Goal: Task Accomplishment & Management: Complete application form

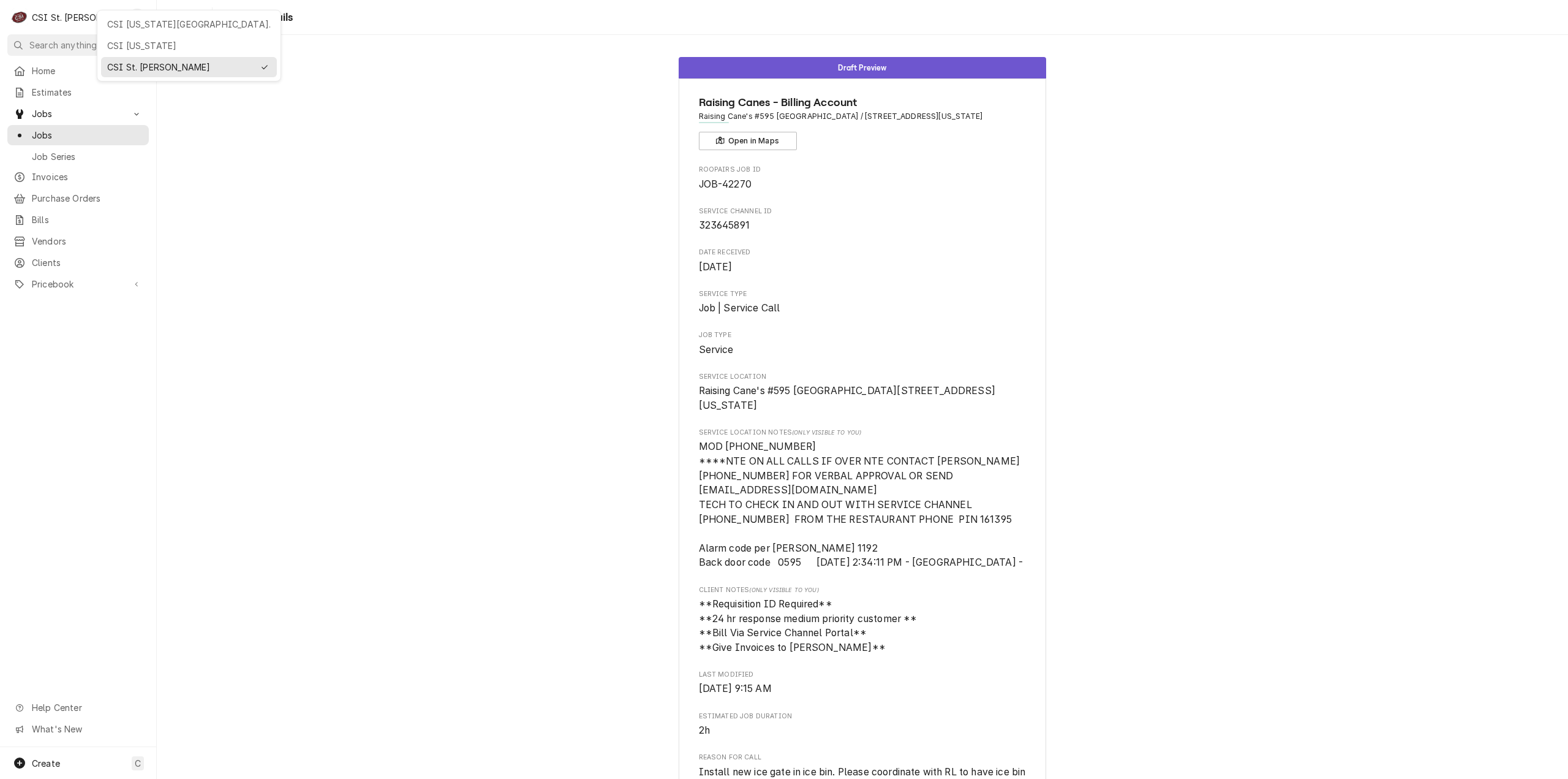
scroll to position [793, 0]
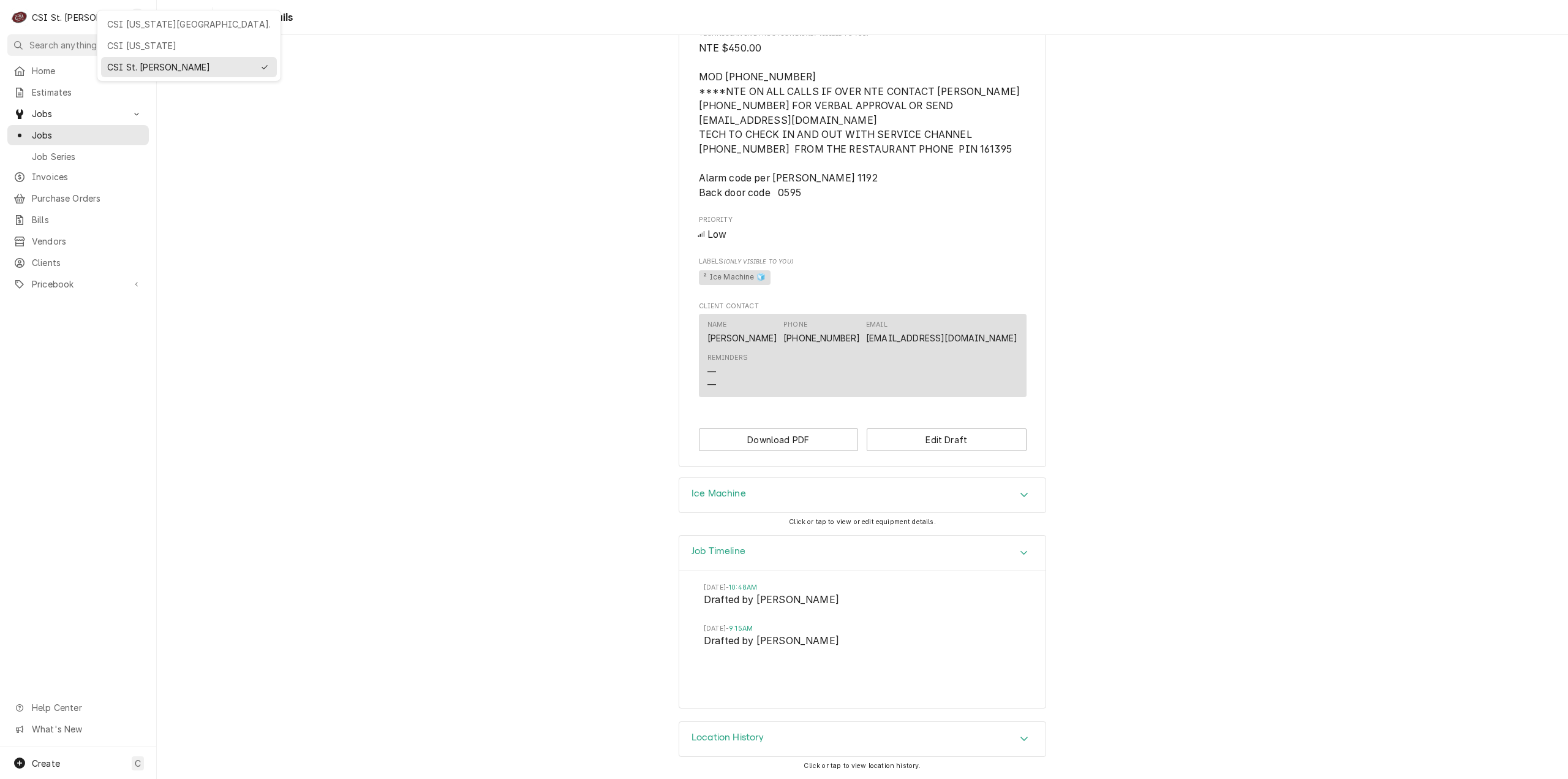
click at [142, 26] on div "CSI Kansas City." at bounding box center [188, 24] width 163 height 13
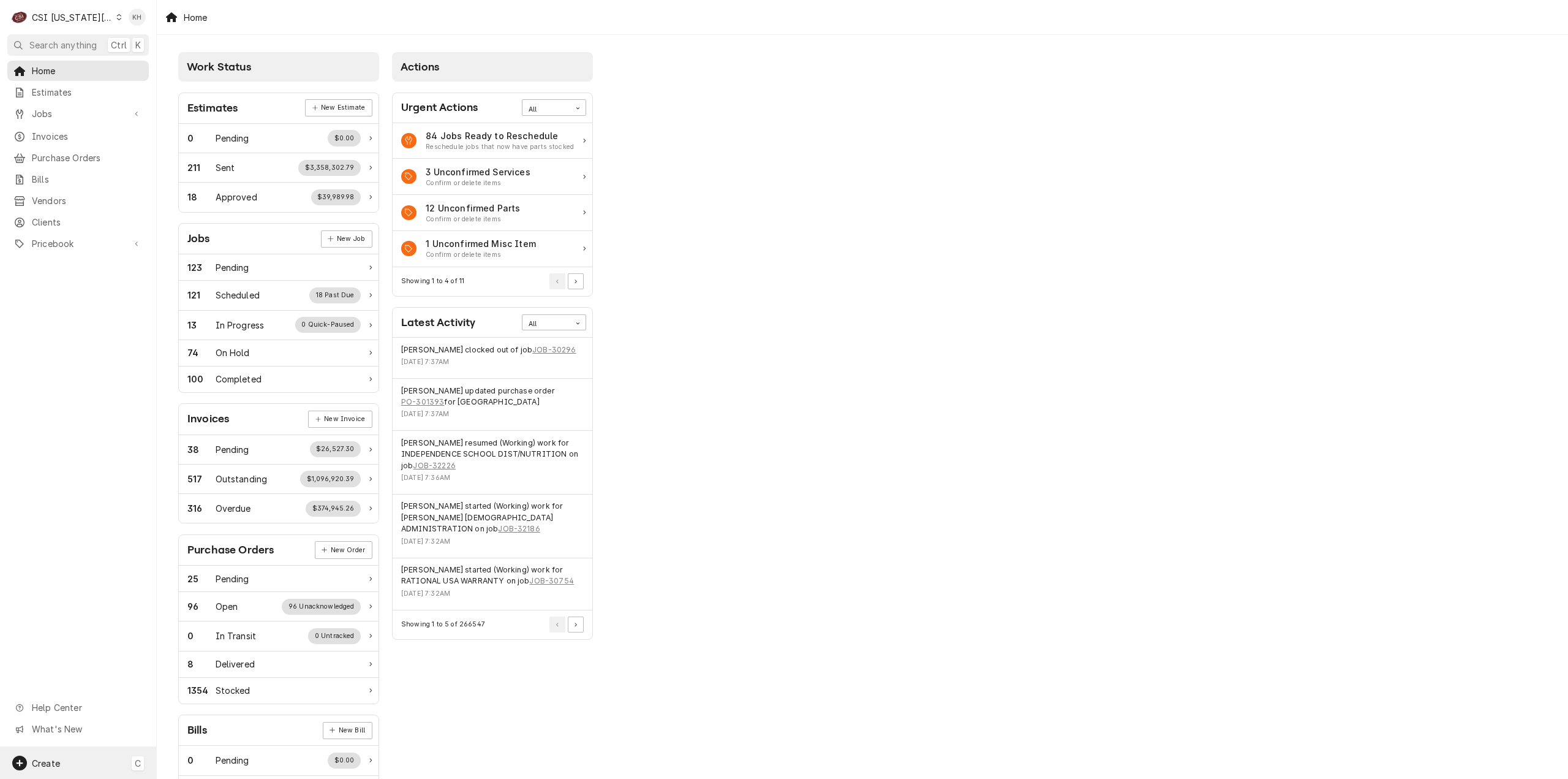
click at [81, 762] on div "Create C" at bounding box center [78, 763] width 156 height 32
drag, startPoint x: 208, startPoint y: 642, endPoint x: 201, endPoint y: 644, distance: 7.3
click at [208, 641] on div "Job" at bounding box center [220, 636] width 106 height 15
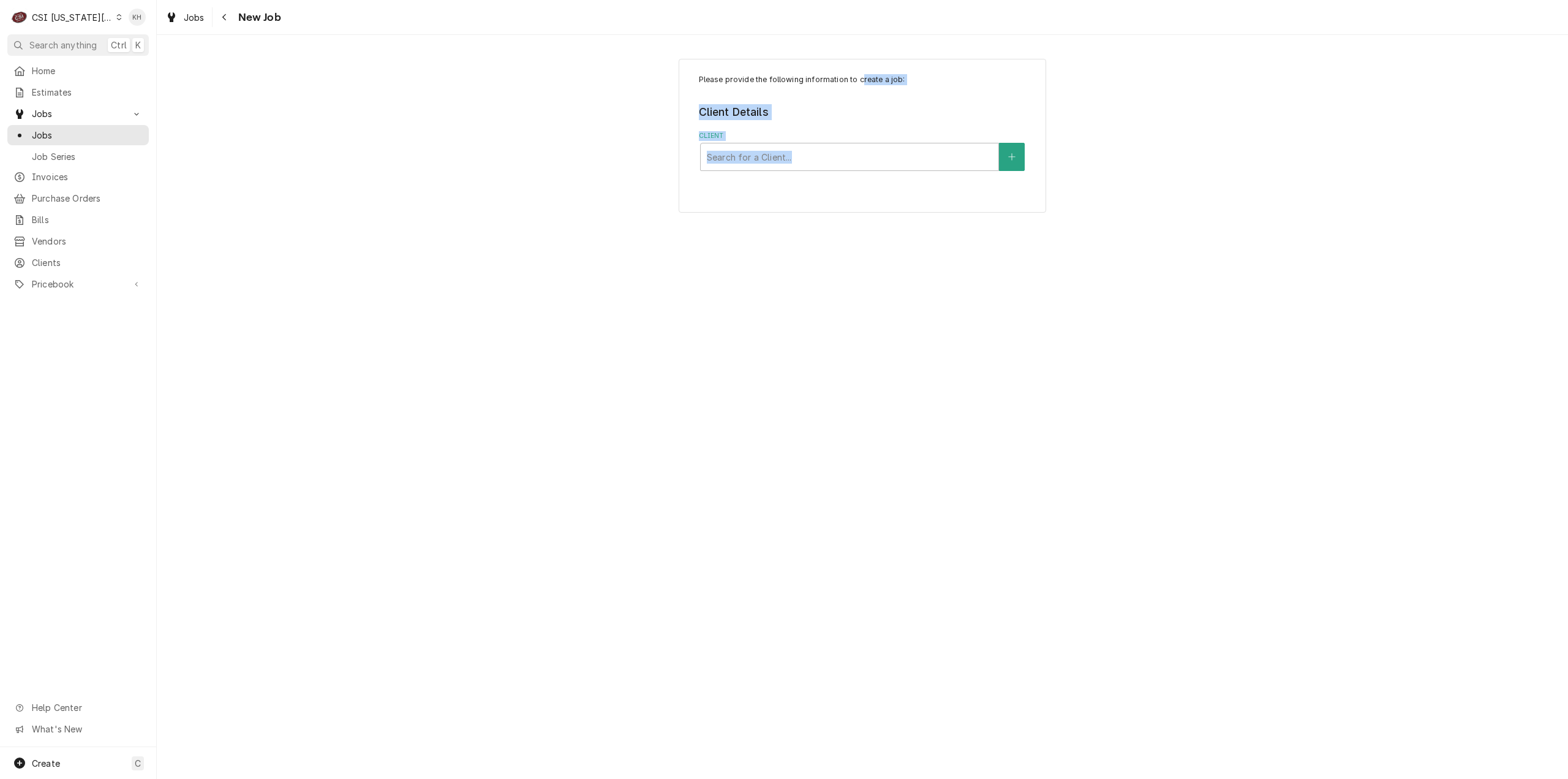
drag, startPoint x: 592, startPoint y: 185, endPoint x: 864, endPoint y: 74, distance: 293.8
click at [862, 69] on div "Please provide the following information to create a job: Client Details Client…" at bounding box center [862, 407] width 1412 height 744
click at [860, 147] on div "Client" at bounding box center [850, 157] width 286 height 22
type input "325 e p"
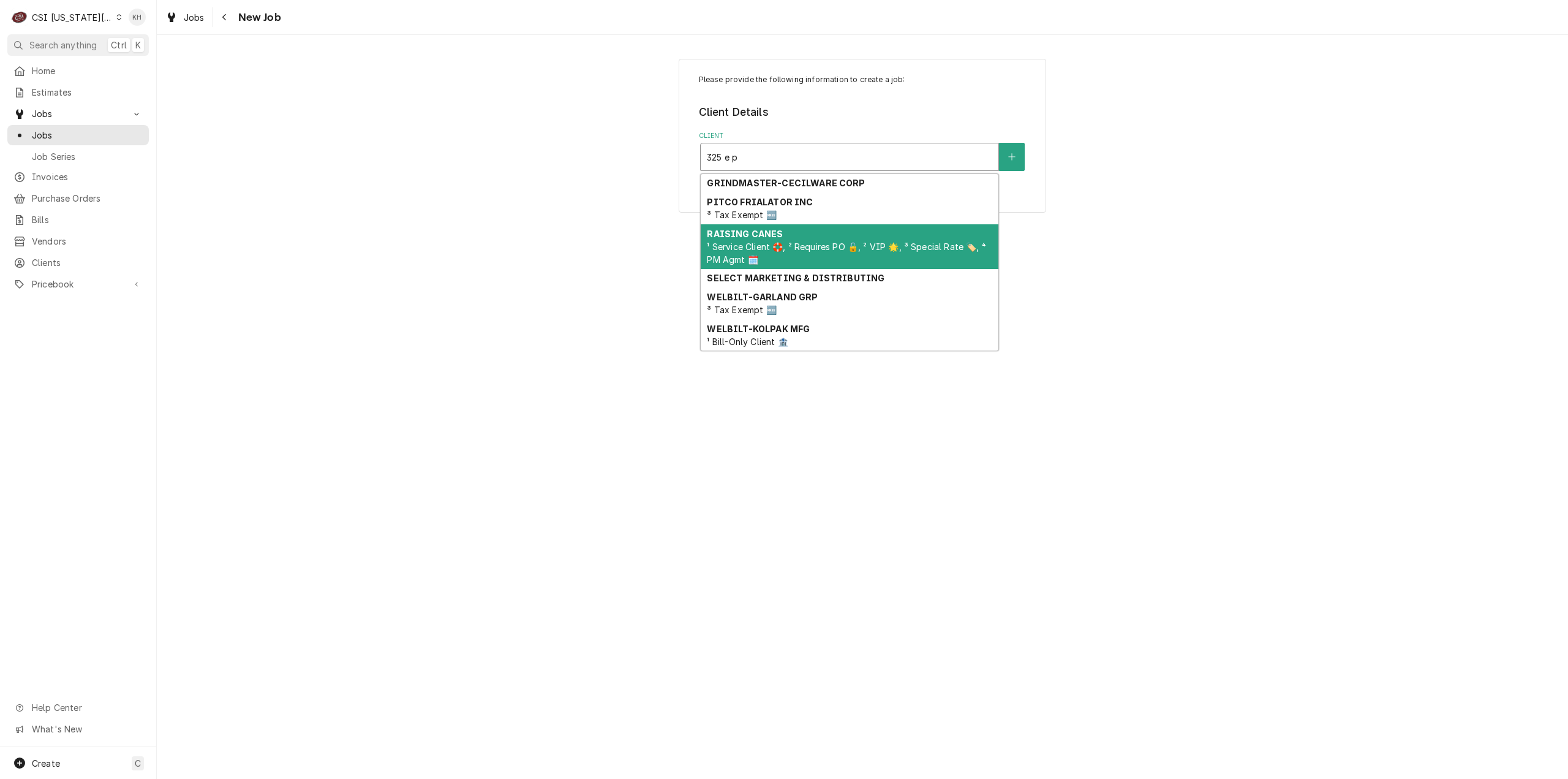
click at [839, 233] on div "RAISING CANES ¹ Service Client 🛟, ² Requires PO 🔓, ² VIP 🌟, ³ Special Rate 🏷️, …" at bounding box center [849, 246] width 298 height 45
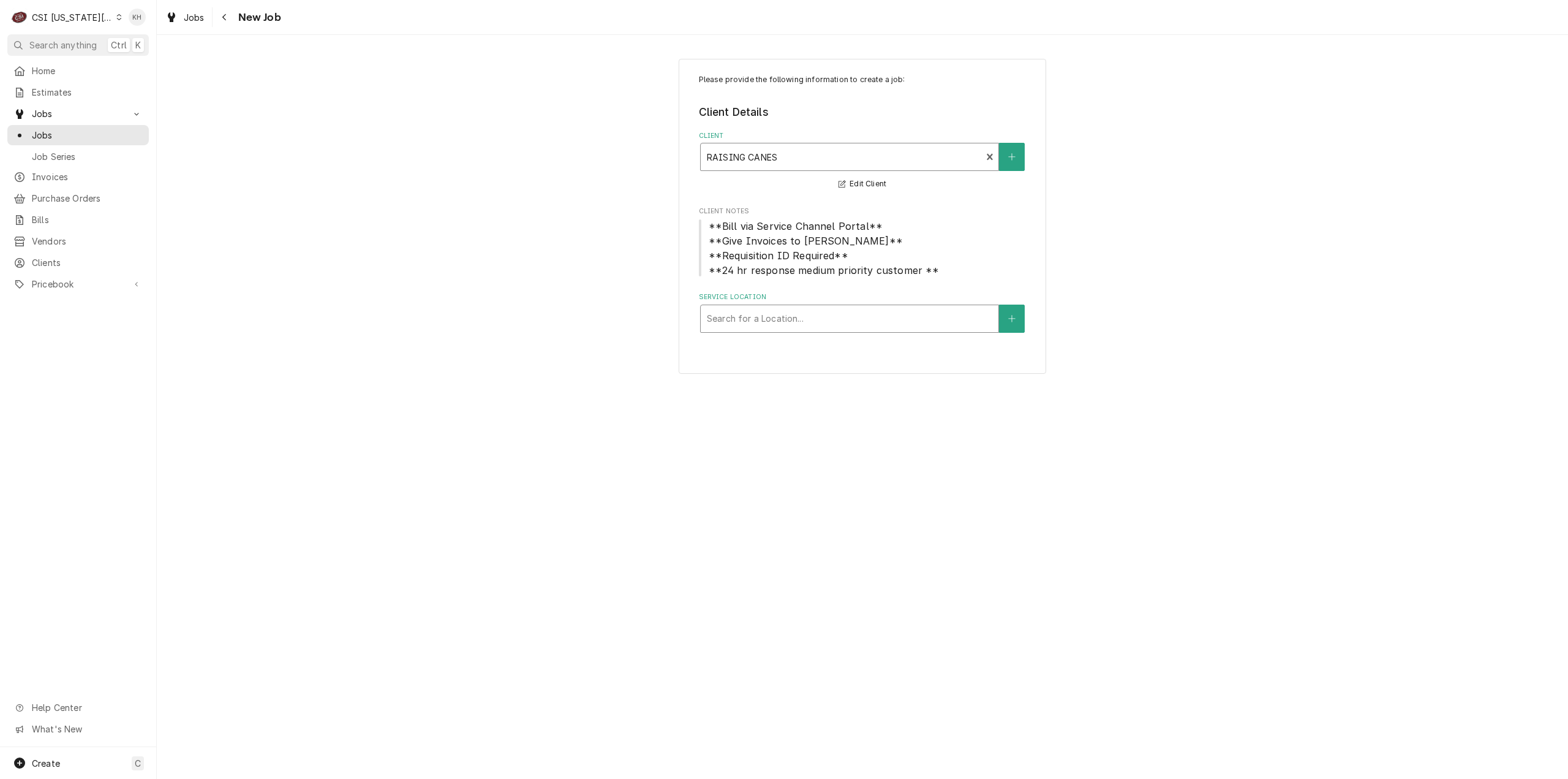
click at [902, 321] on div "Service Location" at bounding box center [850, 318] width 286 height 22
type input "325 e"
drag, startPoint x: 901, startPoint y: 341, endPoint x: 890, endPoint y: 344, distance: 11.4
click at [900, 341] on div "Raising Canes #344 / 325 E Poyntz Ave, Manhattan, KS 66502" at bounding box center [849, 344] width 298 height 19
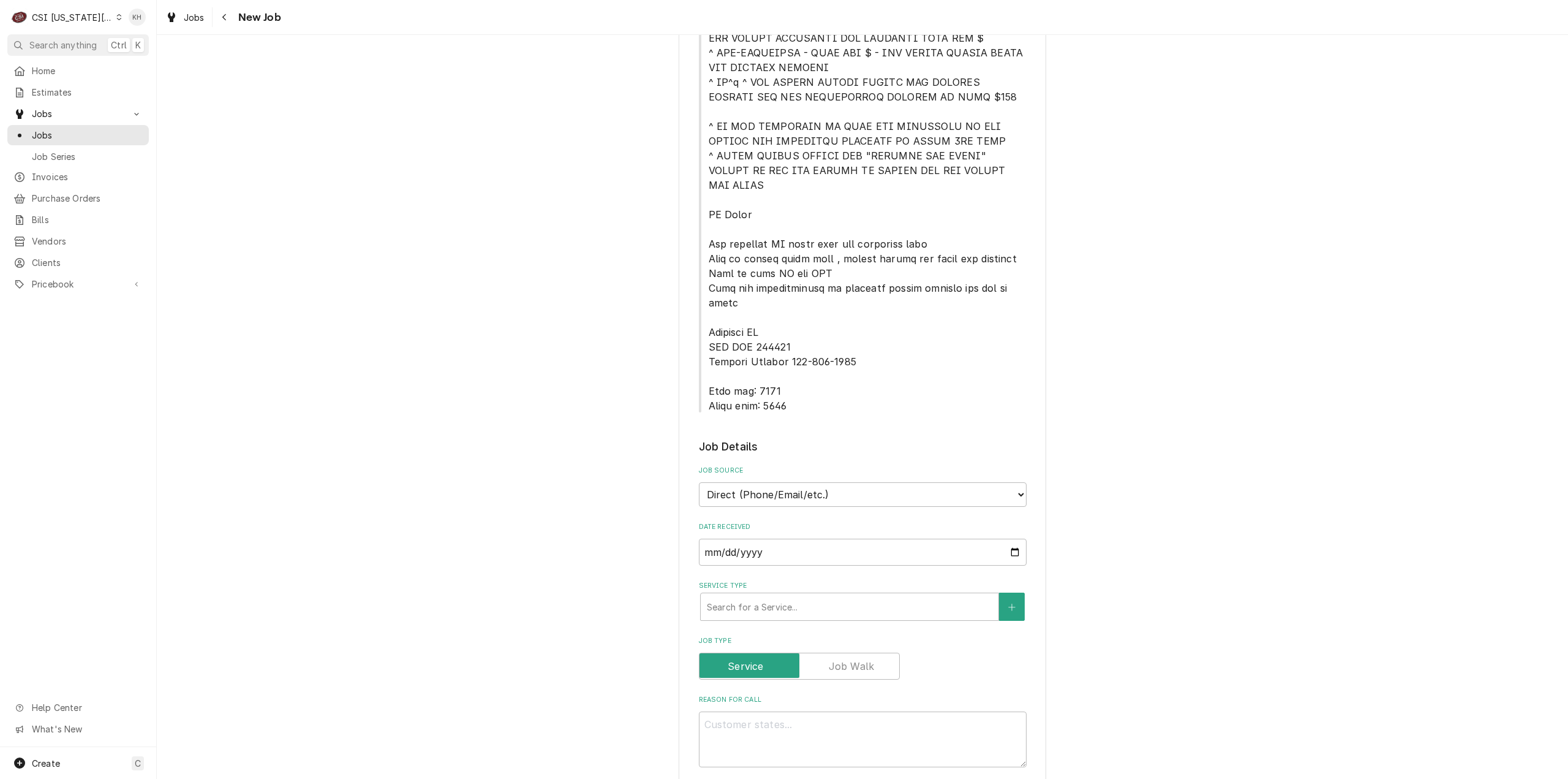
scroll to position [674, 0]
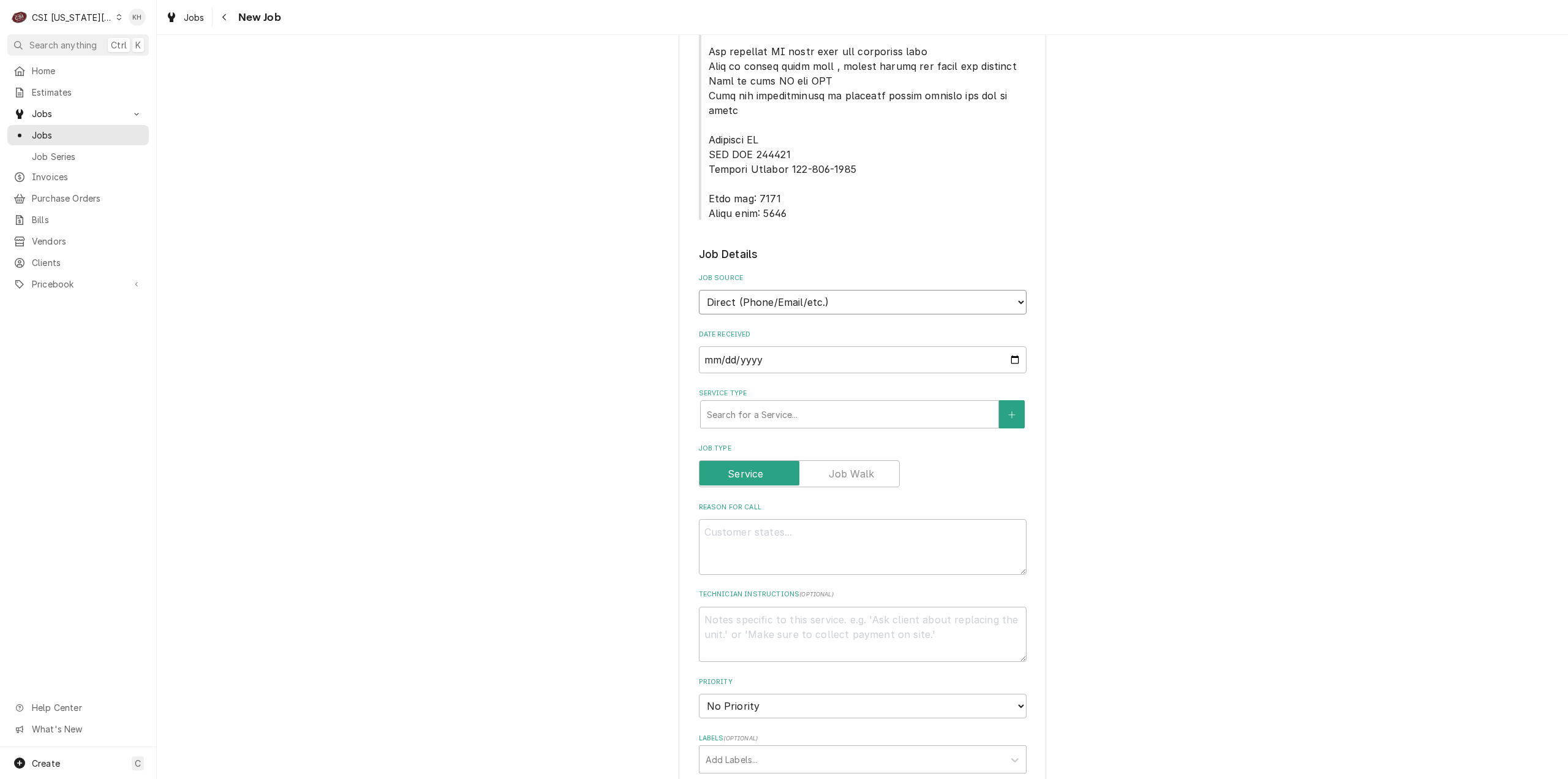
drag, startPoint x: 849, startPoint y: 247, endPoint x: 838, endPoint y: 269, distance: 24.6
click at [848, 290] on select "Direct (Phone/Email/etc.) Service Channel Corrigo Ecotrak Other" at bounding box center [862, 302] width 327 height 24
select select "1"
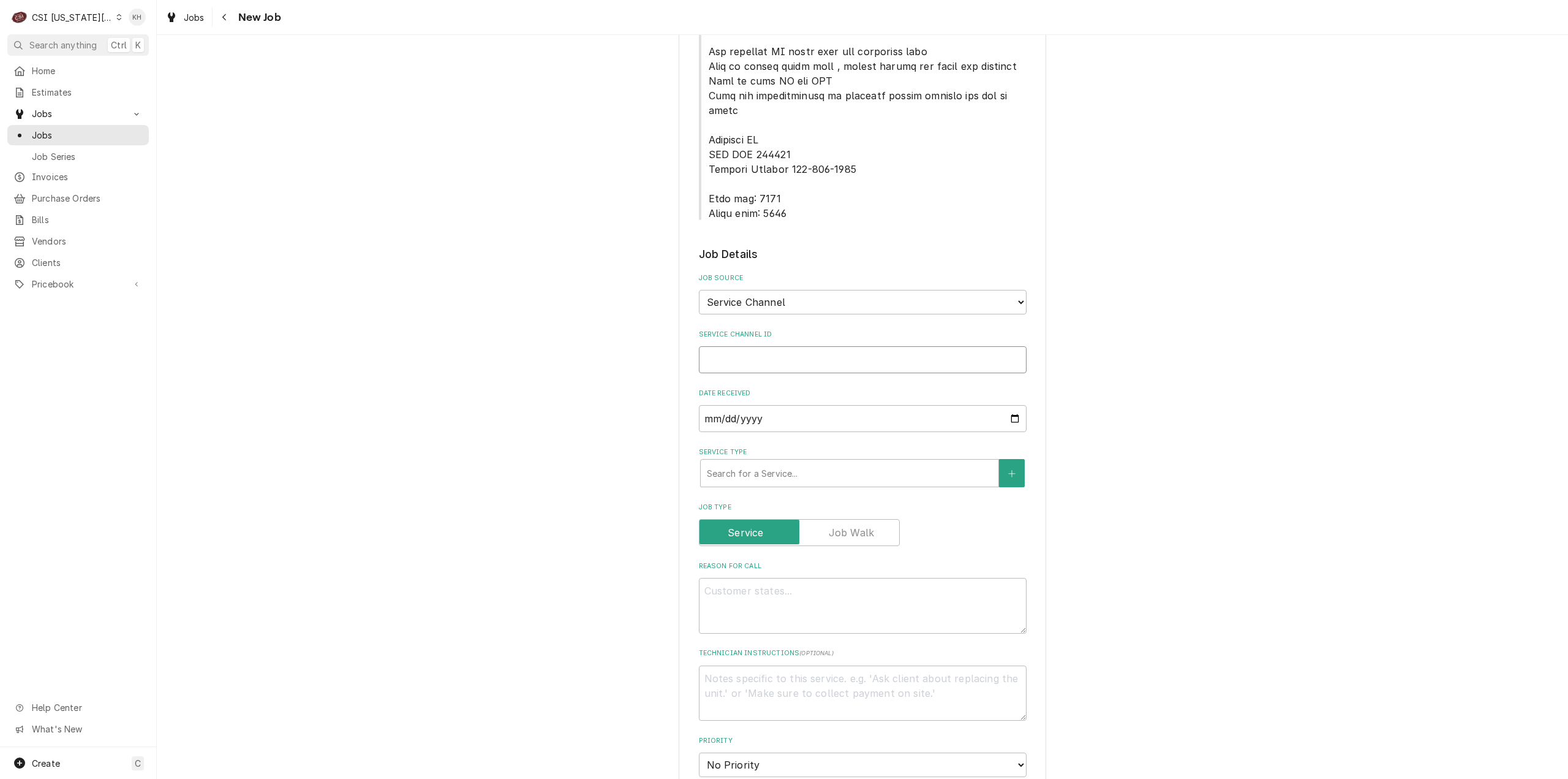
click at [811, 347] on input "Service Channel ID" at bounding box center [862, 359] width 327 height 27
paste input "325380723"
type textarea "x"
type input "325380723"
type textarea "x"
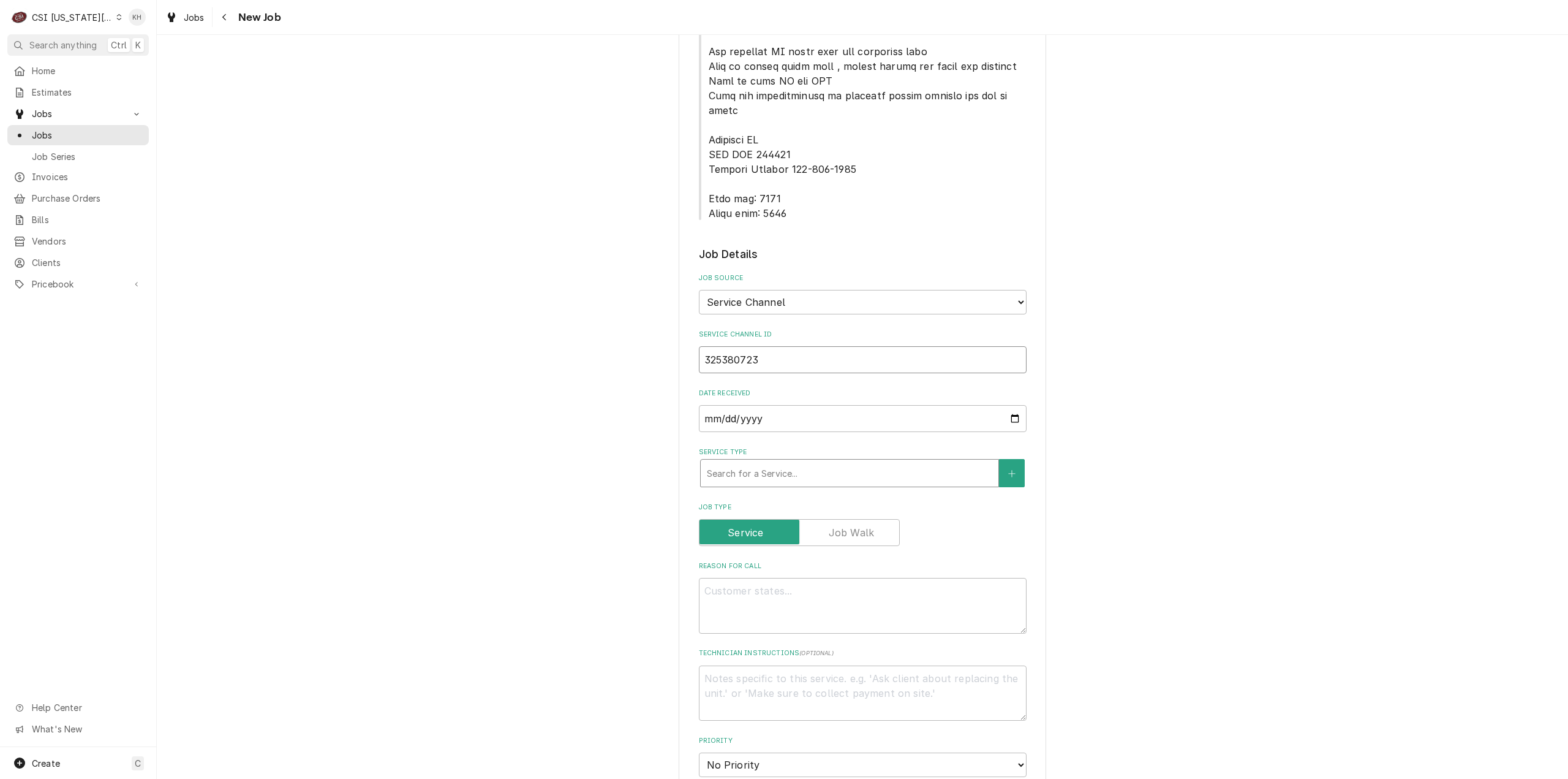
type input "325380723"
click at [814, 462] on div "Service Type" at bounding box center [850, 473] width 286 height 22
type textarea "x"
type input "s"
type textarea "x"
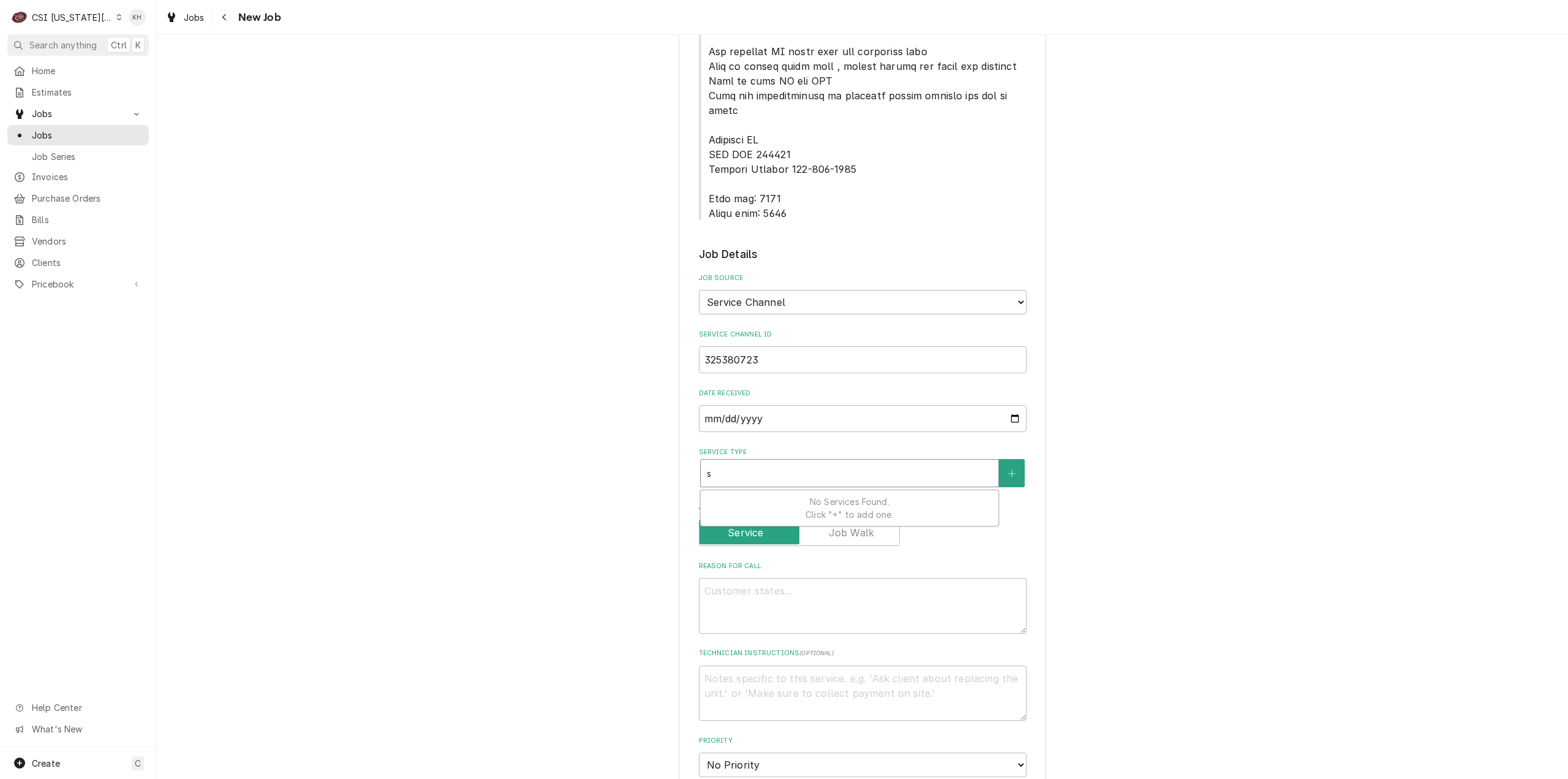
type input "se"
type textarea "x"
type input "ser"
type textarea "x"
type input "serv"
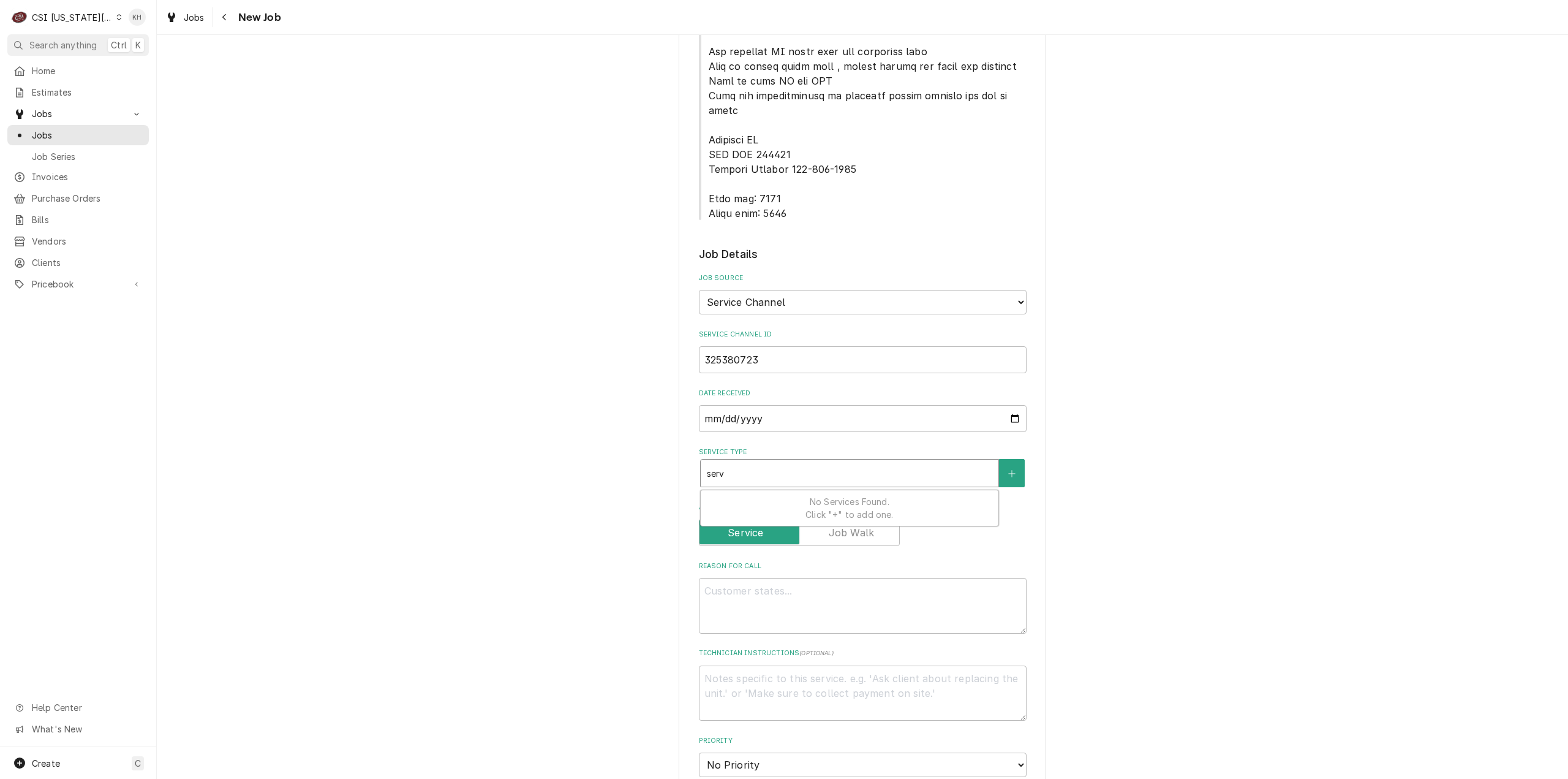
type textarea "x"
type input "servi"
type textarea "x"
type input "servic"
type textarea "x"
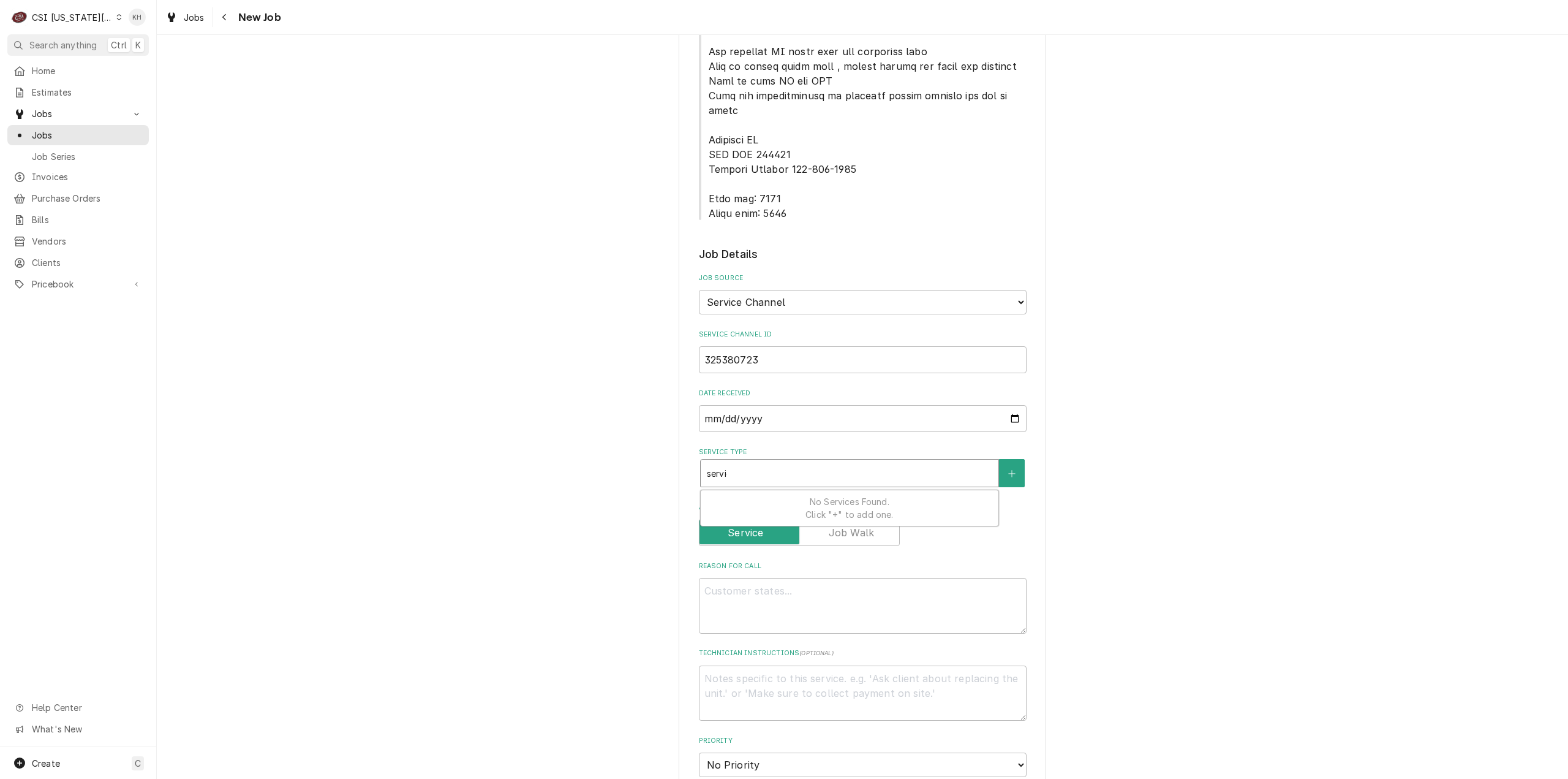
type input "service"
type textarea "x"
type input "service"
type textarea "x"
type input "service c"
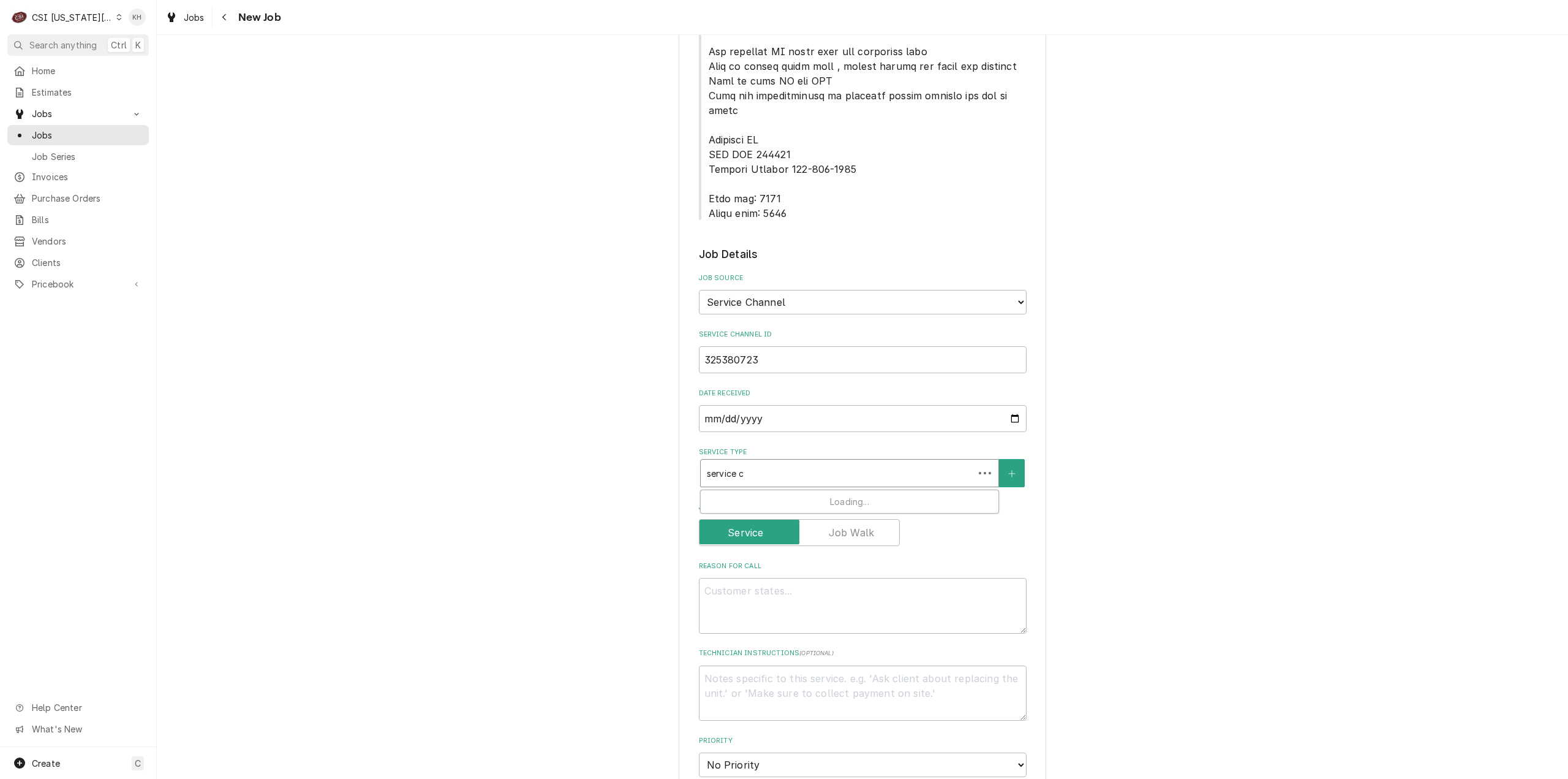
type textarea "x"
type input "service ca"
type textarea "x"
type input "service cal"
type textarea "x"
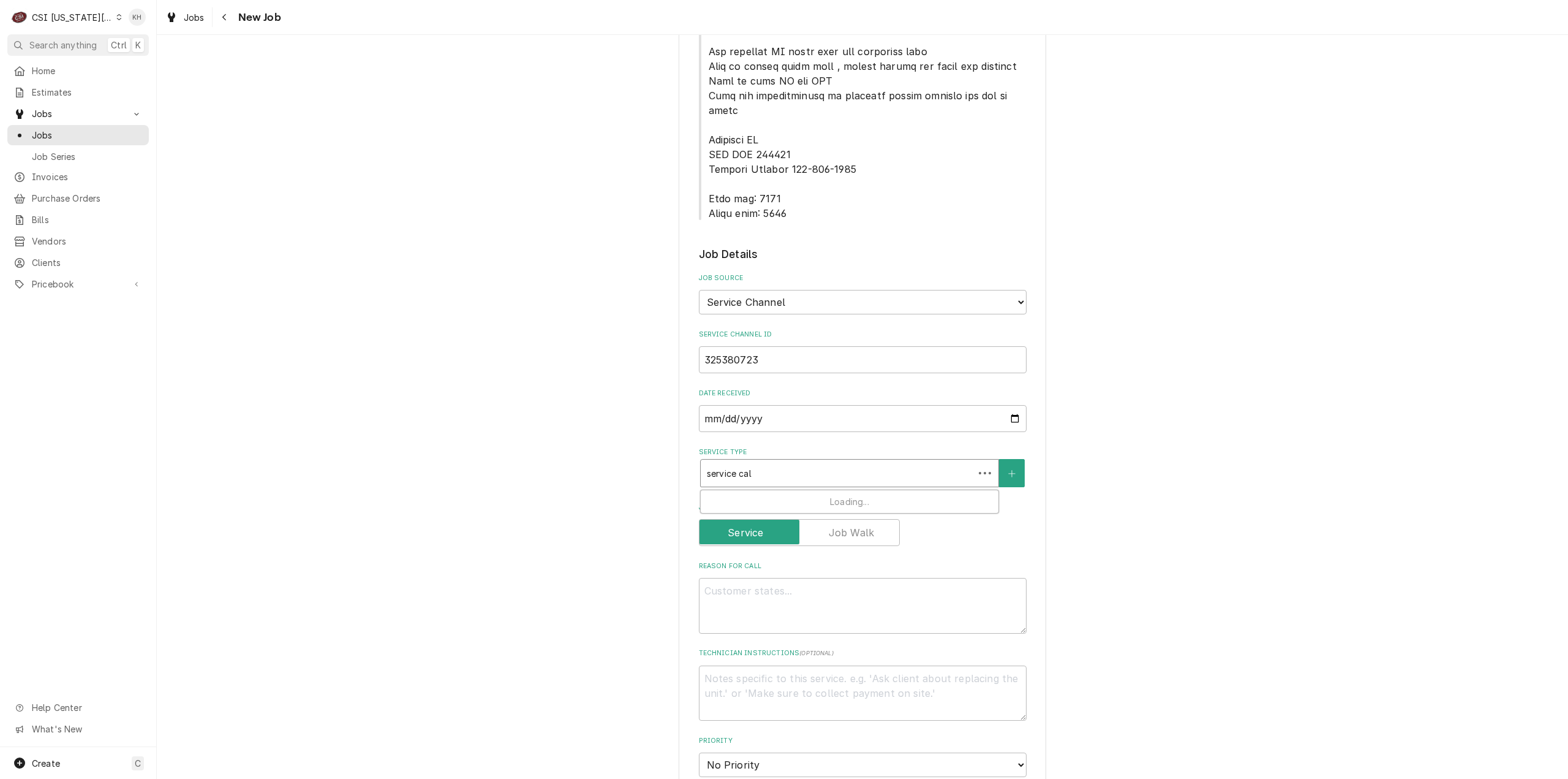
type input "service call"
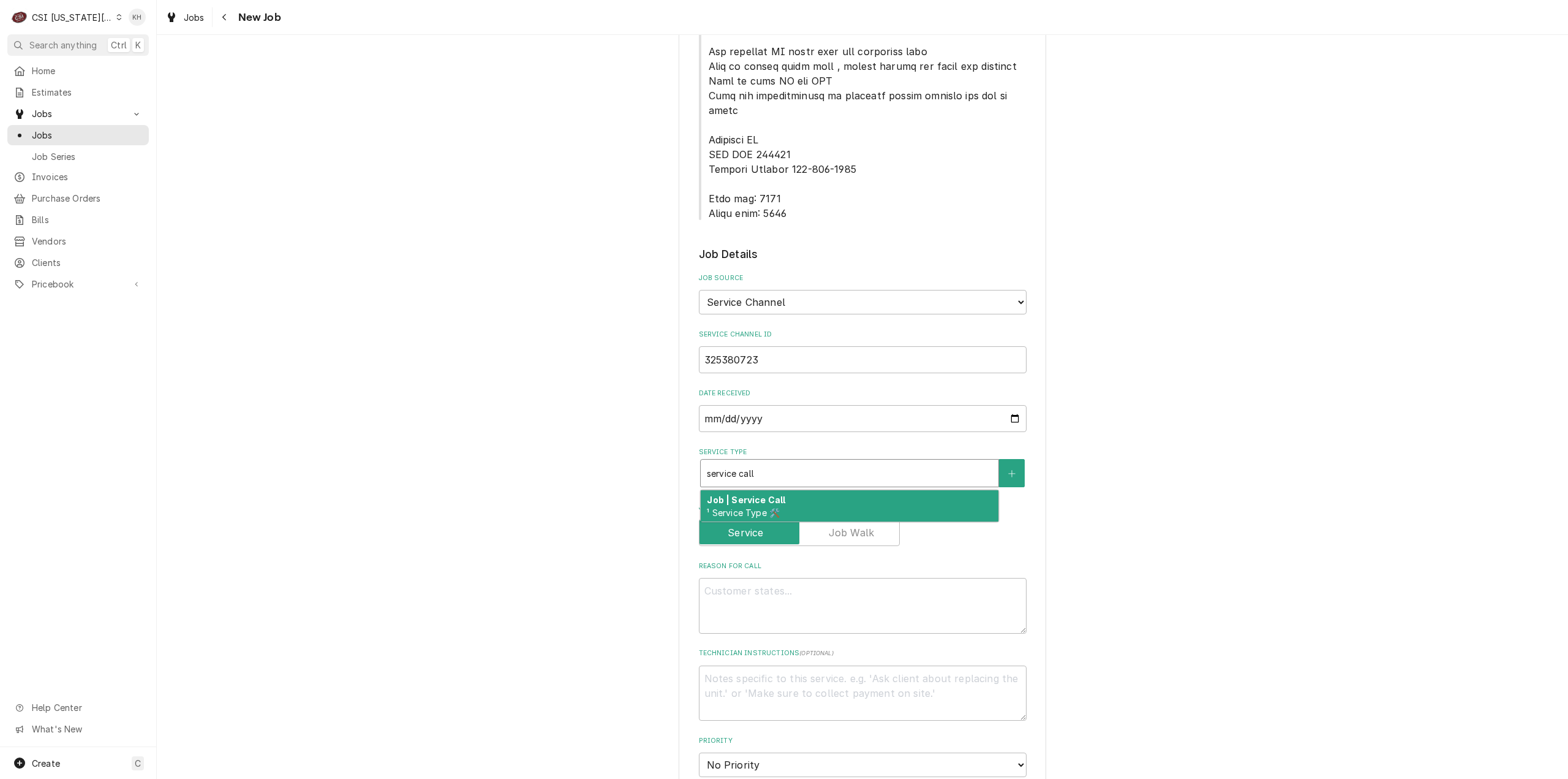
drag, startPoint x: 792, startPoint y: 458, endPoint x: 179, endPoint y: 543, distance: 618.9
click at [788, 490] on div "Job | Service Call ¹ Service Type 🛠️" at bounding box center [849, 506] width 298 height 32
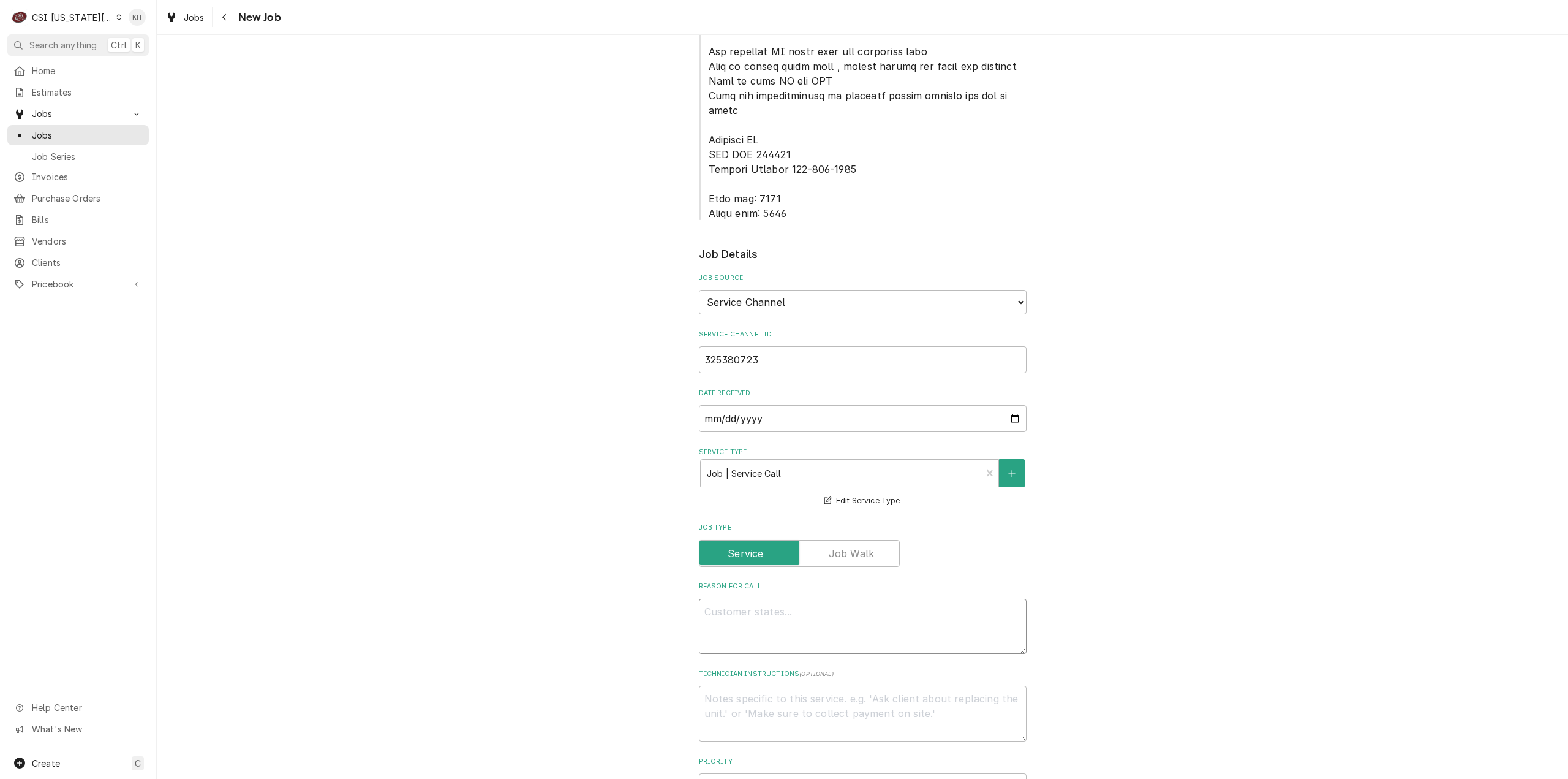
click at [888, 599] on textarea "Reason For Call" at bounding box center [862, 626] width 327 height 55
paste textarea "KITCHEN / Refrigeration / Walk-In Freezer "Equip:" KITCHEN/REFRIGERATION "Tag I…"
type textarea "x"
type textarea "KITCHEN / Refrigeration / Walk-In Freezer "Equip:" KITCHEN/REFRIGERATION "Tag I…"
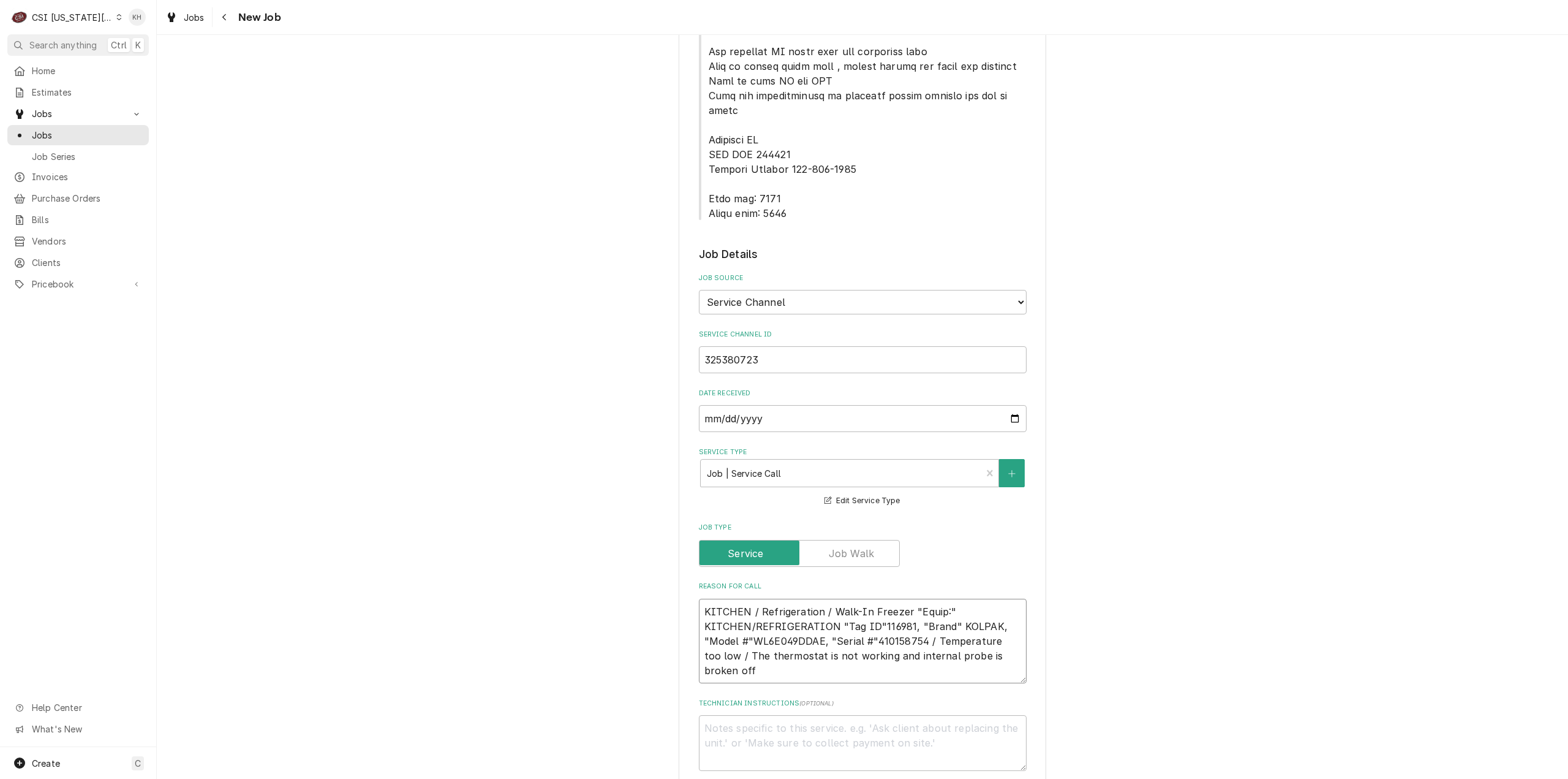
type textarea "x"
type textarea "KITCHEN / Refrigeration / Walk-In Freezer "Equip:" KITCHEN/REFRIGERATION "Tag I…"
type textarea "x"
type textarea "KITCHEN / Refrigeration / Walk-In Freezer "Equip:" KITCHEN/REFRIGERATION "Tag I…"
type textarea "x"
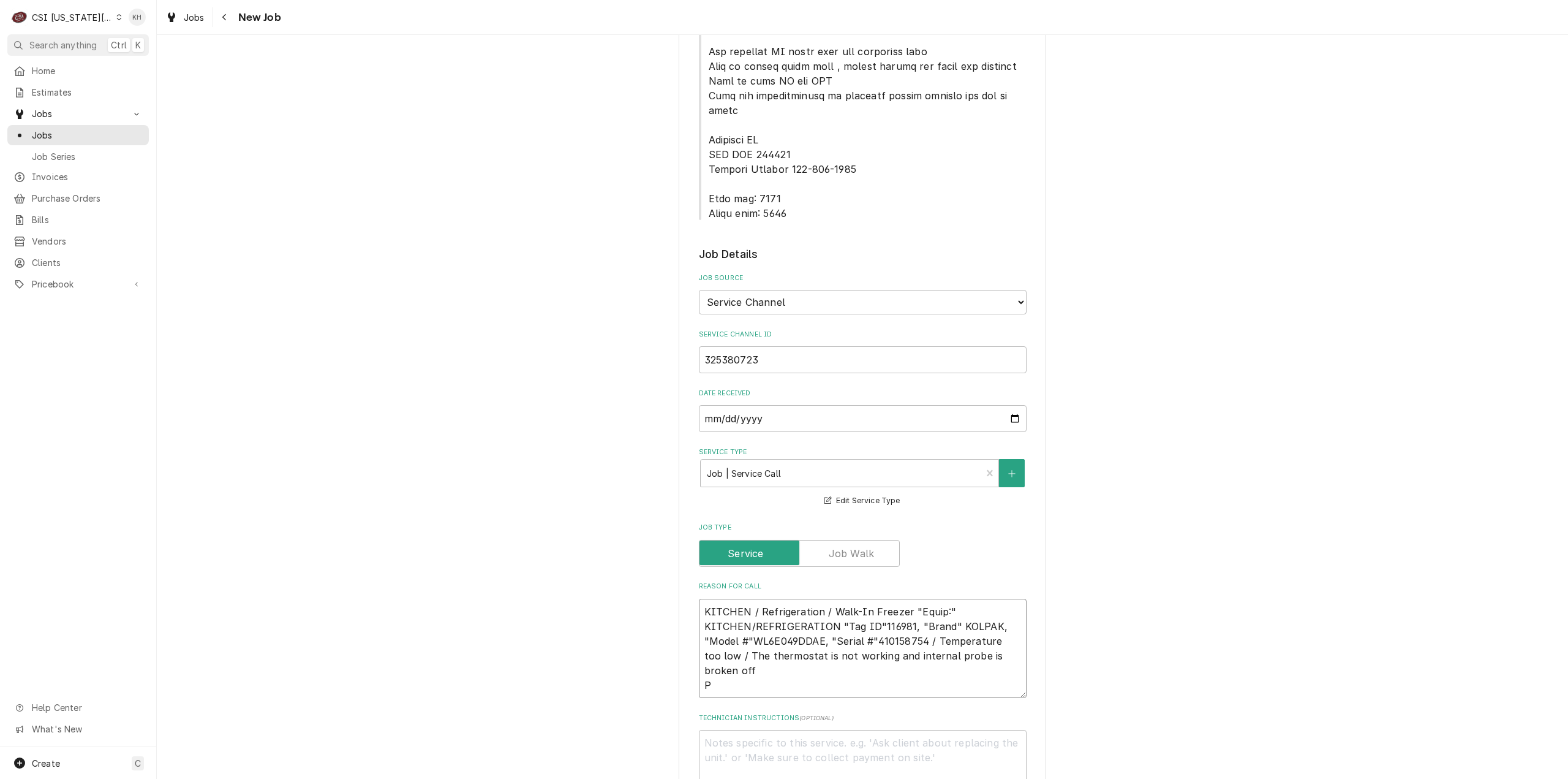
type textarea "KITCHEN / Refrigeration / Walk-In Freezer "Equip:" KITCHEN/REFRIGERATION "Tag I…"
type textarea "x"
type textarea "KITCHEN / Refrigeration / Walk-In Freezer "Equip:" KITCHEN/REFRIGERATION "Tag I…"
type textarea "x"
type textarea "KITCHEN / Refrigeration / Walk-In Freezer "Equip:" KITCHEN/REFRIGERATION "Tag I…"
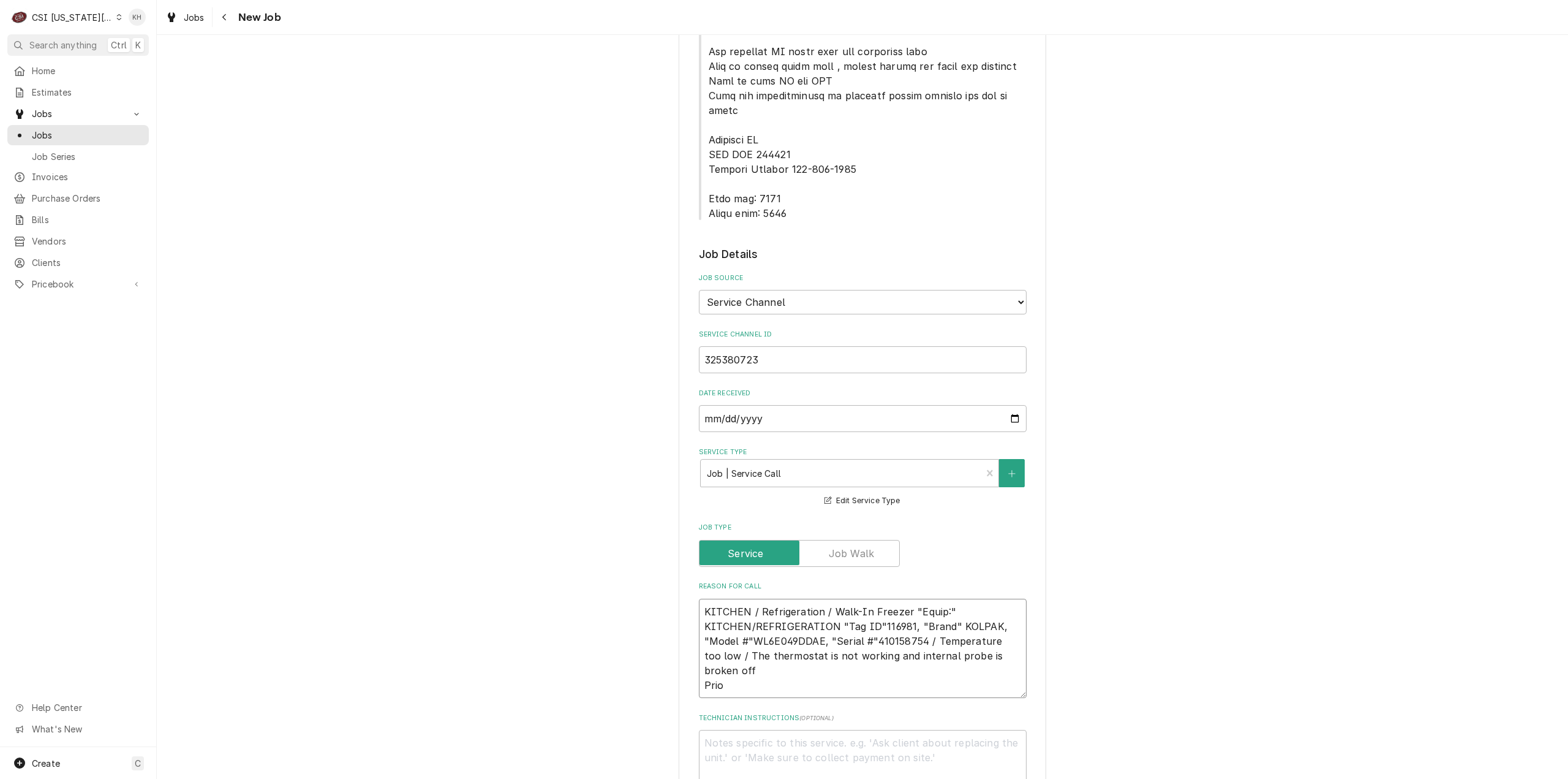
type textarea "x"
type textarea "KITCHEN / Refrigeration / Walk-In Freezer "Equip:" KITCHEN/REFRIGERATION "Tag I…"
type textarea "x"
type textarea "KITCHEN / Refrigeration / Walk-In Freezer "Equip:" KITCHEN/REFRIGERATION "Tag I…"
type textarea "x"
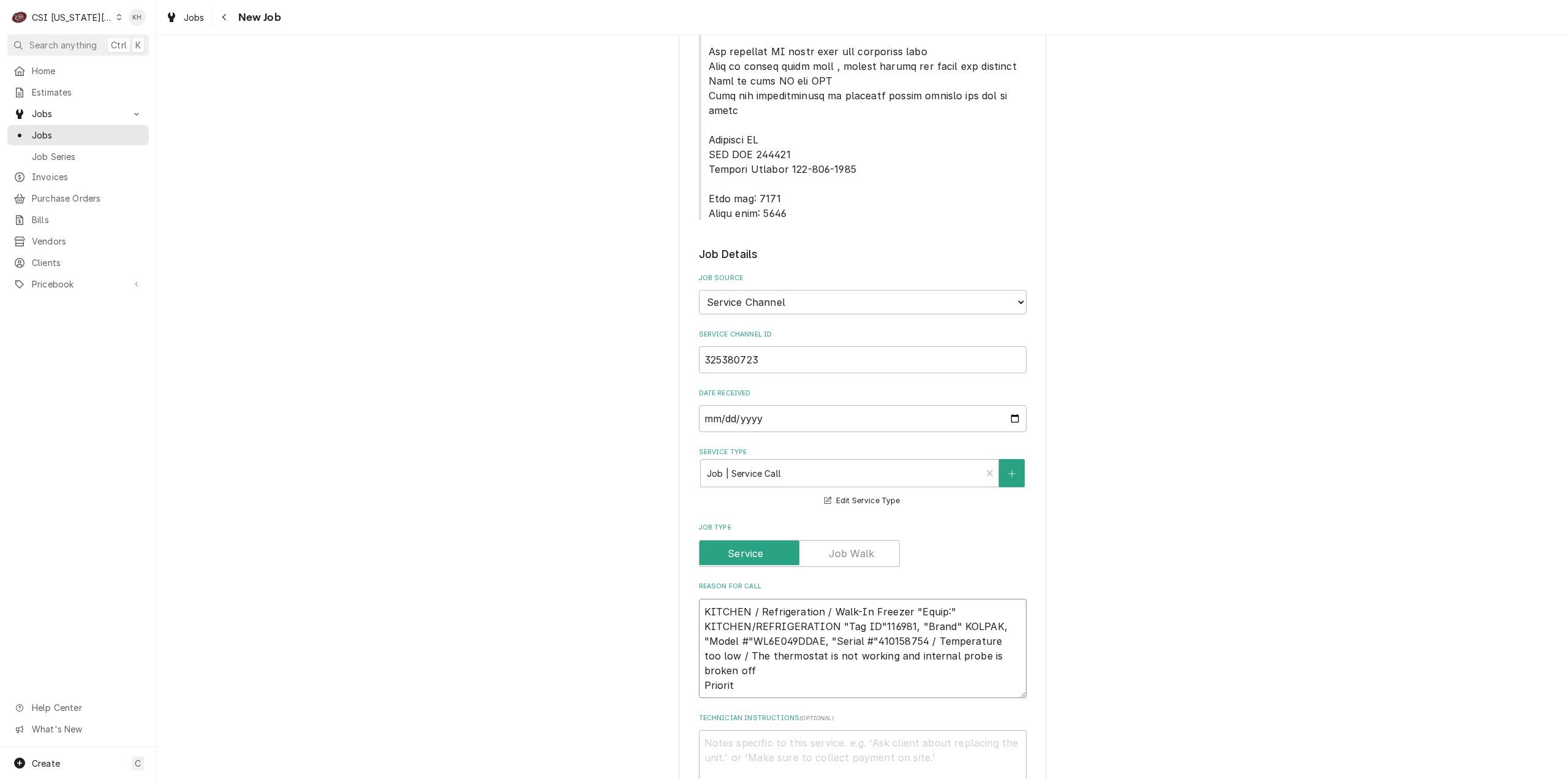
type textarea "KITCHEN / Refrigeration / Walk-In Freezer "Equip:" KITCHEN/REFRIGERATION "Tag I…"
type textarea "x"
type textarea "KITCHEN / Refrigeration / Walk-In Freezer "Equip:" KITCHEN/REFRIGERATION "Tag I…"
type textarea "x"
type textarea "KITCHEN / Refrigeration / Walk-In Freezer "Equip:" KITCHEN/REFRIGERATION "Tag I…"
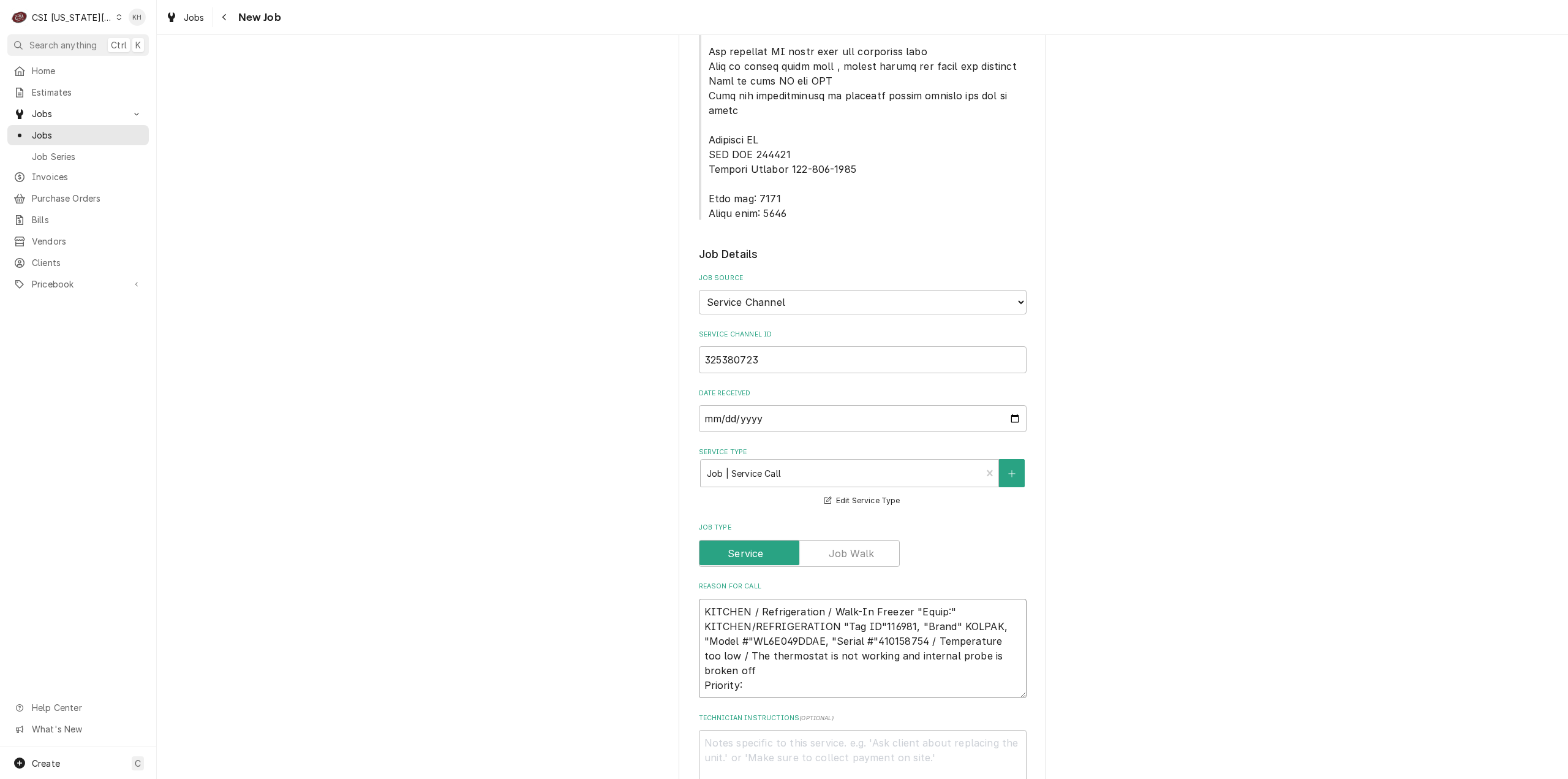
type textarea "x"
type textarea "KITCHEN / Refrigeration / Walk-In Freezer "Equip:" KITCHEN/REFRIGERATION "Tag I…"
click at [794, 638] on textarea "KITCHEN / Refrigeration / Walk-In Freezer "Equip:" KITCHEN/REFRIGERATION "Tag I…" at bounding box center [862, 648] width 327 height 100
paste textarea "Urgent - 24 Hours"
type textarea "x"
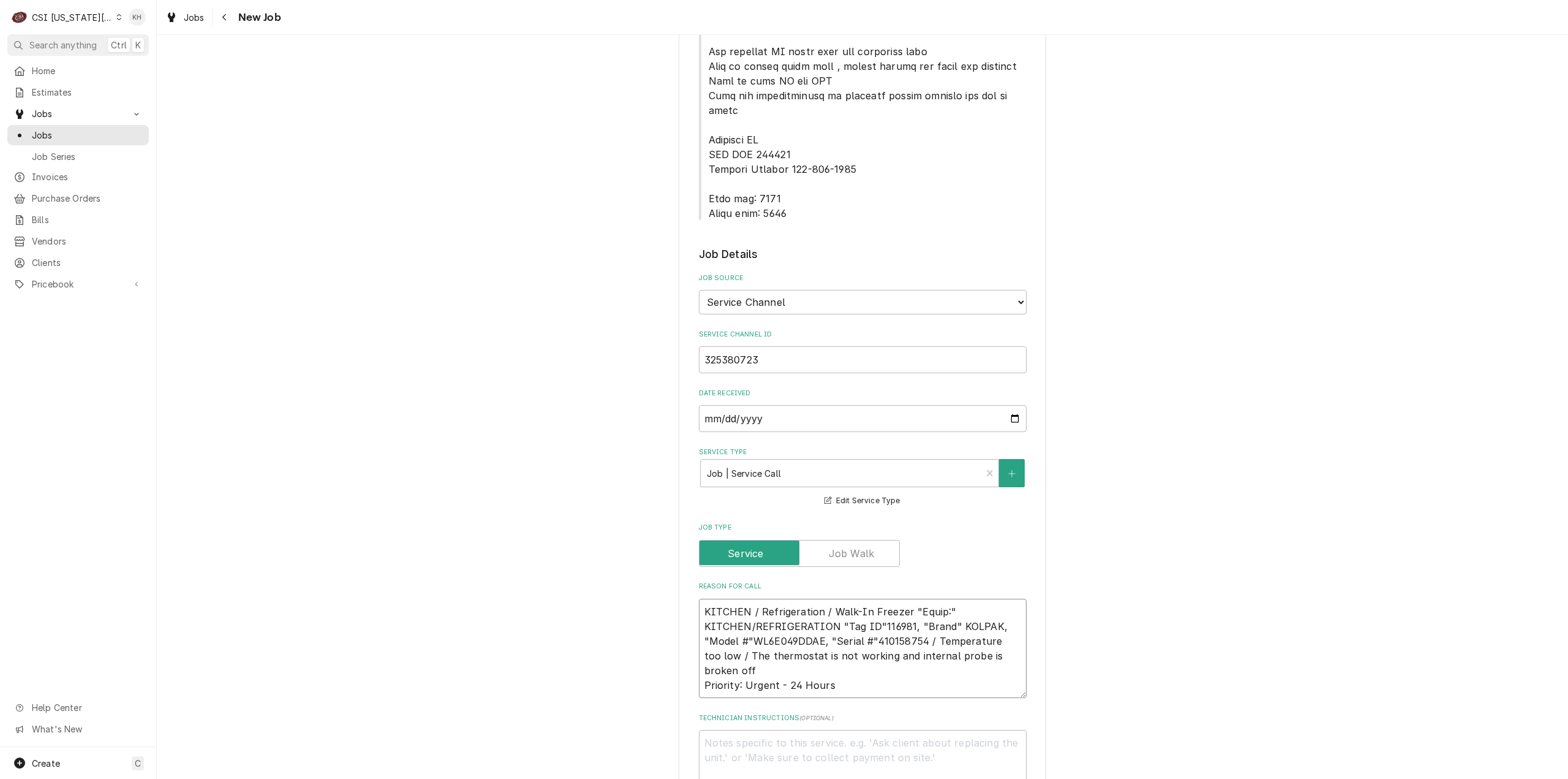
type textarea "KITCHEN / Refrigeration / Walk-In Freezer "Equip:" KITCHEN/REFRIGERATION "Tag I…"
click at [798, 730] on textarea "Technician Instructions ( optional )" at bounding box center [862, 757] width 327 height 55
type textarea "x"
type textarea "NT"
type textarea "x"
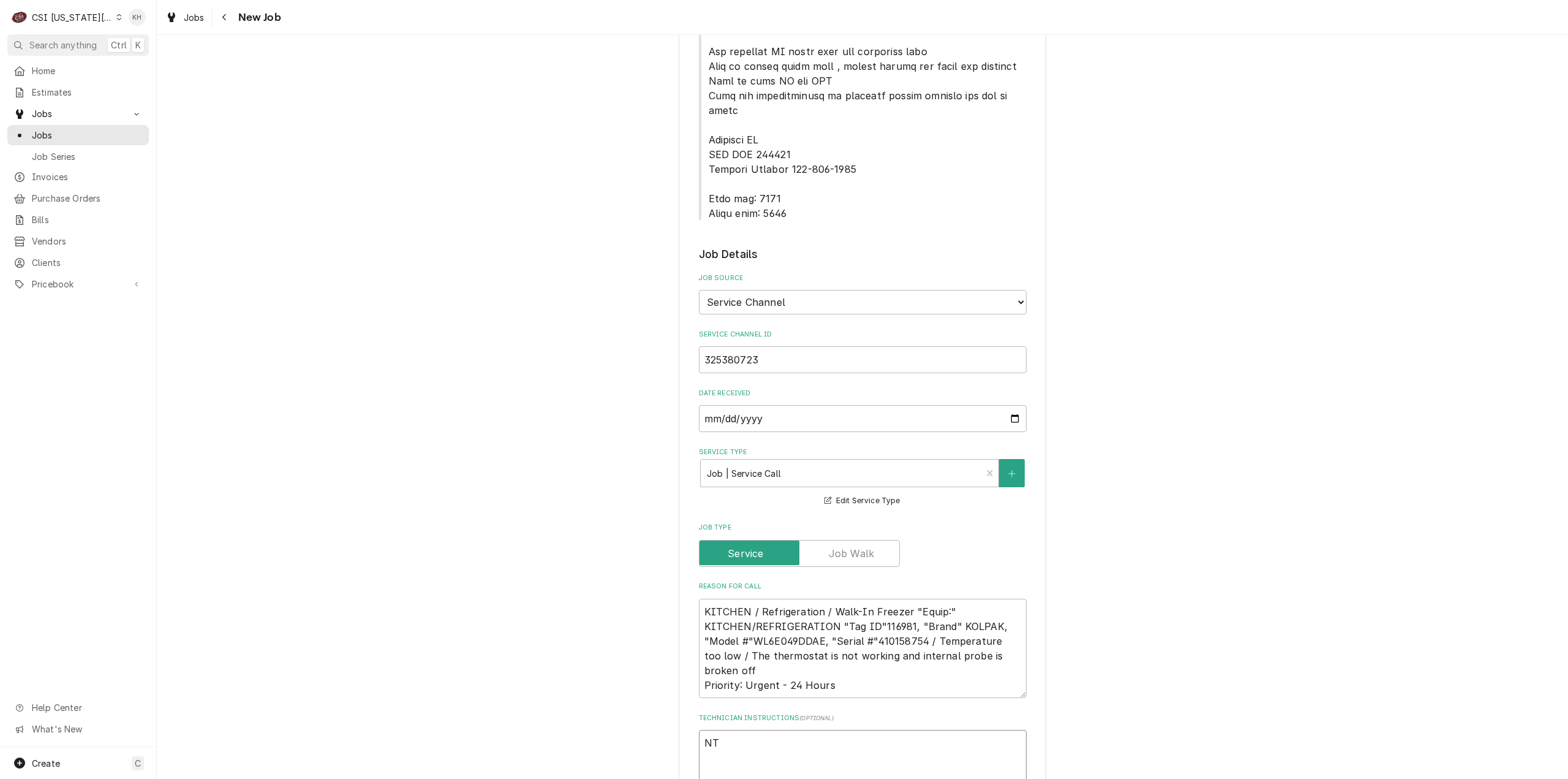
type textarea "NTE"
type textarea "x"
type textarea "NTE"
type textarea "x"
type textarea "NTE $"
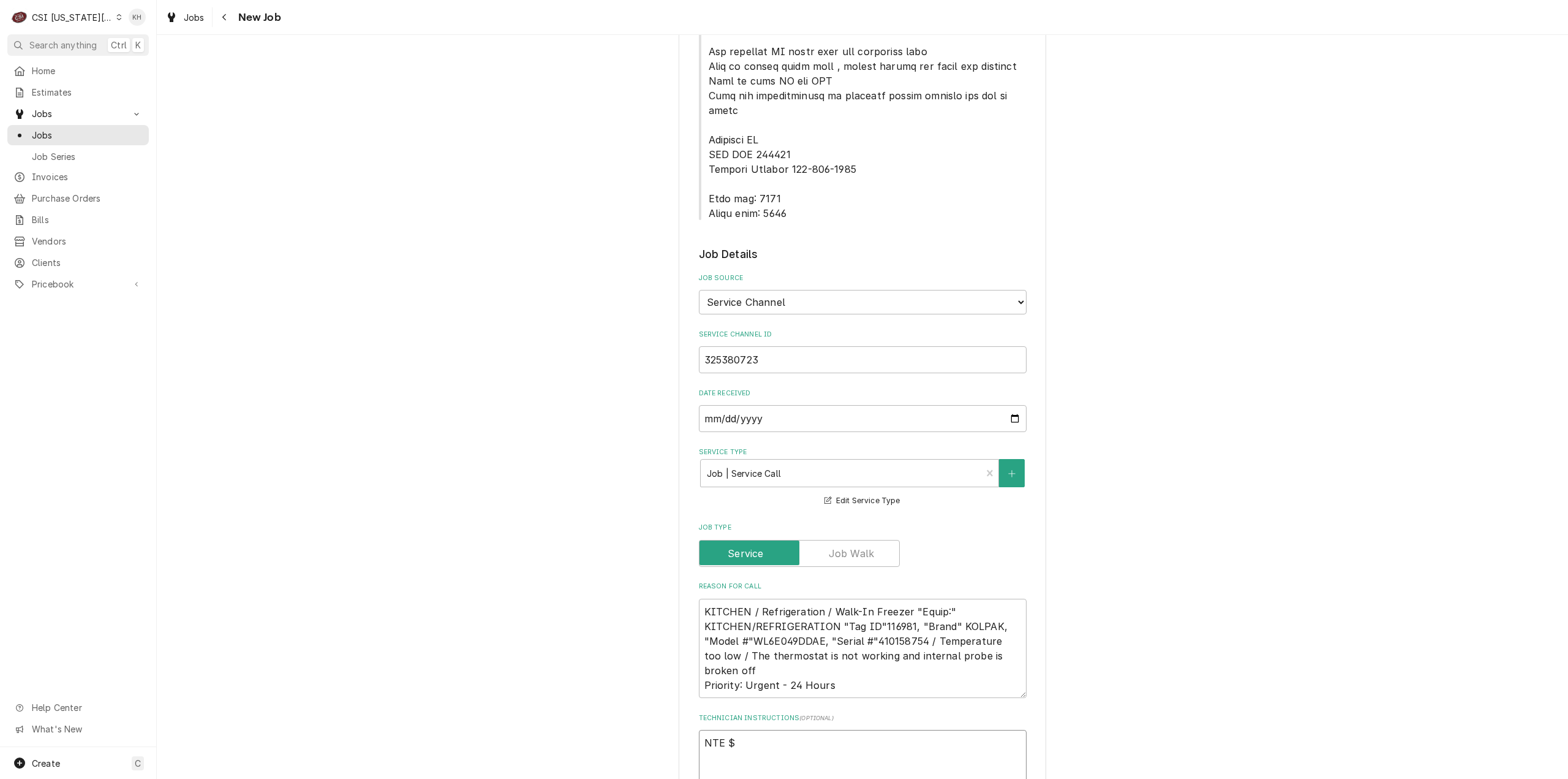
type textarea "x"
type textarea "NTE $5"
type textarea "x"
type textarea "NTE $50"
type textarea "x"
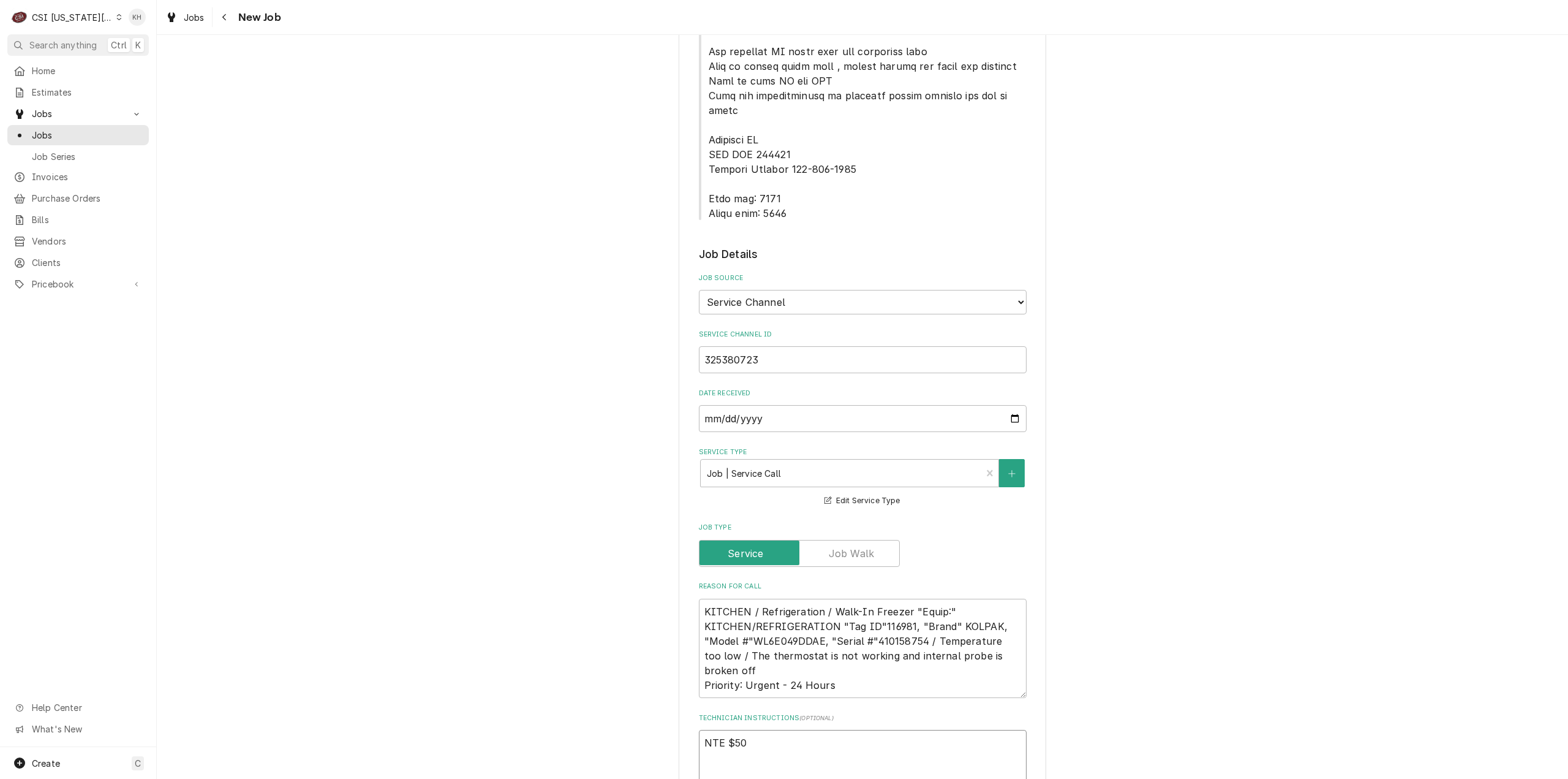
type textarea "NTE $500"
type textarea "x"
type textarea "NTE $500."
type textarea "x"
type textarea "NTE $500.0"
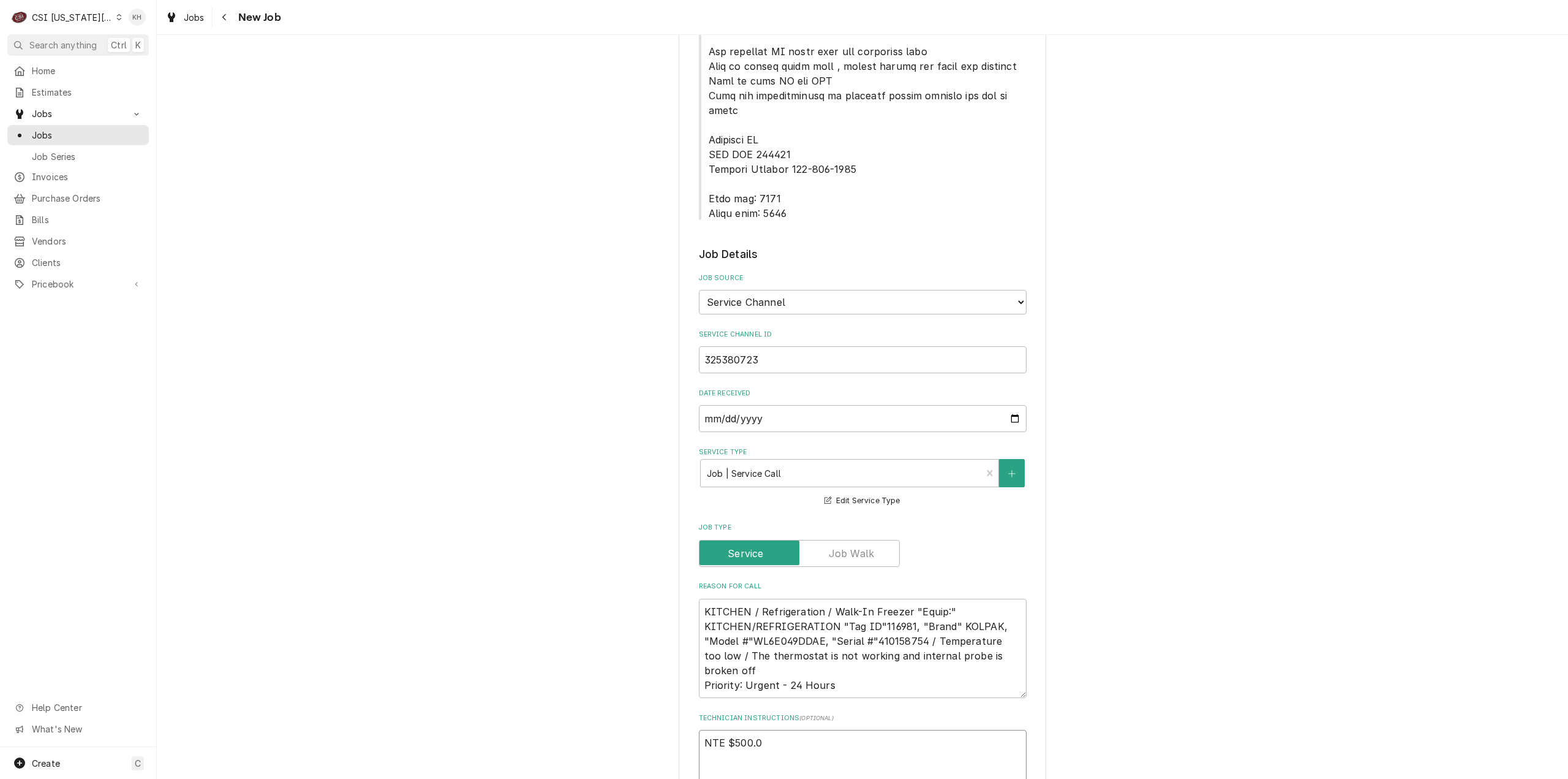
type textarea "x"
type textarea "NTE $500.00"
type textarea "x"
type textarea "NTE $500.00"
type textarea "x"
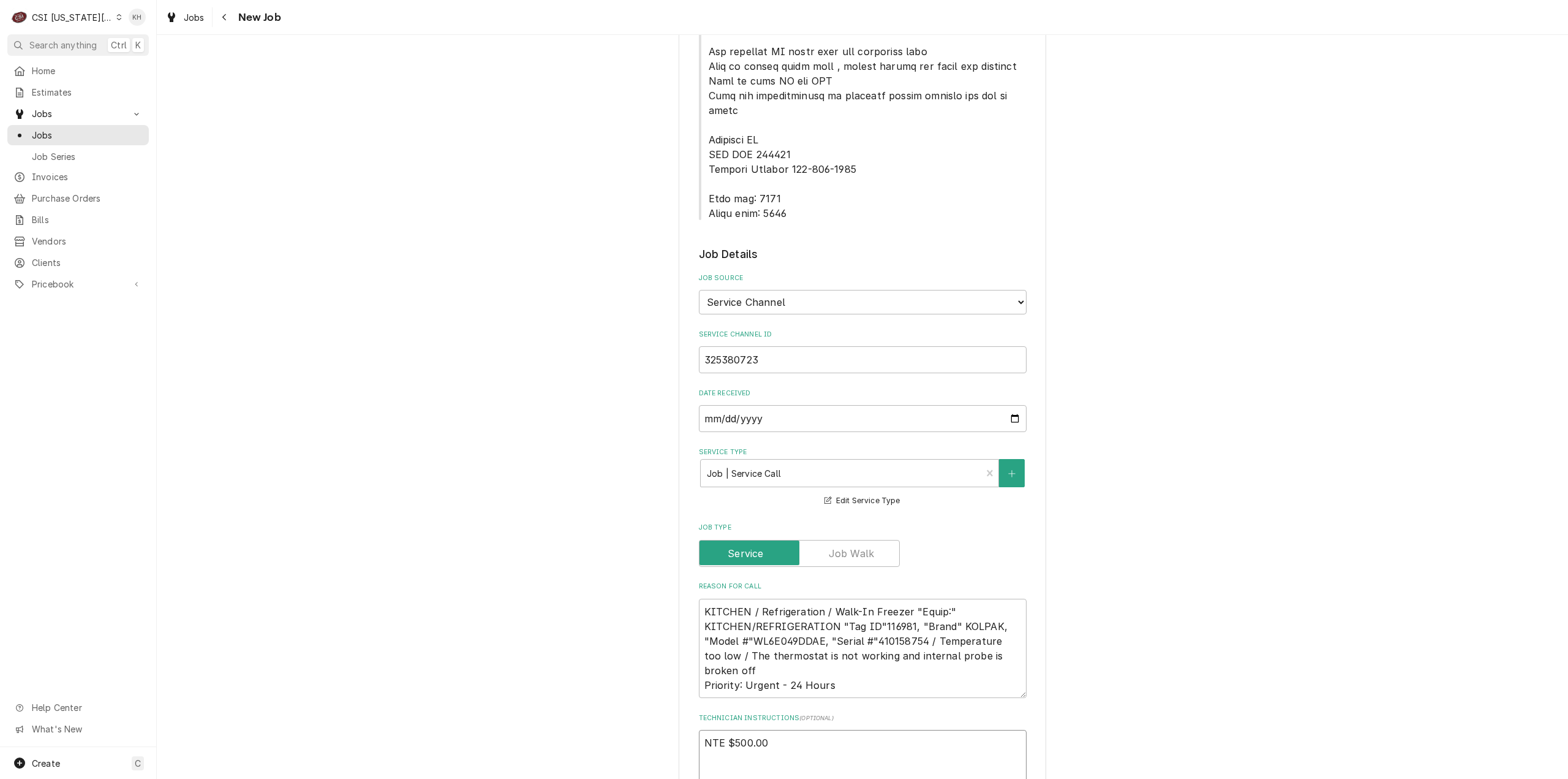
type textarea "NTE $500.00"
type textarea "x"
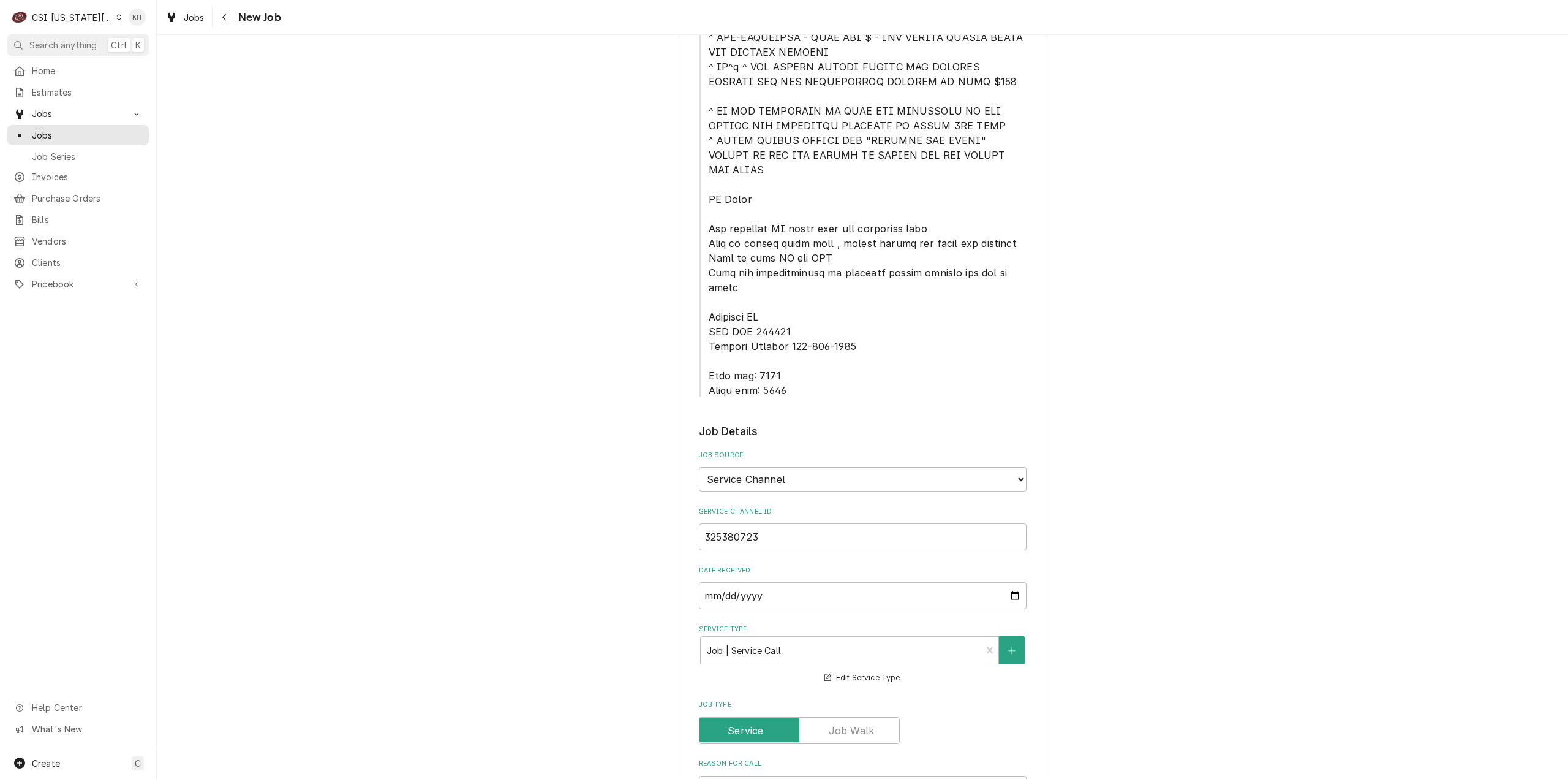
scroll to position [306, 0]
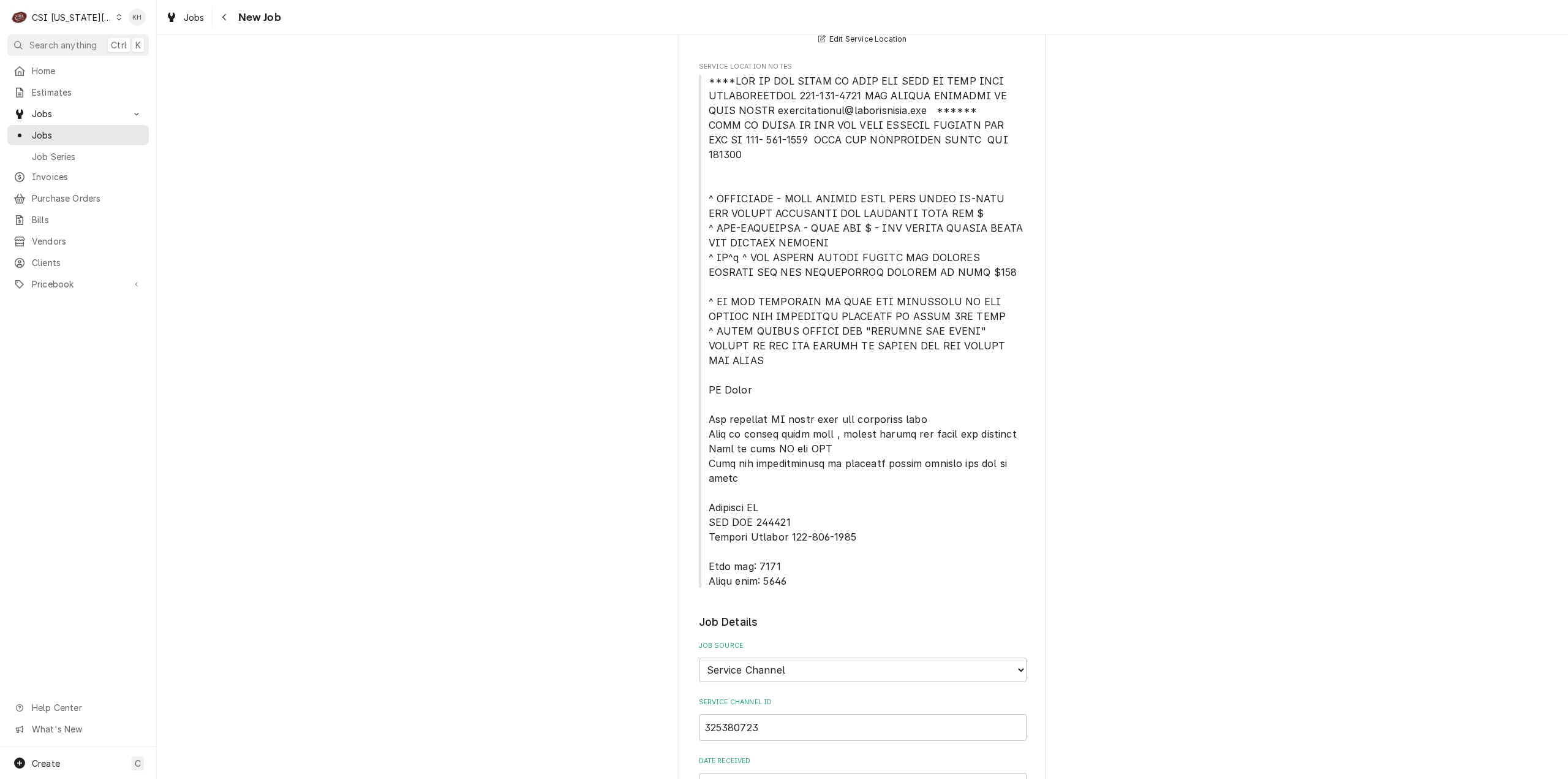
type textarea "NTE $500.00"
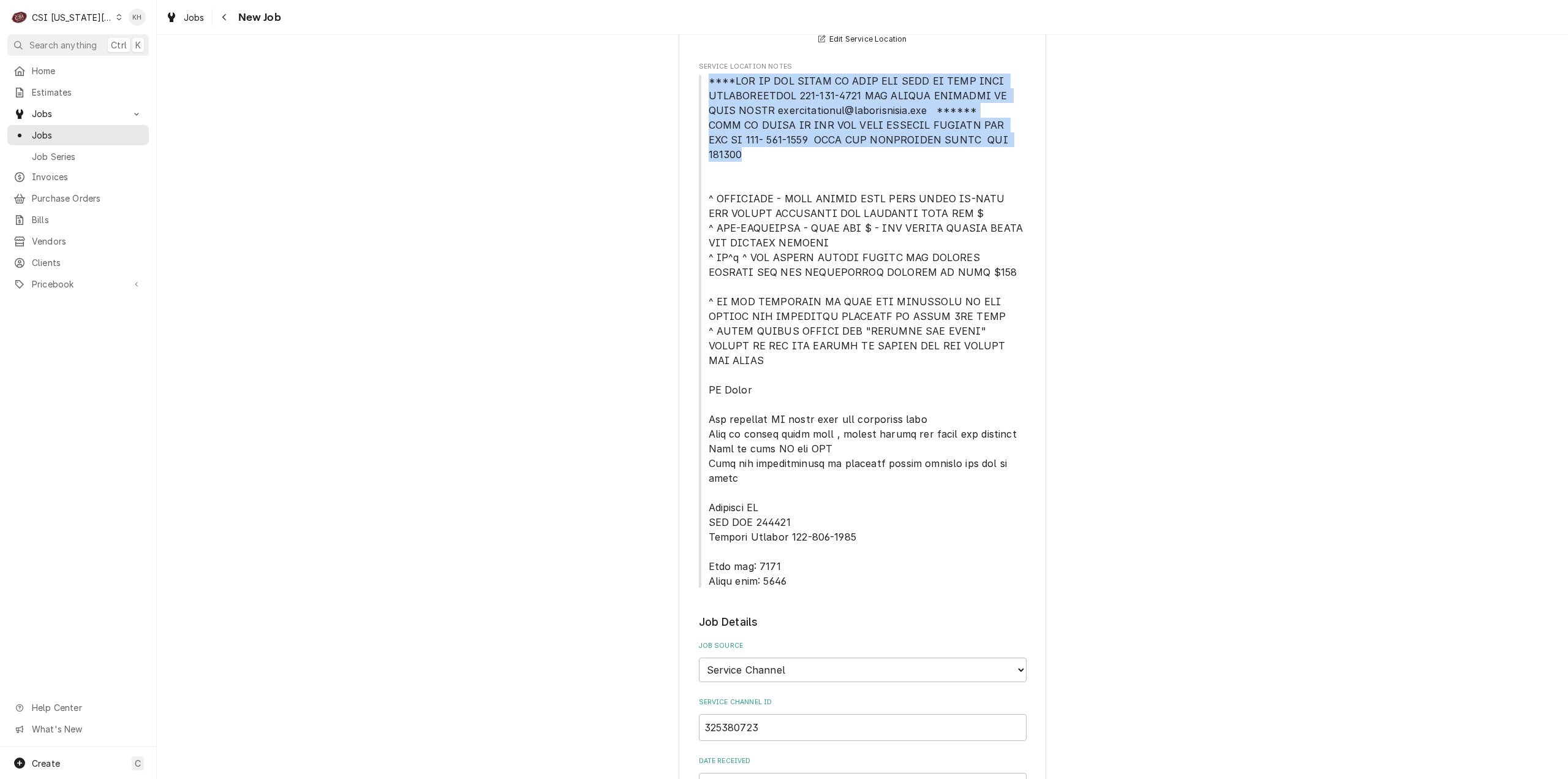
drag, startPoint x: 704, startPoint y: 79, endPoint x: 1028, endPoint y: 145, distance: 330.7
click at [1028, 145] on div "Please provide the following information to create a job: Client Details Client…" at bounding box center [862, 749] width 368 height 1993
copy span "****NTE ON ALL CALLS IF OVER NTE NEED TO CALL JOHN HERBOLSHEIMER 402-380-8262 F…"
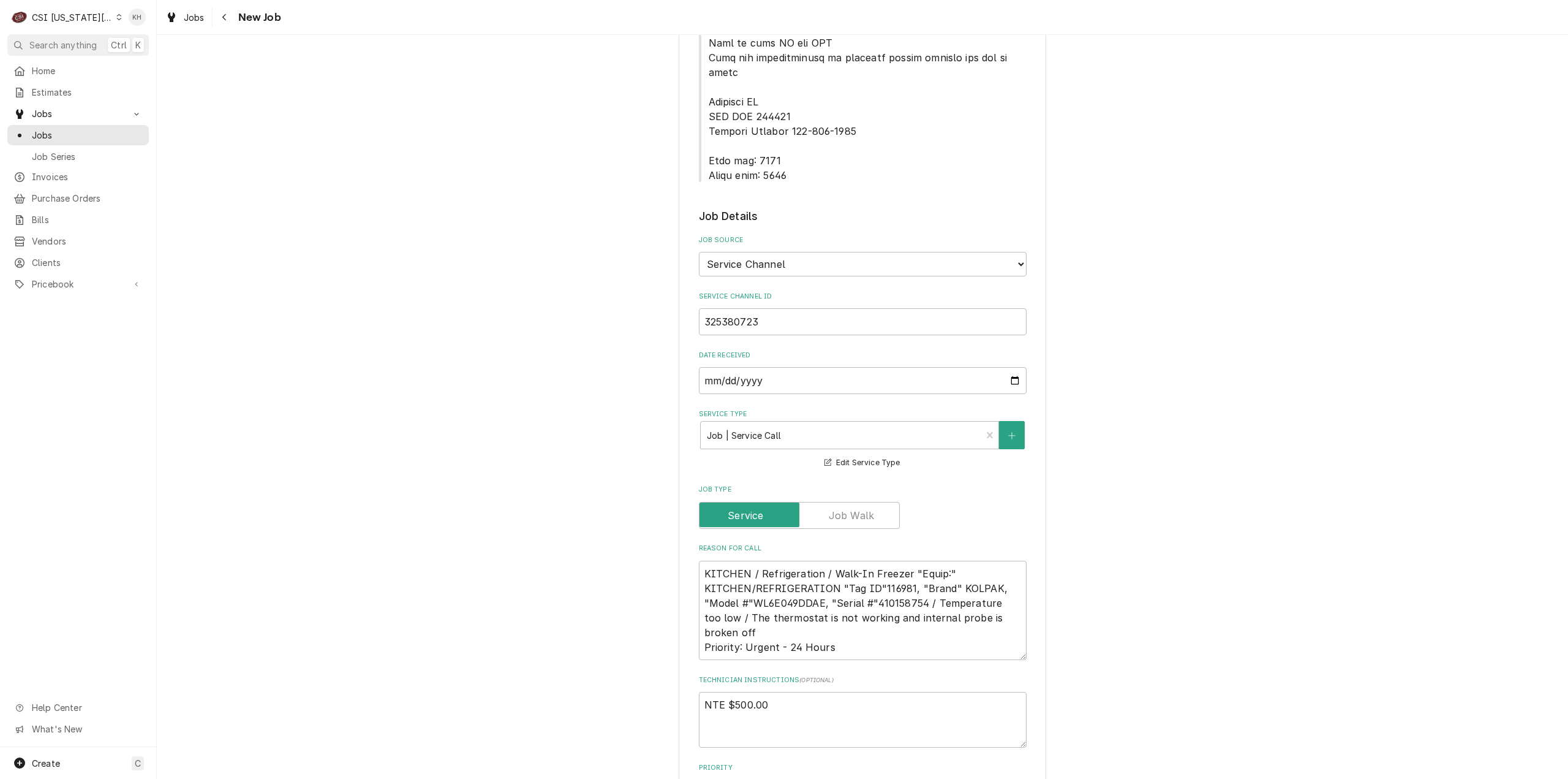
scroll to position [736, 0]
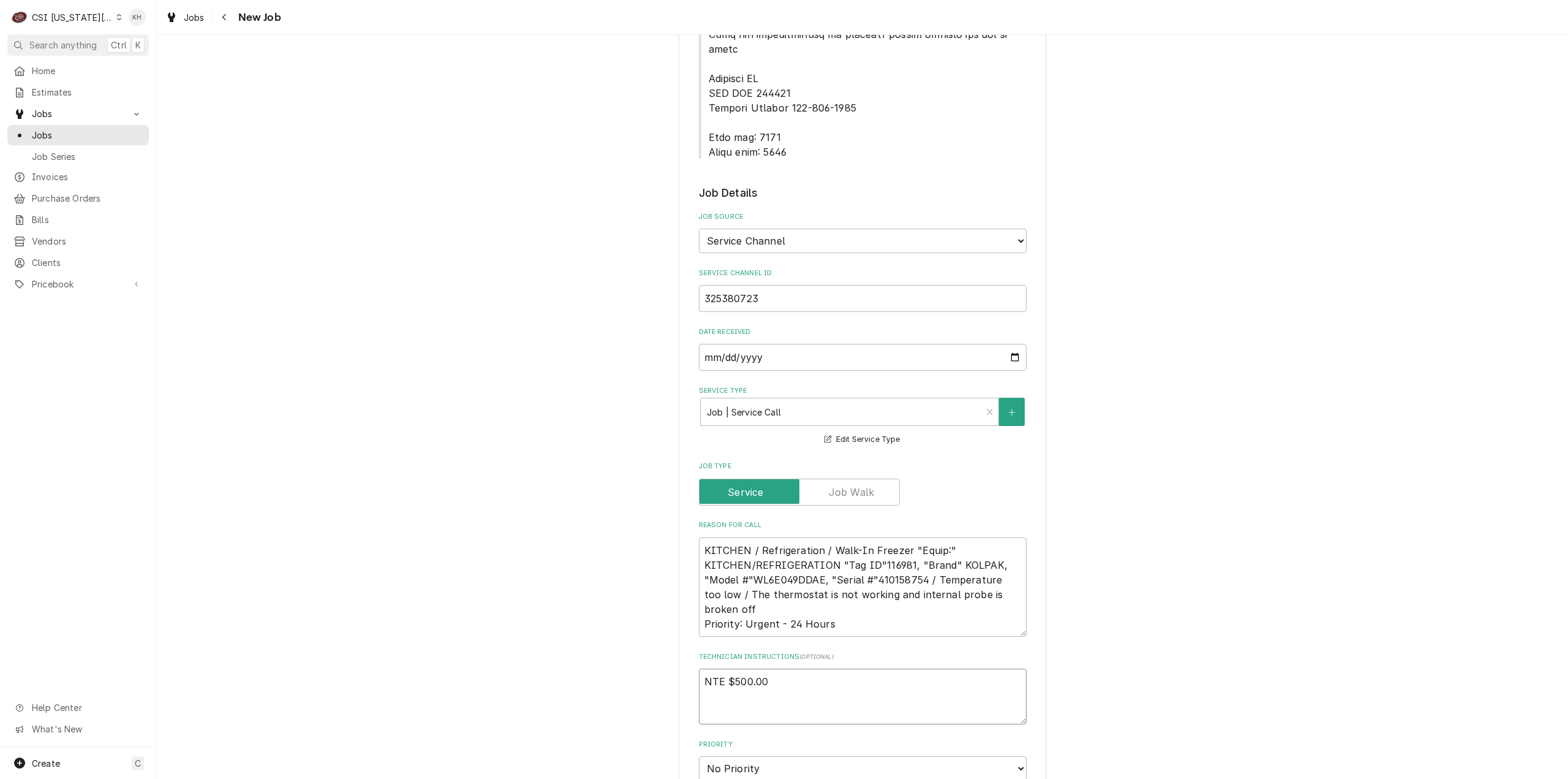
click at [748, 676] on textarea "NTE $500.00" at bounding box center [862, 696] width 327 height 55
paste textarea "****NTE ON ALL CALLS IF OVER NTE NEED TO CALL JOHN HERBOLSHEIMER 402-380-8262 F…"
type textarea "x"
type textarea "NTE $500.00 ****NTE ON ALL CALLS IF OVER NTE NEED TO CALL JOHN HERBOLSHEIMER 40…"
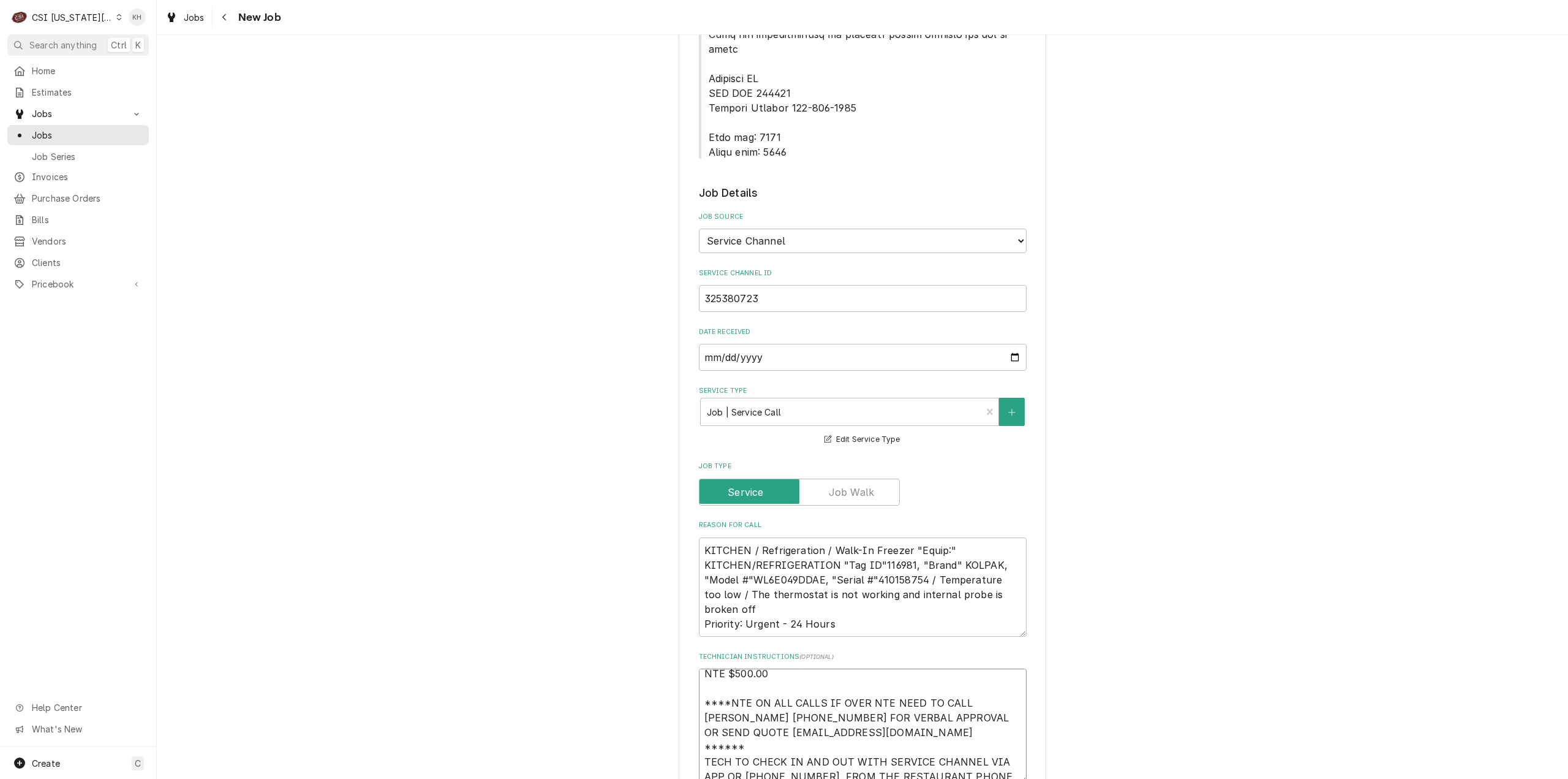
type textarea "x"
type textarea "NTE $500.00 ****NTE ON ALL CALLS IF OVER NTE NEED TO CALL JOHN HERBOLSHEIMER 40…"
type textarea "x"
type textarea "NTE $500.00 ****NTE ON ALL CALLS IF OVER NTE NEED TO CALL JOHN HERBOLSHEIMER 40…"
type textarea "x"
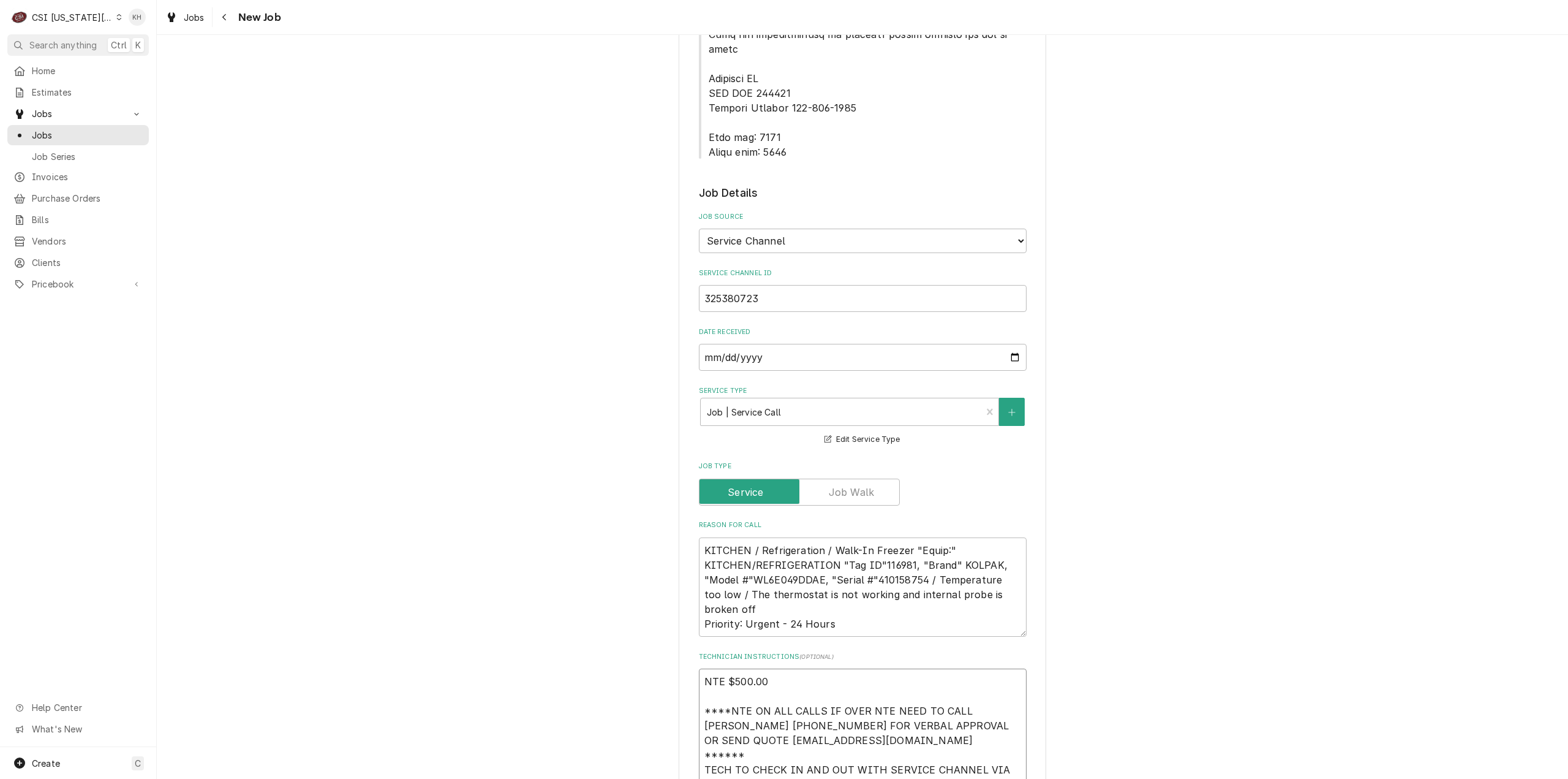
type textarea "NTE $500.00 ****NTE ON ALL CALLS IF OVER NTE NEED TO CALL JOHN HERBOLSHEIMER 40…"
drag, startPoint x: 704, startPoint y: 93, endPoint x: 789, endPoint y: 109, distance: 86.5
copy span "Lock box: 0344 Alarm code: 0877"
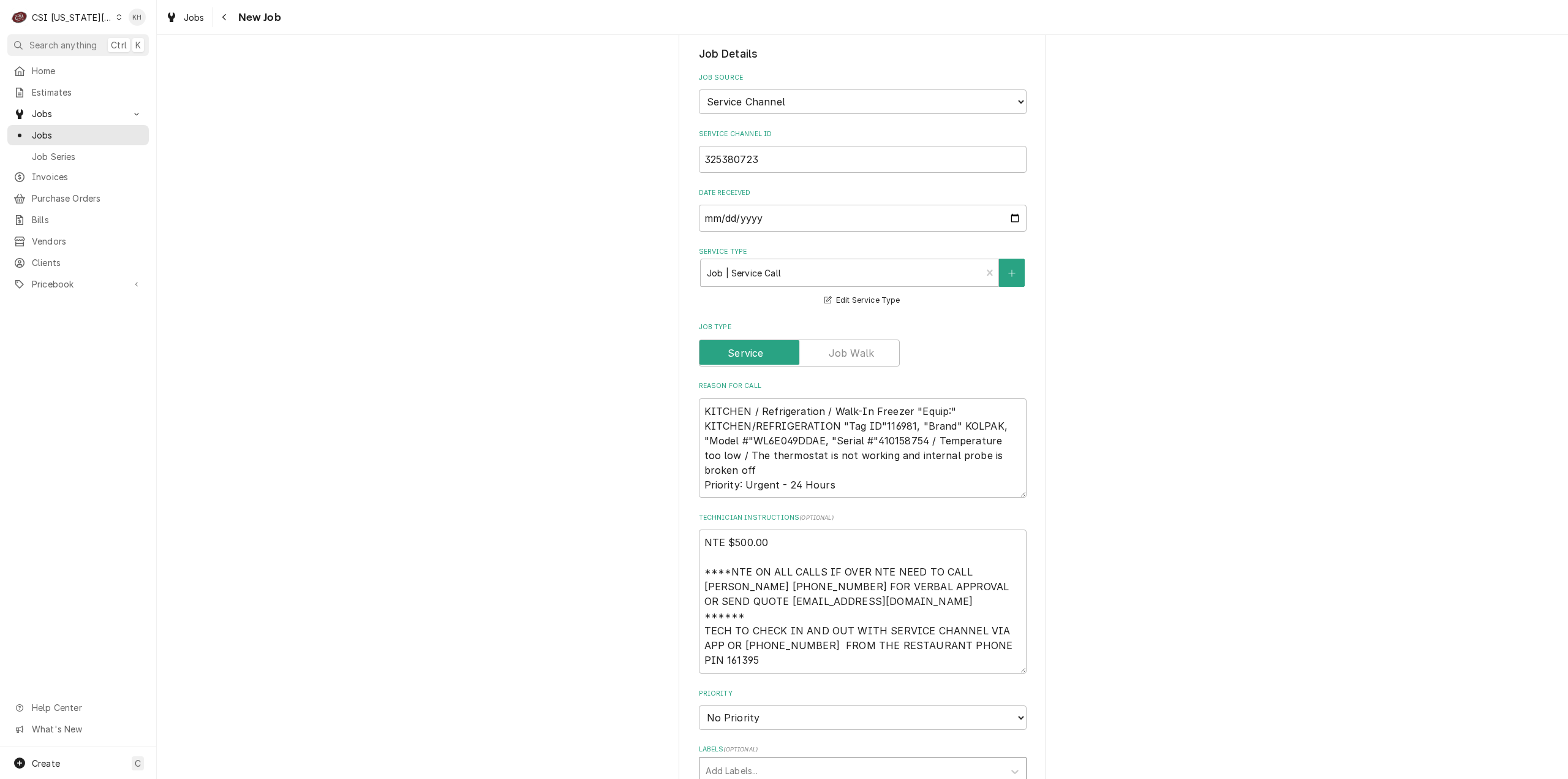
scroll to position [980, 0]
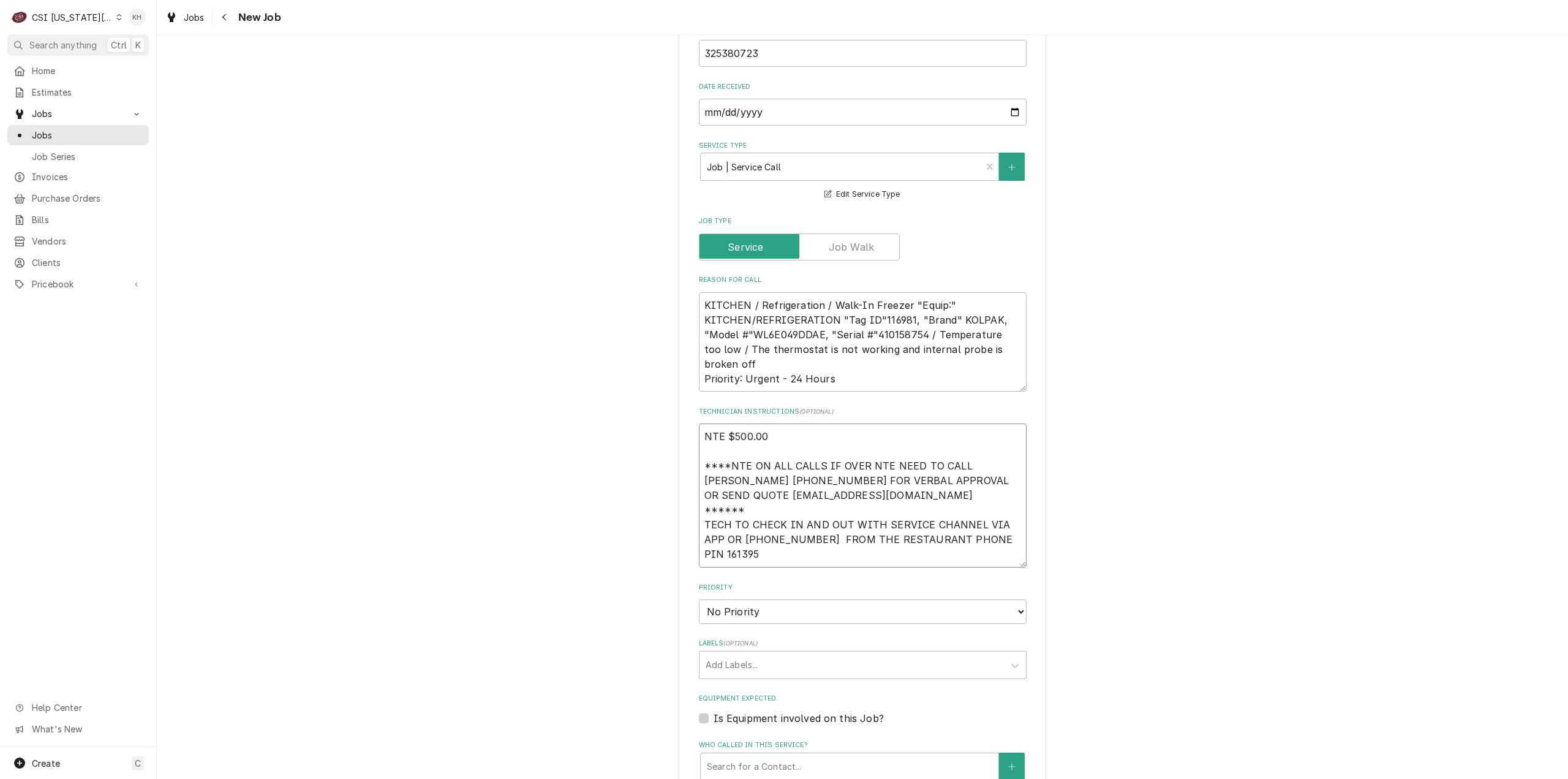
click at [734, 521] on textarea "NTE $500.00 ****NTE ON ALL CALLS IF OVER NTE NEED TO CALL JOHN HERBOLSHEIMER 40…" at bounding box center [862, 495] width 327 height 144
paste textarea "Lock box: 0344 Alarm code: 0877"
type textarea "x"
type textarea "NTE $500.00 ****NTE ON ALL CALLS IF OVER NTE NEED TO CALL JOHN HERBOLSHEIMER 40…"
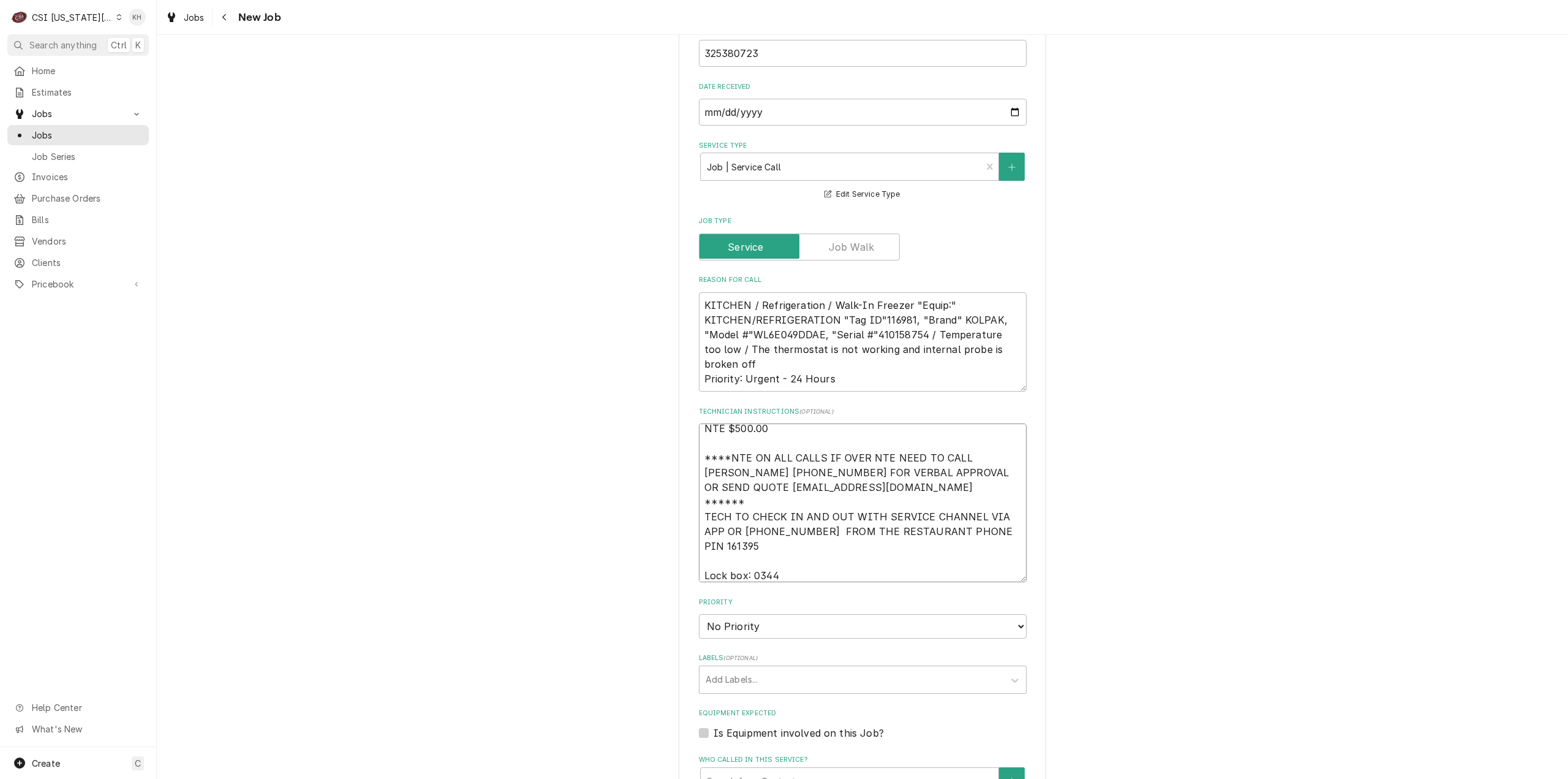
type textarea "x"
type textarea "NTE $500.00 ****NTE ON ALL CALLS IF OVER NTE NEED TO CALL JOHN HERBOLSHEIMER 40…"
type textarea "x"
type textarea "NTE $500.00 ****NTE ON ALL CALLS IF OVER NTE NEED TO CALL JOHN HERBOLSHEIMER 40…"
type textarea "x"
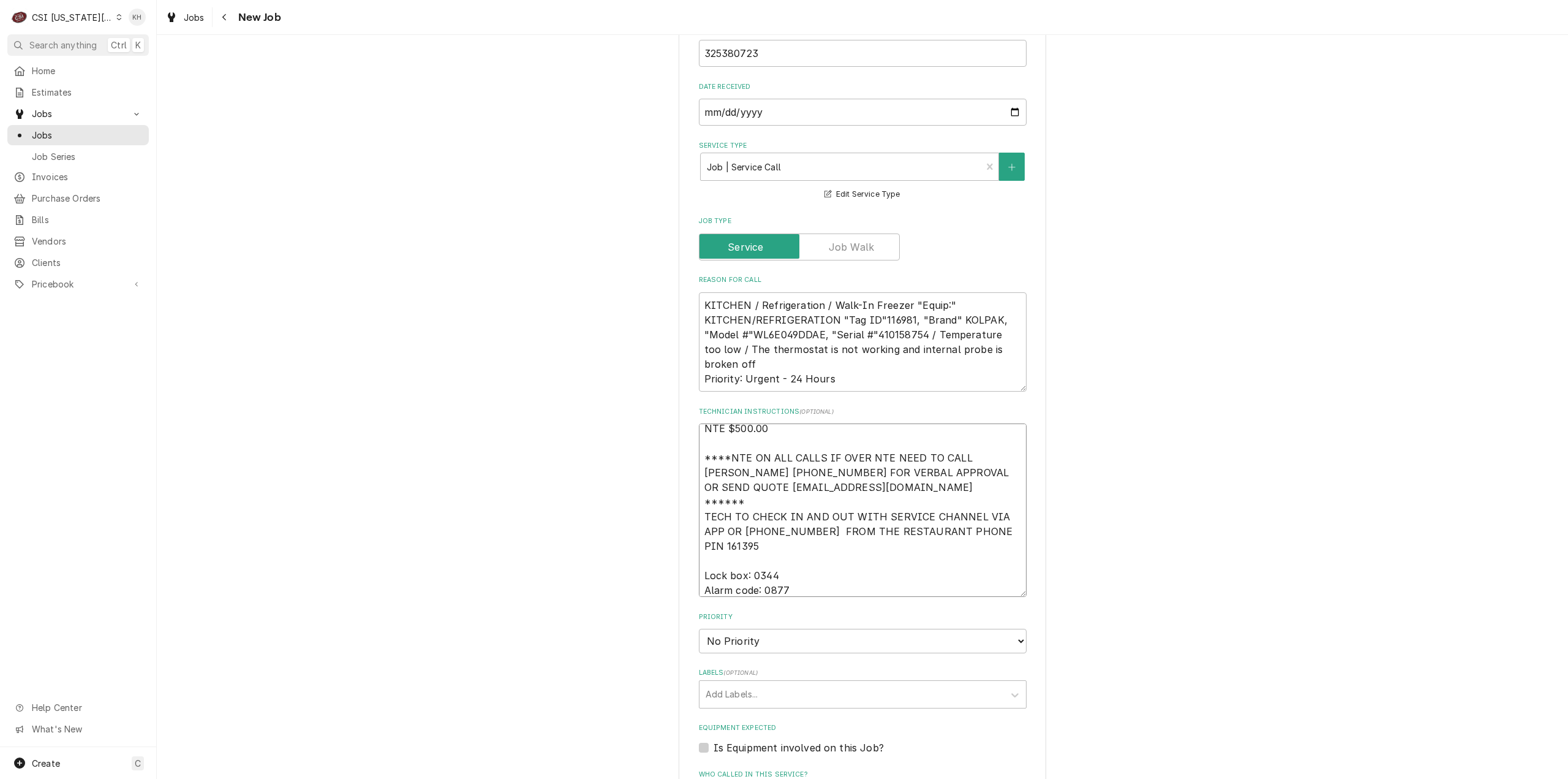
type textarea "NTE $500.00 ****NTE ON ALL CALLS IF OVER NTE NEED TO CALL JOHN HERBOLSHEIMER 40…"
type textarea "x"
type textarea "NTE $500.00 ****NTE ON ALL CALLS IF OVER NTE NEED TO CALL JOHN HERBOLSHEIMER 40…"
type textarea "x"
type textarea "NTE $500.00 ****NTE ON ALL CALLS IF OVER NTE NEED TO CALL JOHN HERBOLSHEIMER 40…"
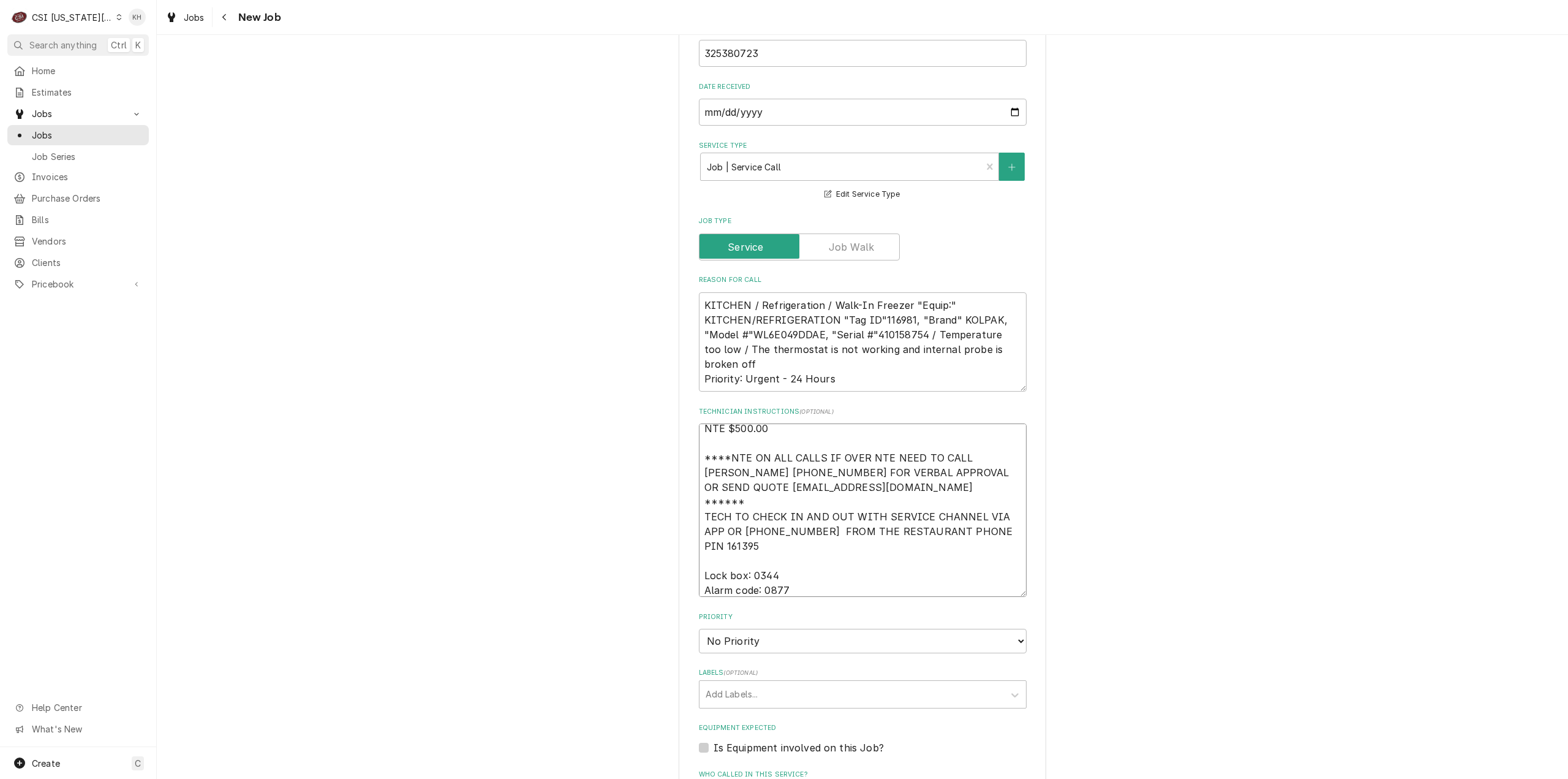
type textarea "x"
type textarea "NTE $500.00 ****NTE ON ALL CALLS IF OVER NTE NEED TO CALL JOHN HERBOLSHEIMER 40…"
click at [743, 547] on textarea "NTE $500.00 ****NTE ON ALL CALLS IF OVER NTE NEED TO CALL JOHN HERBOLSHEIMER 40…" at bounding box center [862, 510] width 327 height 173
paste textarea "785-539-8862"
type textarea "x"
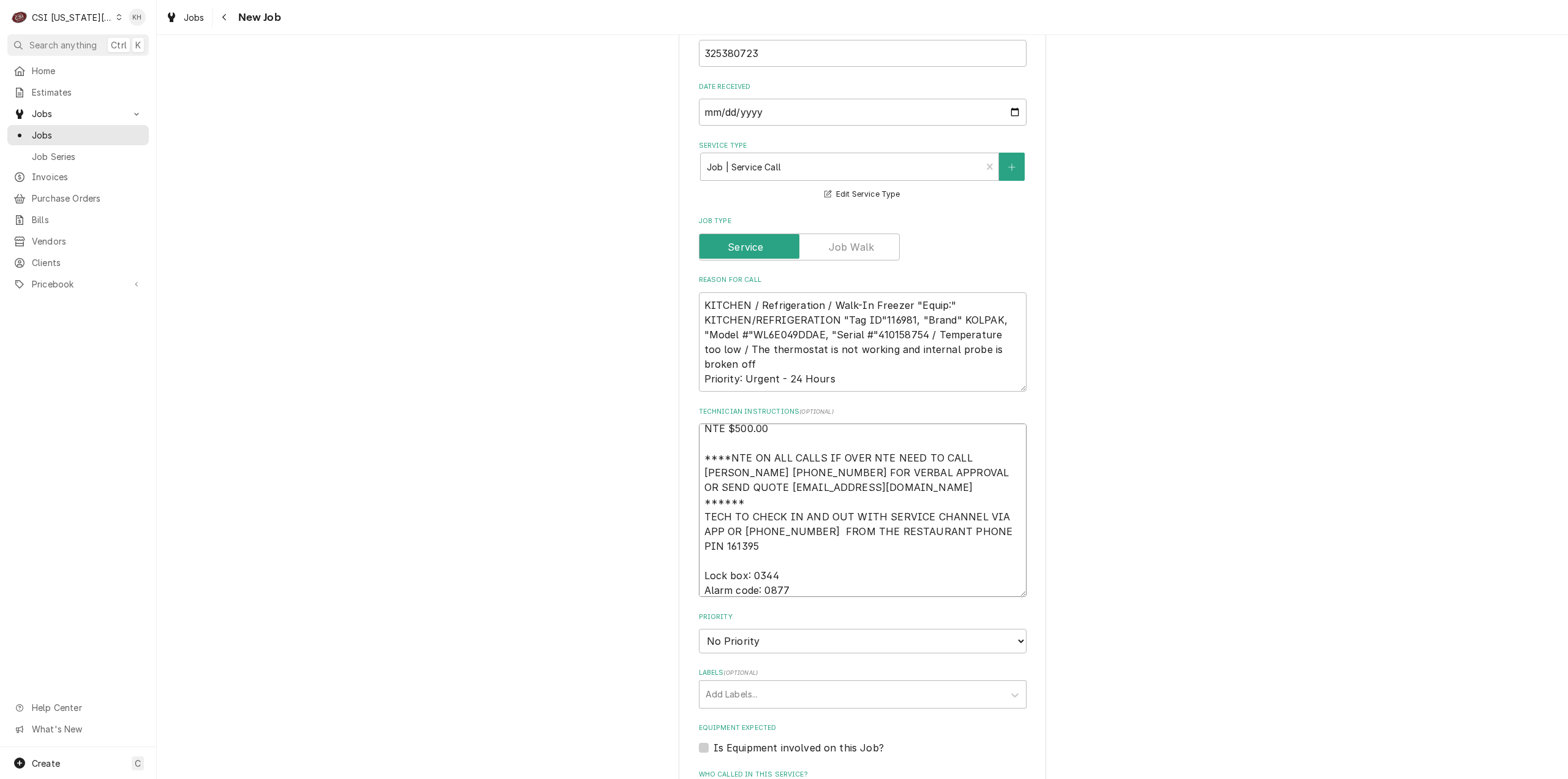
type textarea "NTE $500.00 ****NTE ON ALL CALLS IF OVER NTE NEED TO CALL JOHN HERBOLSHEIMER 40…"
click at [748, 629] on select "No Priority Urgent High Medium Low" at bounding box center [862, 641] width 327 height 24
type textarea "x"
select select "3"
click at [699, 629] on select "No Priority Urgent High Medium Low" at bounding box center [862, 641] width 327 height 24
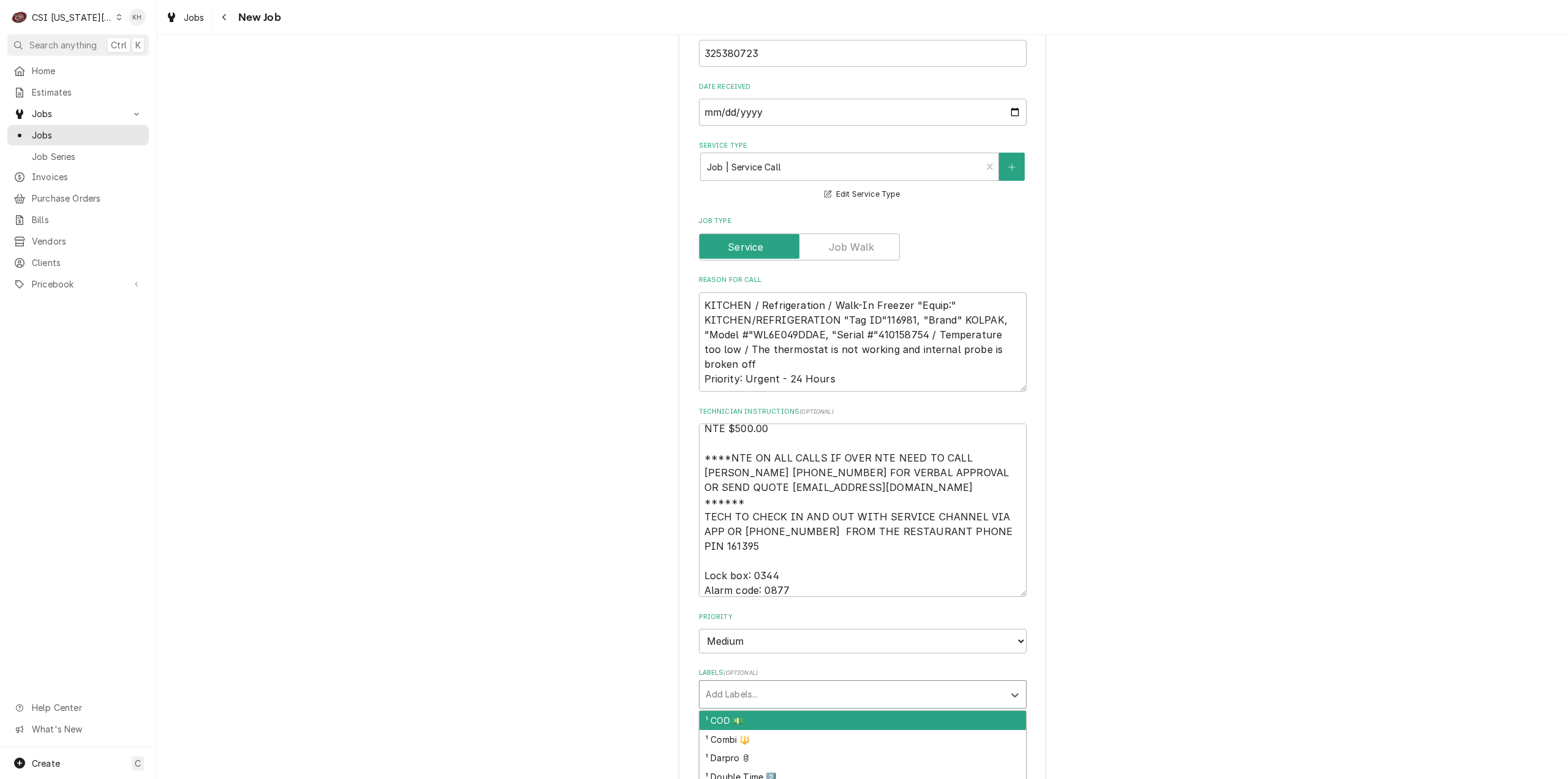
type textarea "x"
click at [768, 683] on div "Labels" at bounding box center [852, 694] width 292 height 22
type input "ref"
type textarea "x"
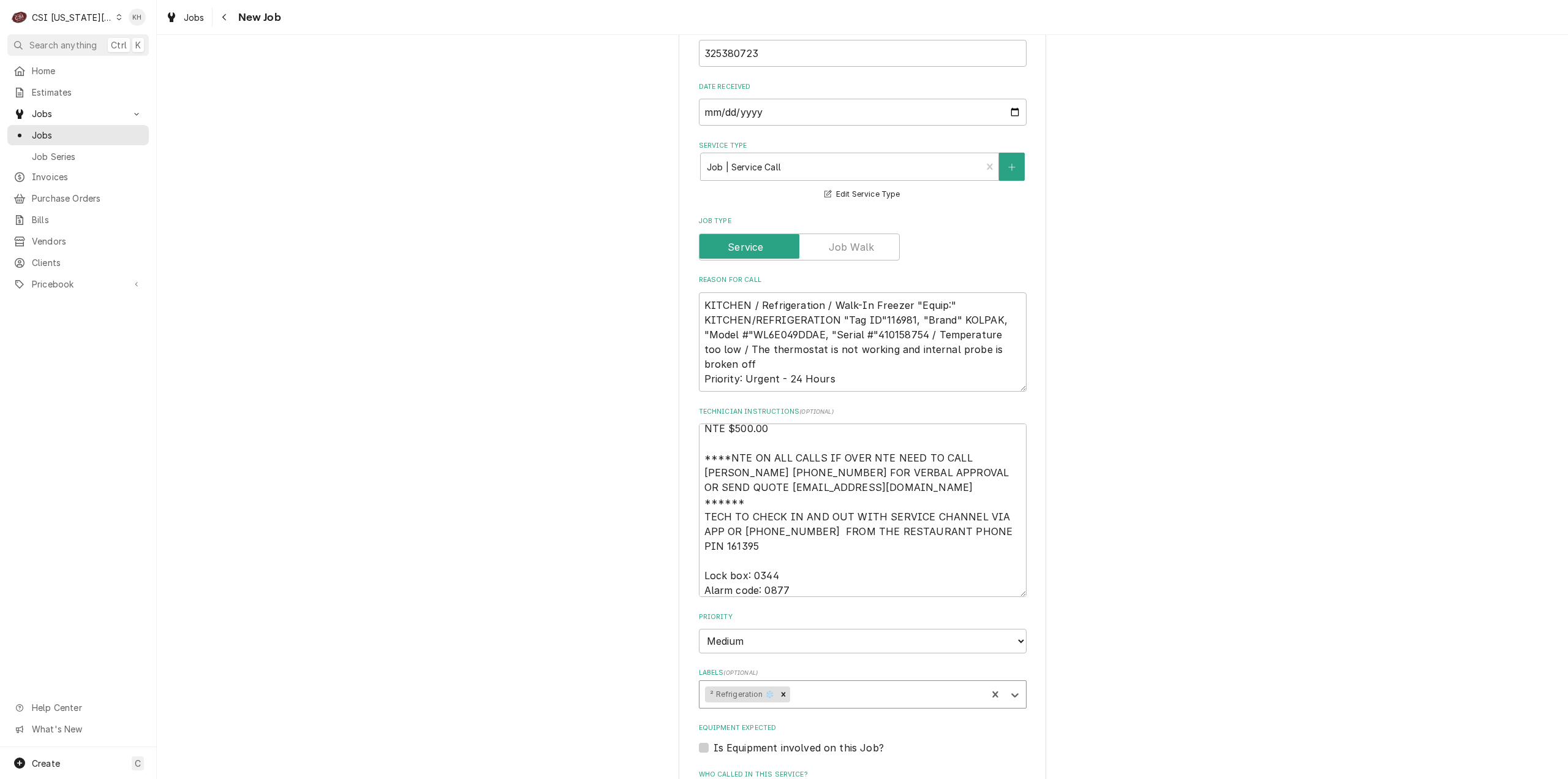
type textarea "x"
click at [890, 293] on textarea "KITCHEN / Refrigeration / Walk-In Freezer "Equip:" KITCHEN/REFRIGERATION "Tag I…" at bounding box center [862, 342] width 327 height 100
click at [703, 740] on div "Is Equipment involved on this Job?" at bounding box center [862, 747] width 327 height 14
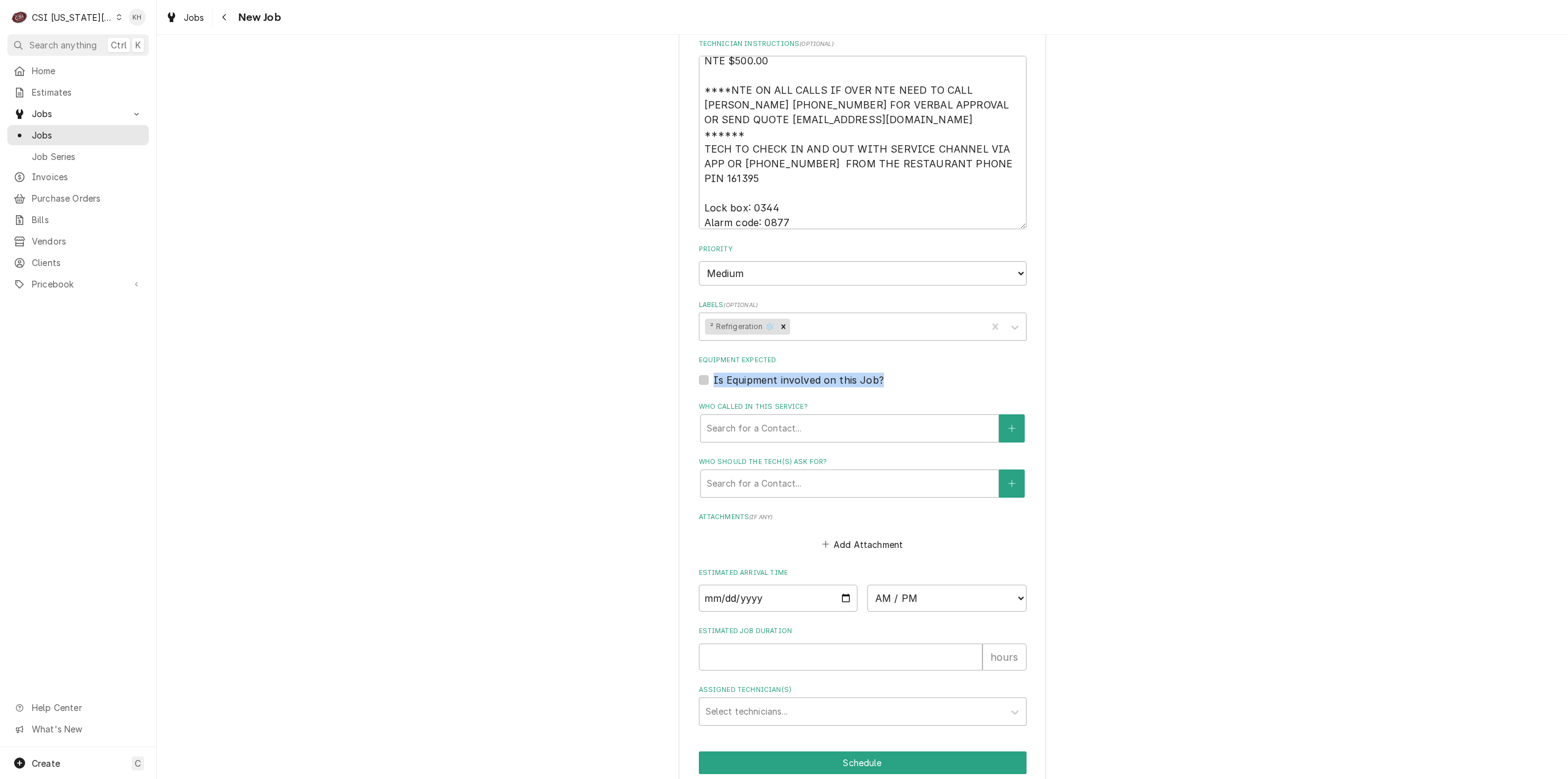
click at [713, 372] on label "Is Equipment involved on this Job?" at bounding box center [798, 379] width 170 height 14
click at [713, 372] on input "Equipment Expected" at bounding box center [877, 385] width 327 height 27
checkbox input "true"
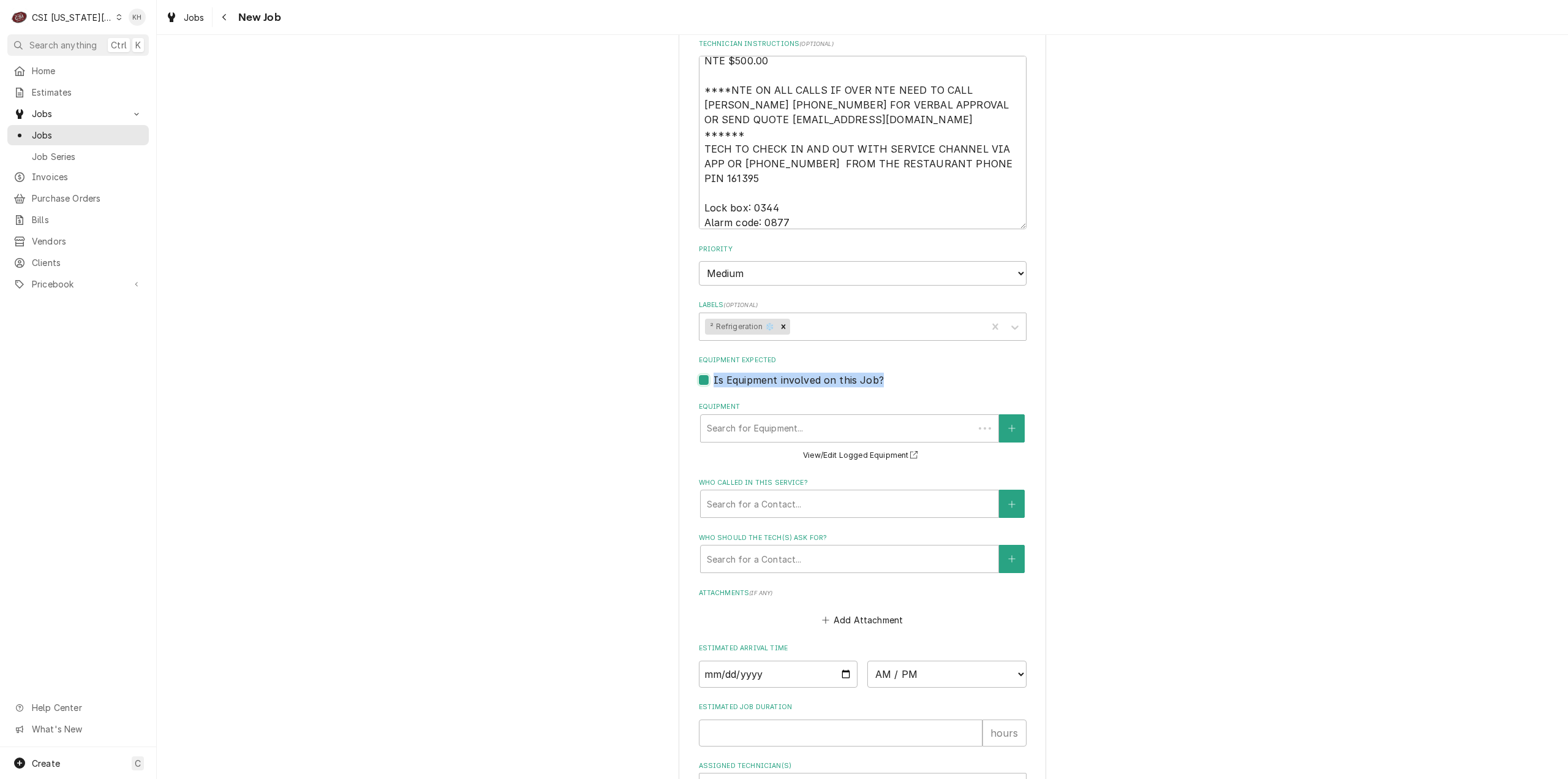
scroll to position [0, 0]
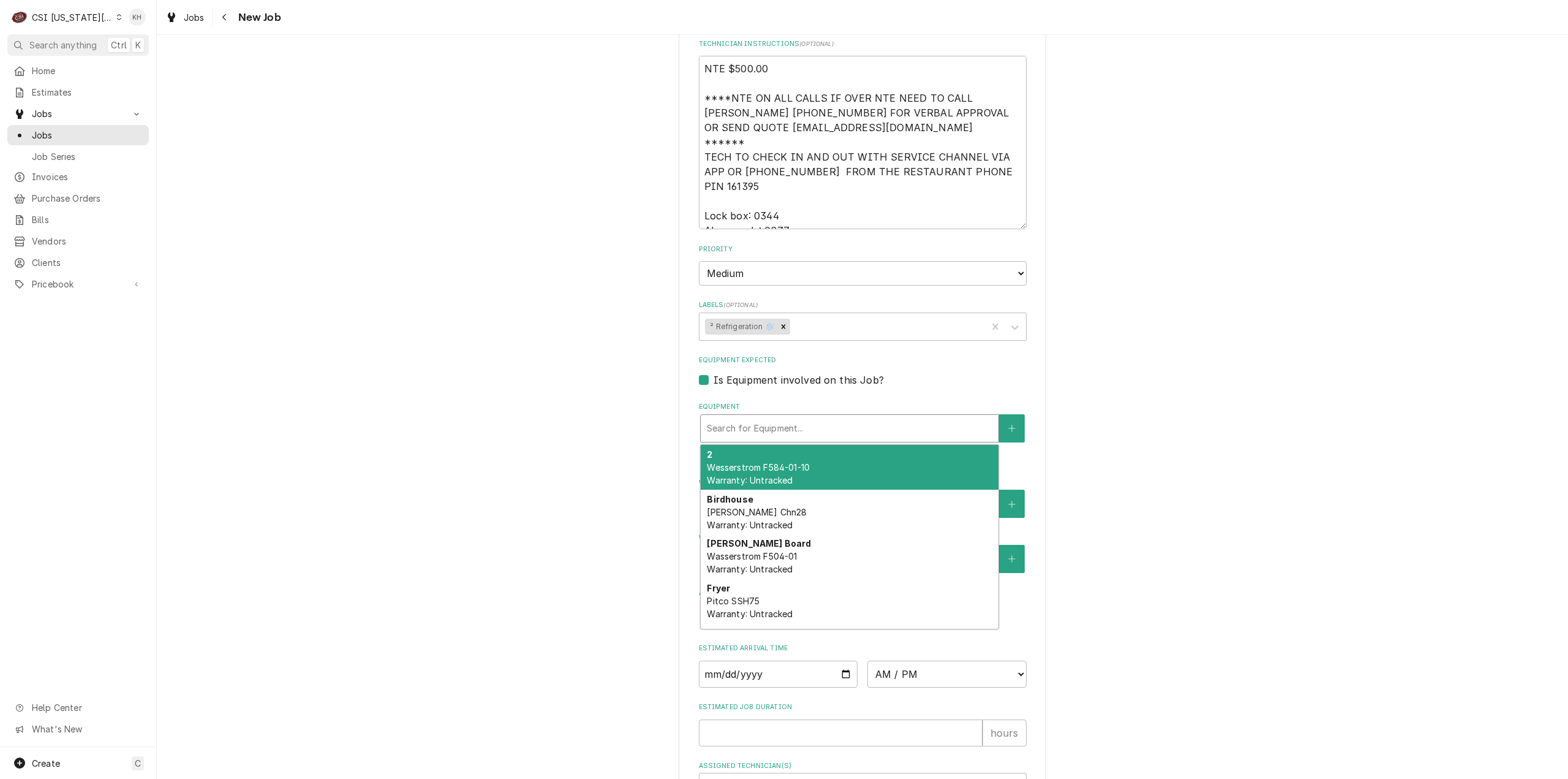
click at [745, 417] on div "Equipment" at bounding box center [850, 428] width 286 height 22
paste input "410158754"
type textarea "x"
type input "410158754"
click at [757, 445] on div "WIF Kolpak WL6E049DDAE Warranty: Untracked" at bounding box center [849, 467] width 298 height 45
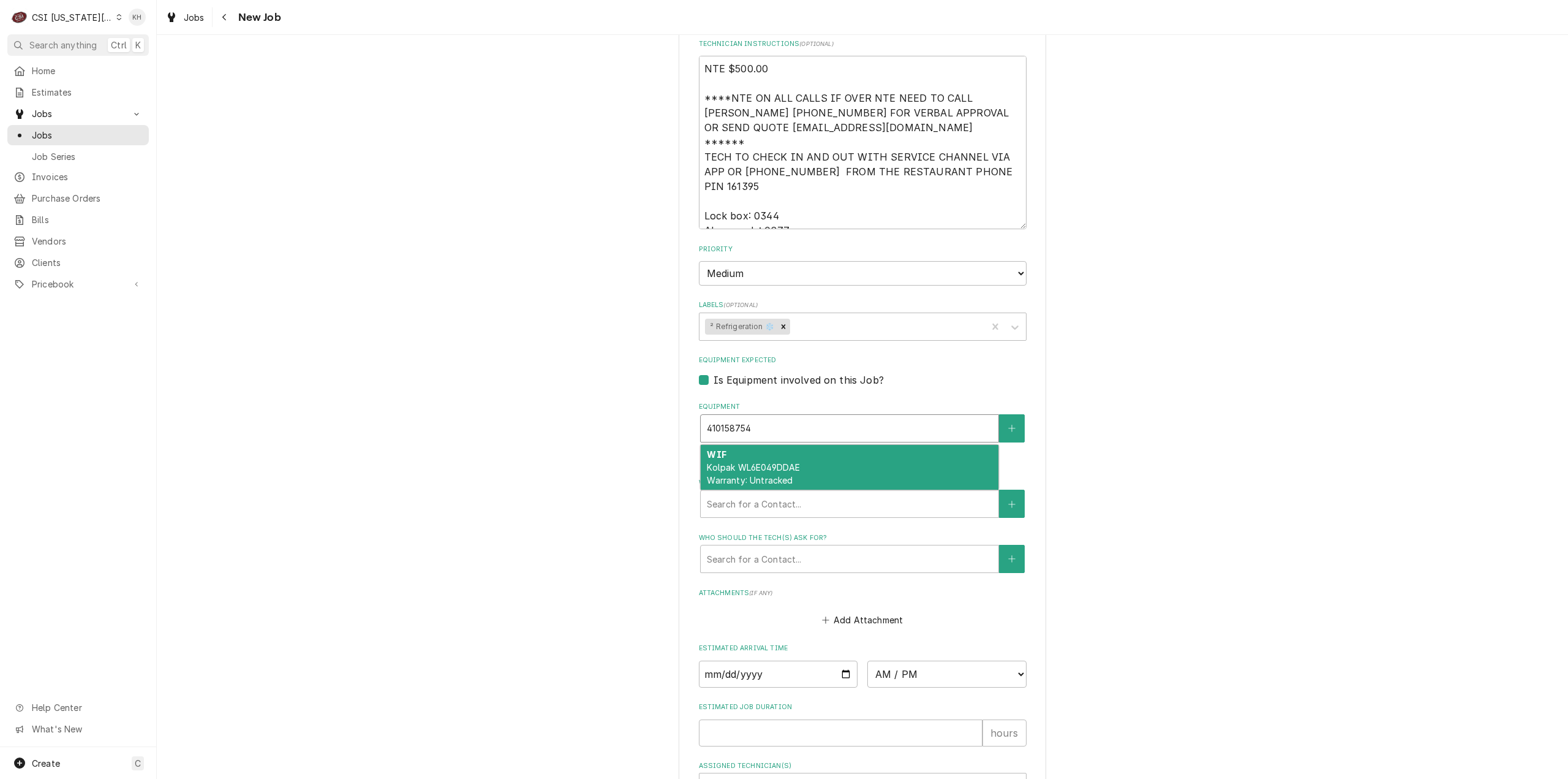
type textarea "x"
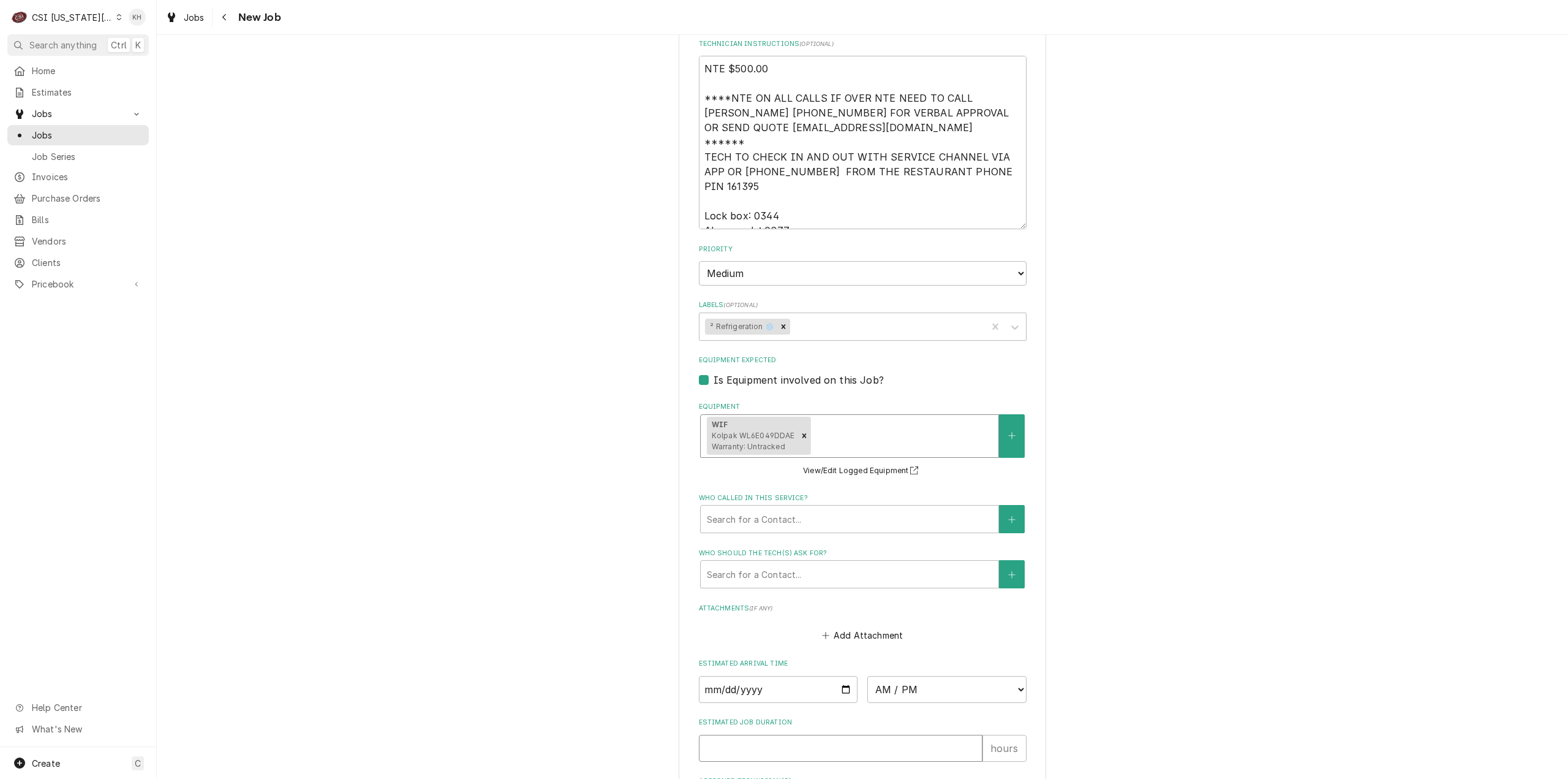
click at [791, 735] on input "Estimated Job Duration" at bounding box center [840, 748] width 283 height 27
type textarea "x"
type input "2"
type textarea "x"
type input "2"
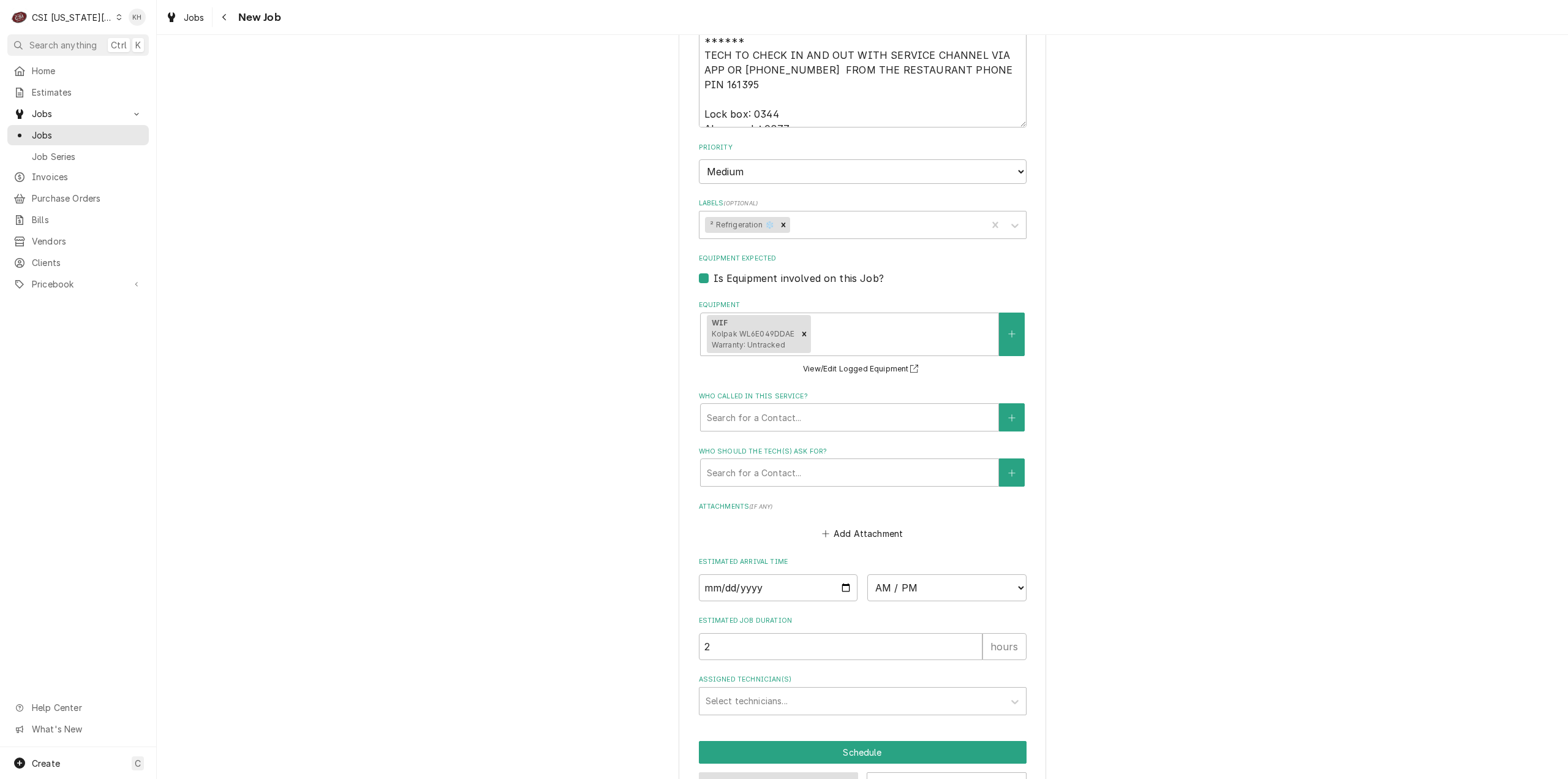
click at [808, 772] on button "Preview Job" at bounding box center [779, 784] width 160 height 23
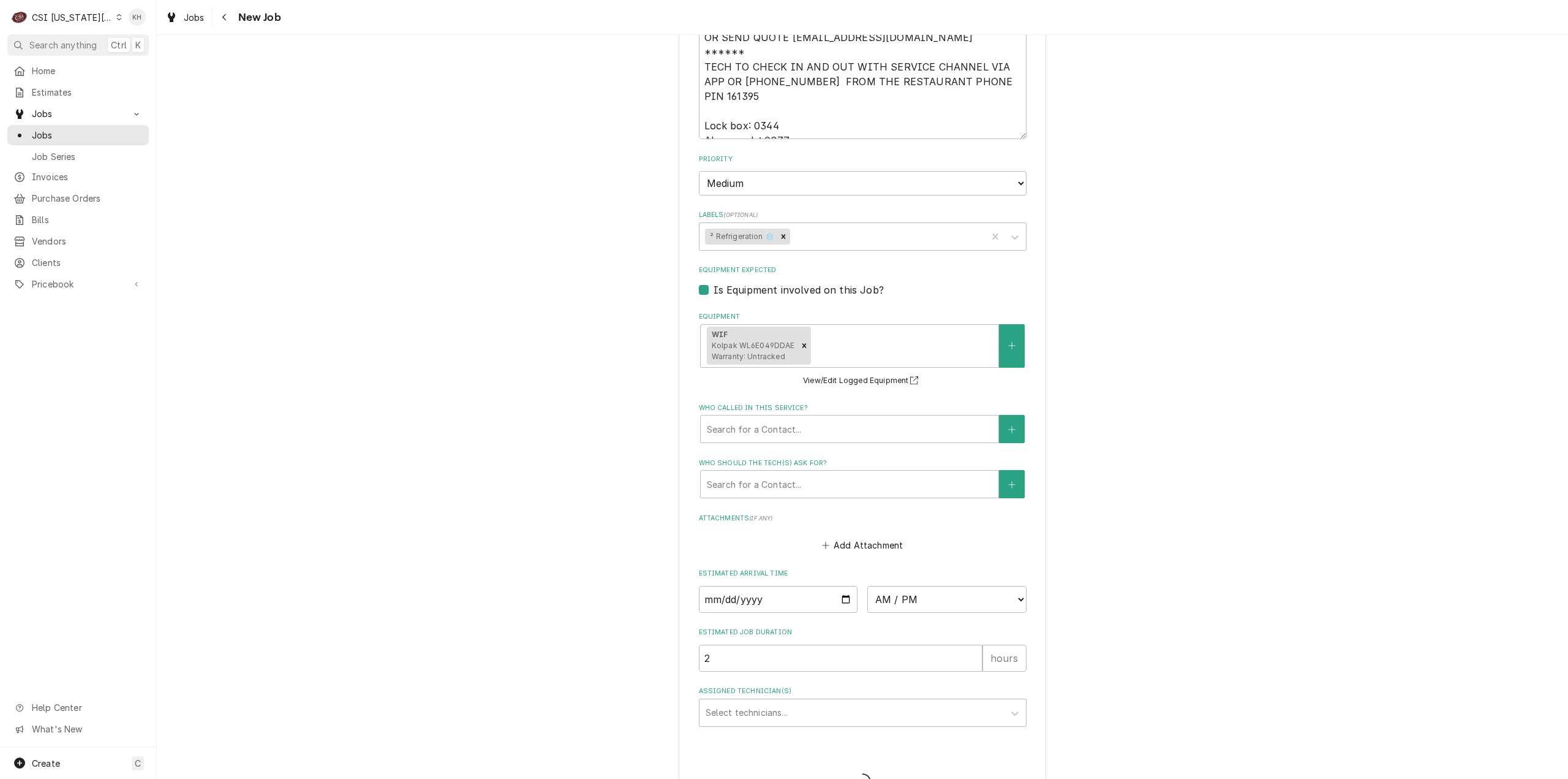
type textarea "x"
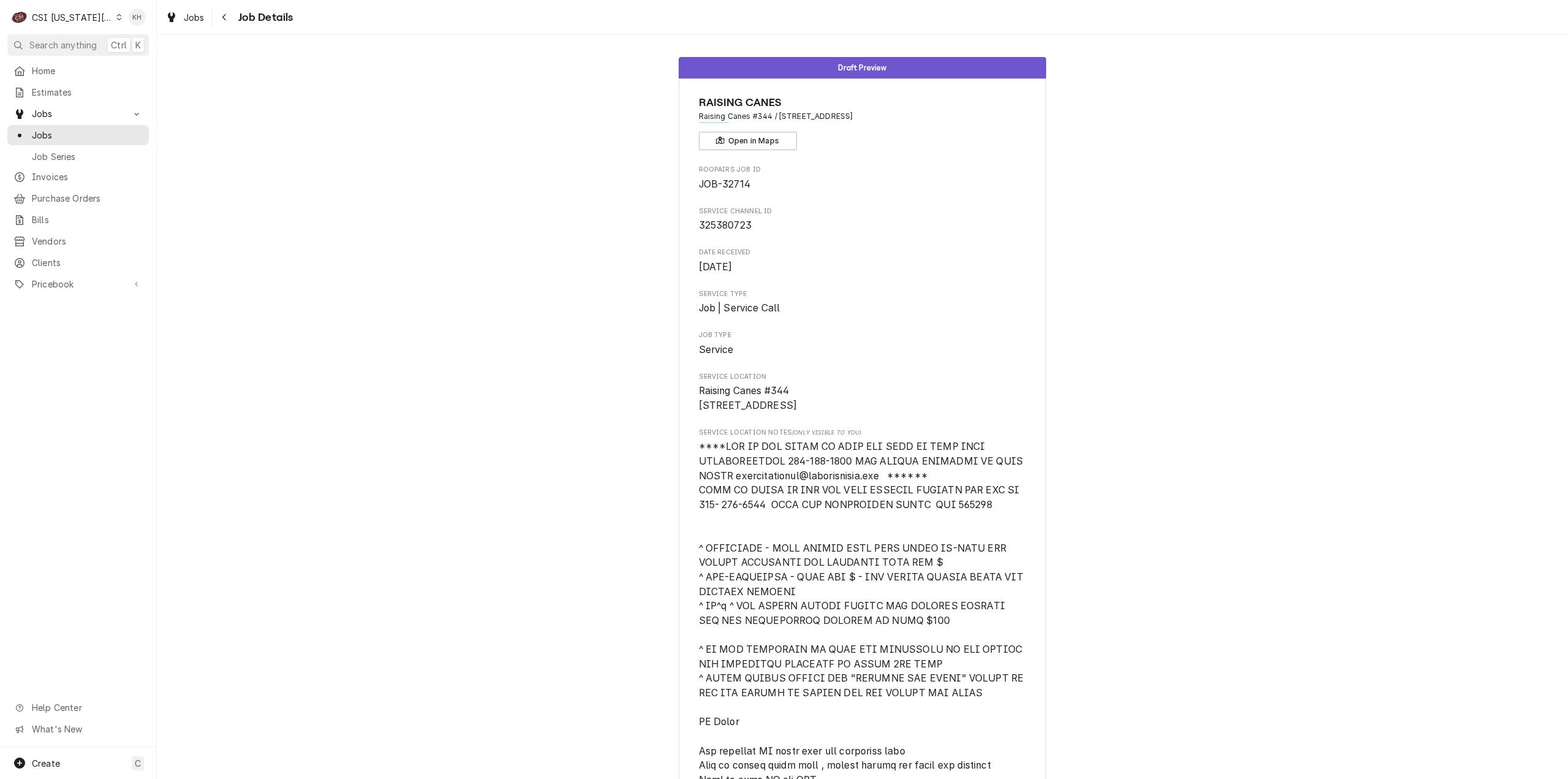
click at [74, 14] on div "CSI [US_STATE][GEOGRAPHIC_DATA]." at bounding box center [72, 17] width 81 height 13
drag, startPoint x: 617, startPoint y: 264, endPoint x: 457, endPoint y: 199, distance: 172.7
click at [607, 261] on html "C CSI Kansas City. KH Search anything Ctrl K Home Estimates Jobs Jobs Job Serie…" at bounding box center [784, 389] width 1568 height 779
click at [37, 41] on span "Search anything" at bounding box center [63, 45] width 68 height 13
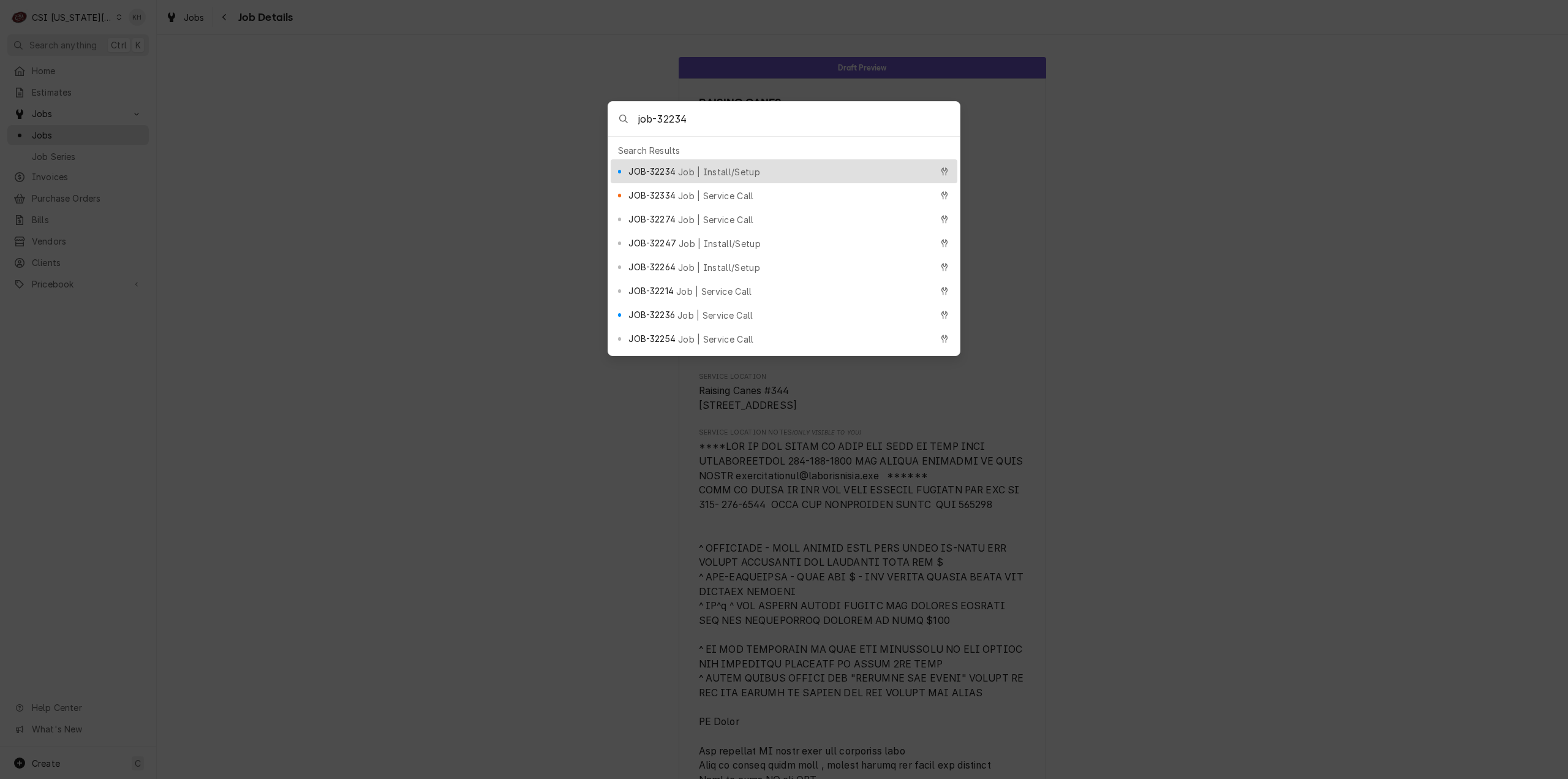
type input "job-32234"
click at [675, 165] on span "JOB-32234" at bounding box center [651, 171] width 46 height 13
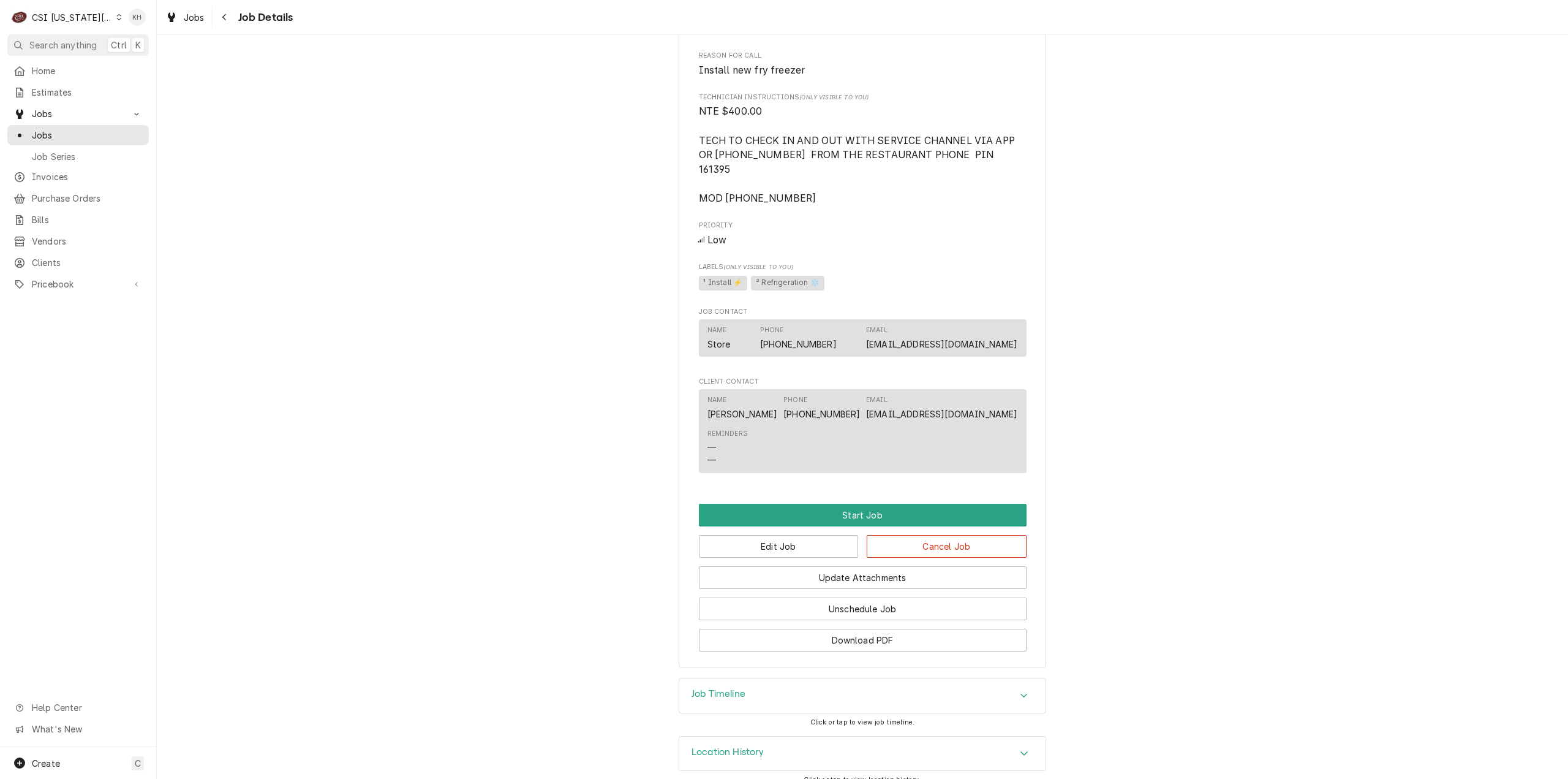
scroll to position [1089, 0]
click at [740, 678] on div "Job Timeline" at bounding box center [862, 695] width 366 height 34
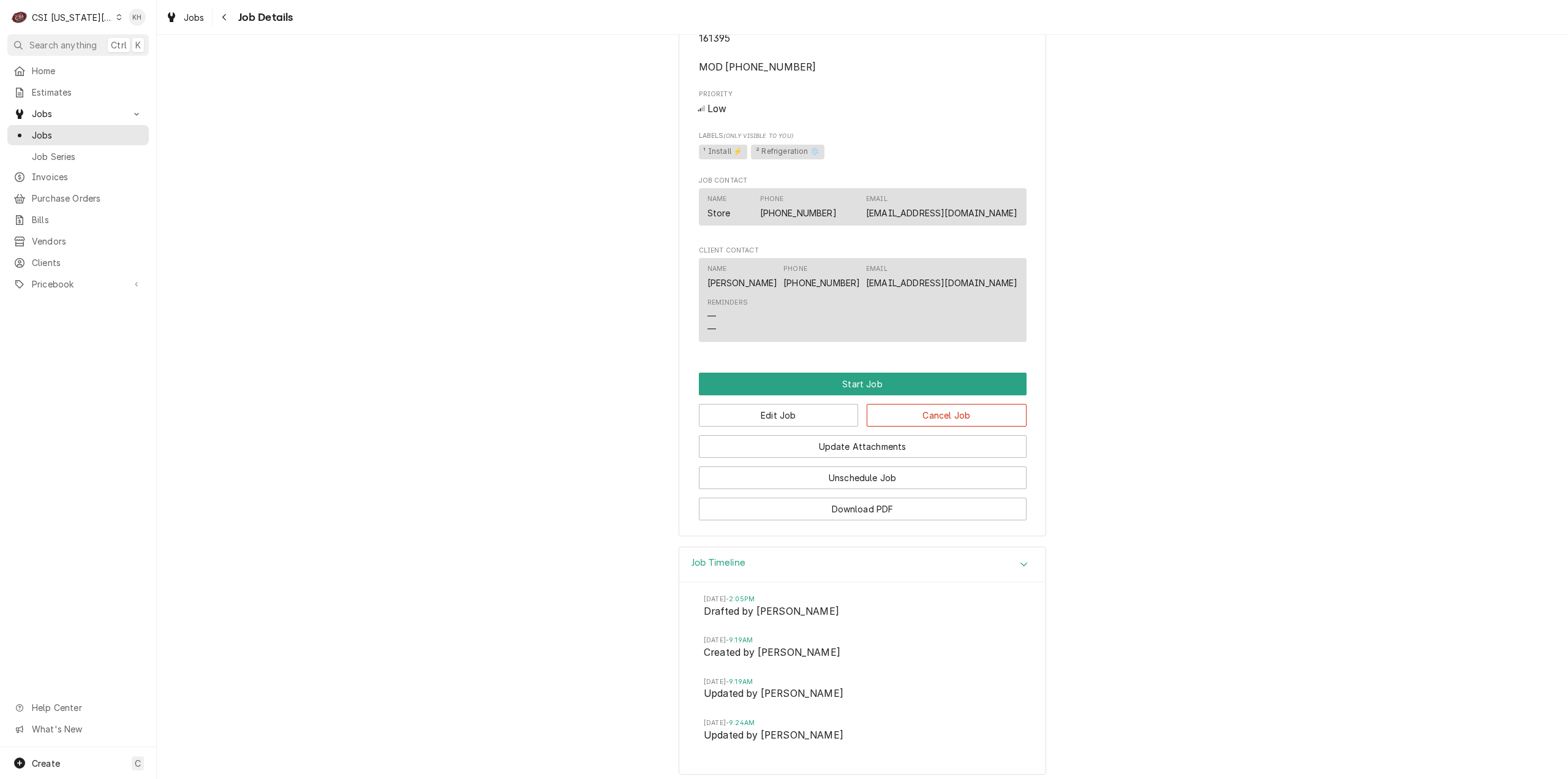
scroll to position [1272, 0]
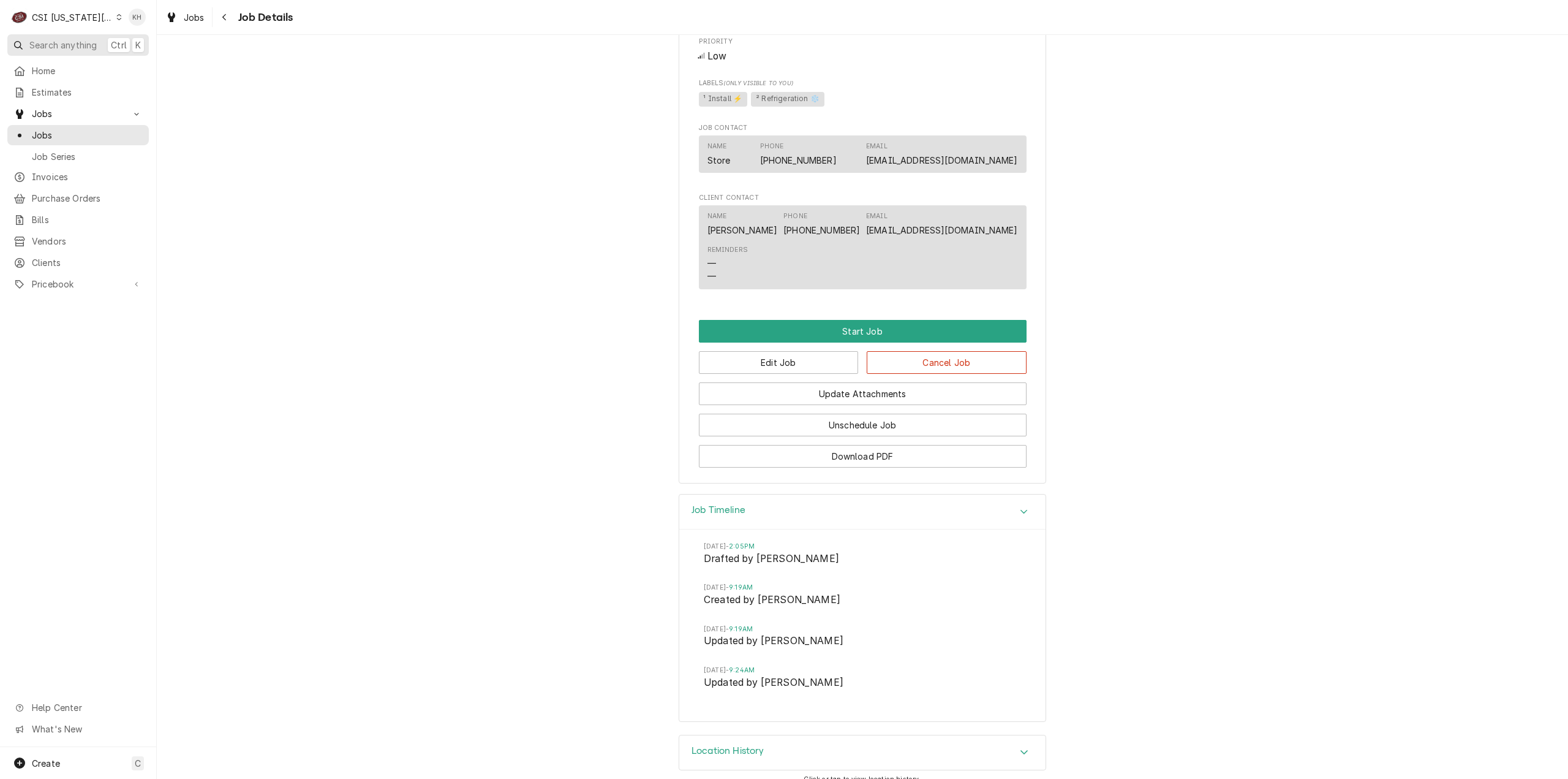
click at [62, 49] on span "Search anything" at bounding box center [63, 45] width 68 height 13
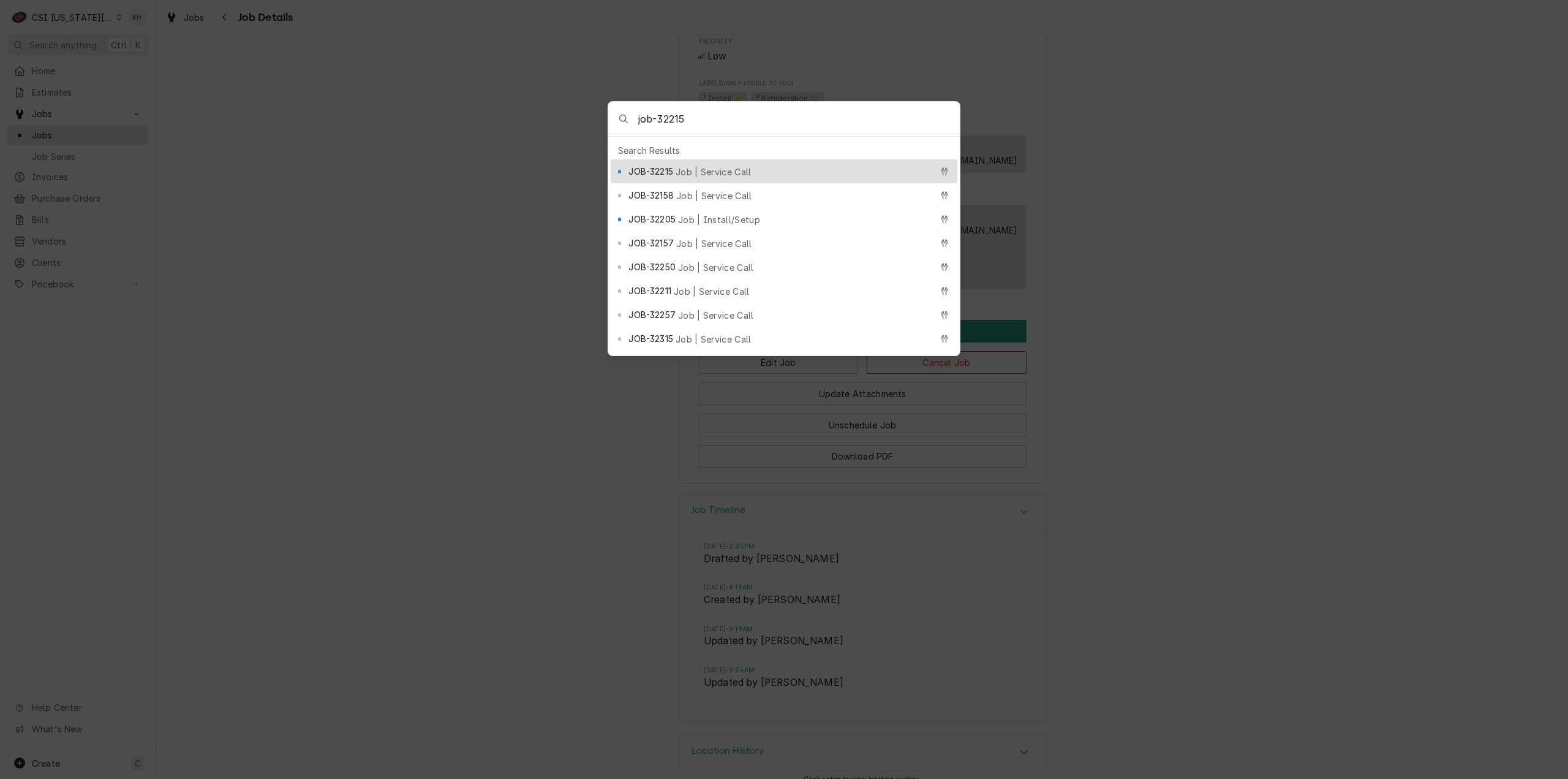
type input "job-32215"
drag, startPoint x: 684, startPoint y: 160, endPoint x: 696, endPoint y: 175, distance: 19.2
click at [684, 160] on div "JOB-32215 Job | Service Call" at bounding box center [784, 171] width 346 height 24
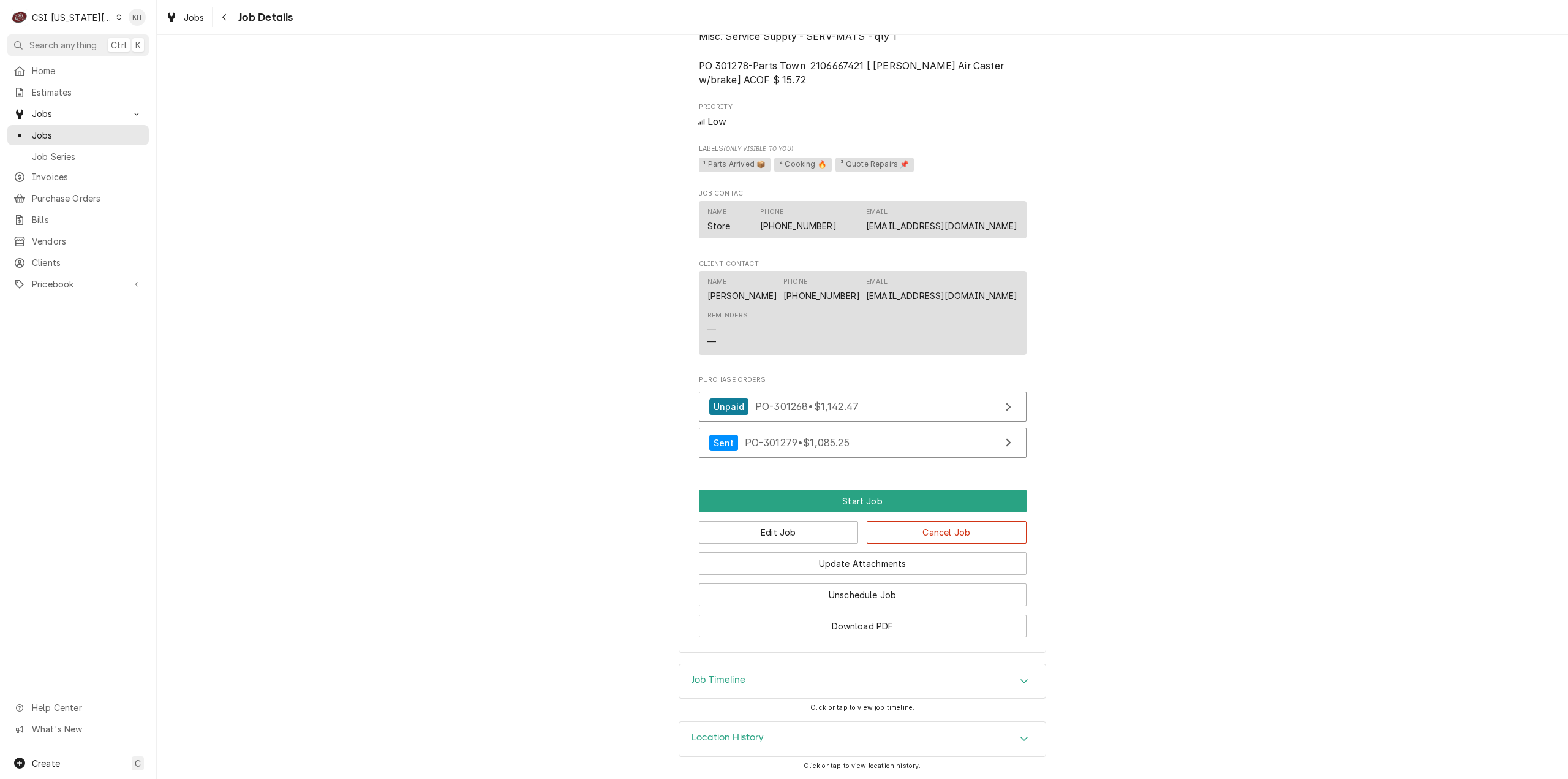
scroll to position [1522, 0]
click at [839, 673] on div "Job Timeline" at bounding box center [862, 681] width 366 height 34
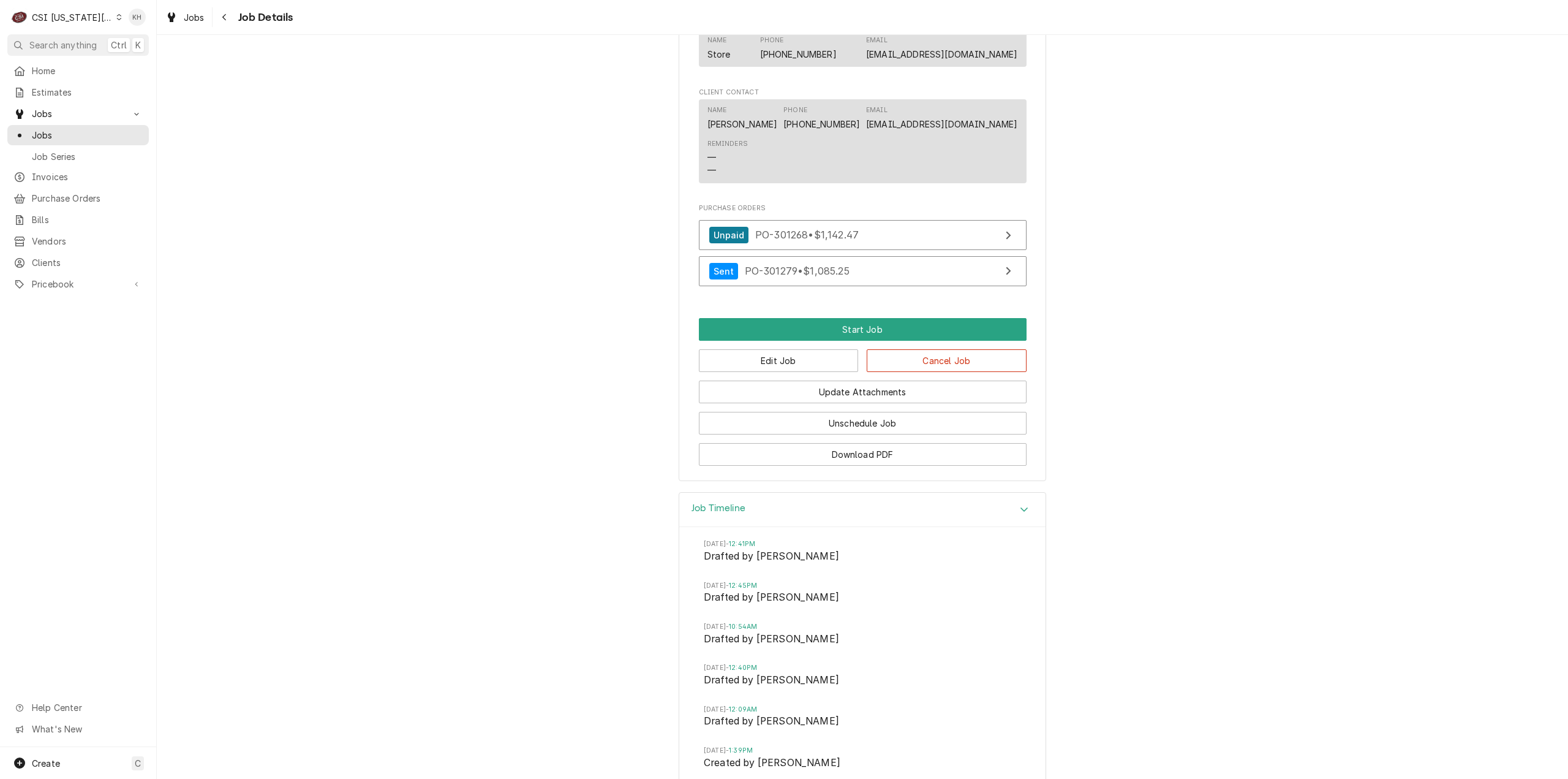
scroll to position [1829, 0]
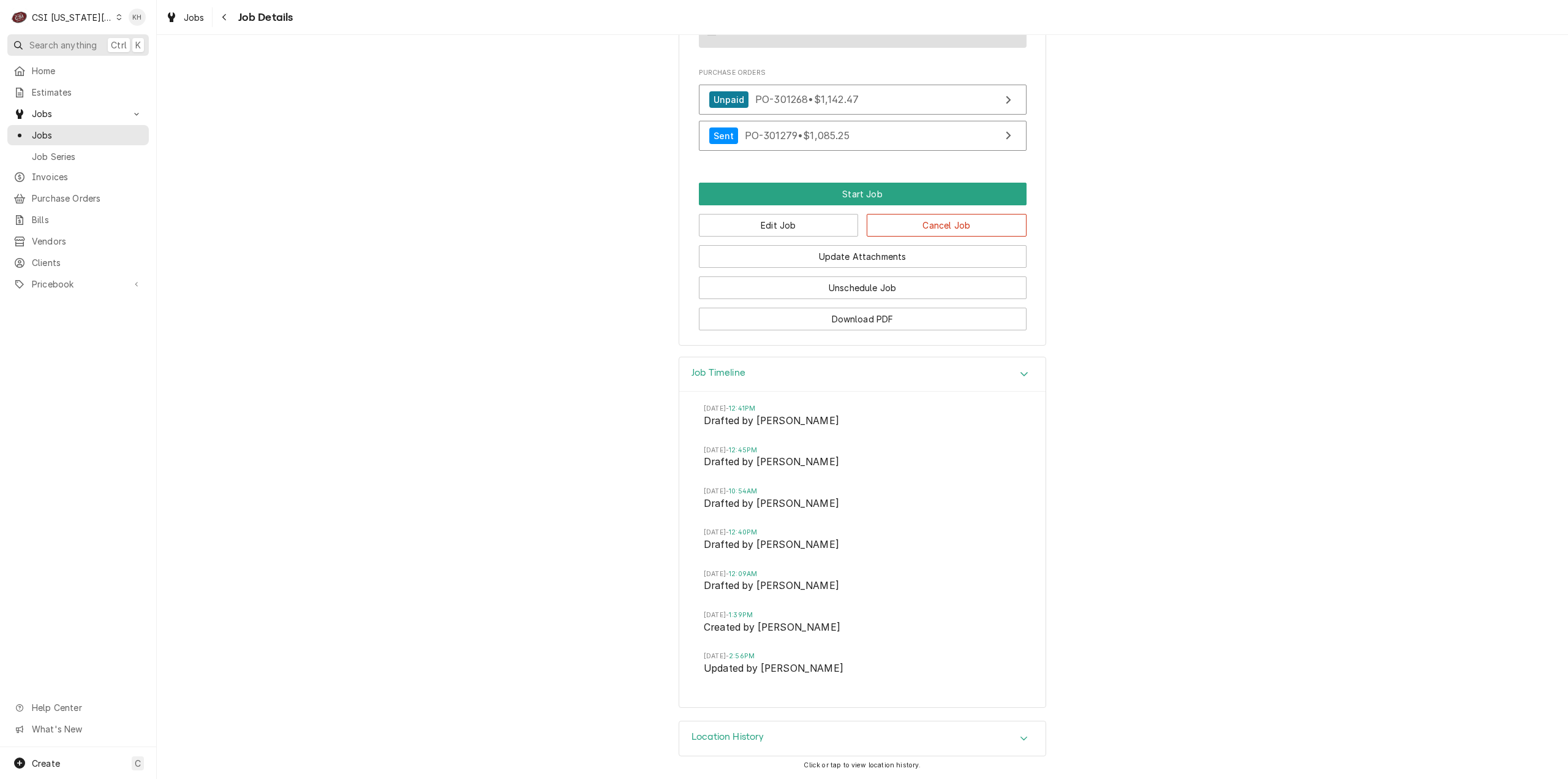
click at [70, 39] on span "Search anything" at bounding box center [63, 45] width 68 height 13
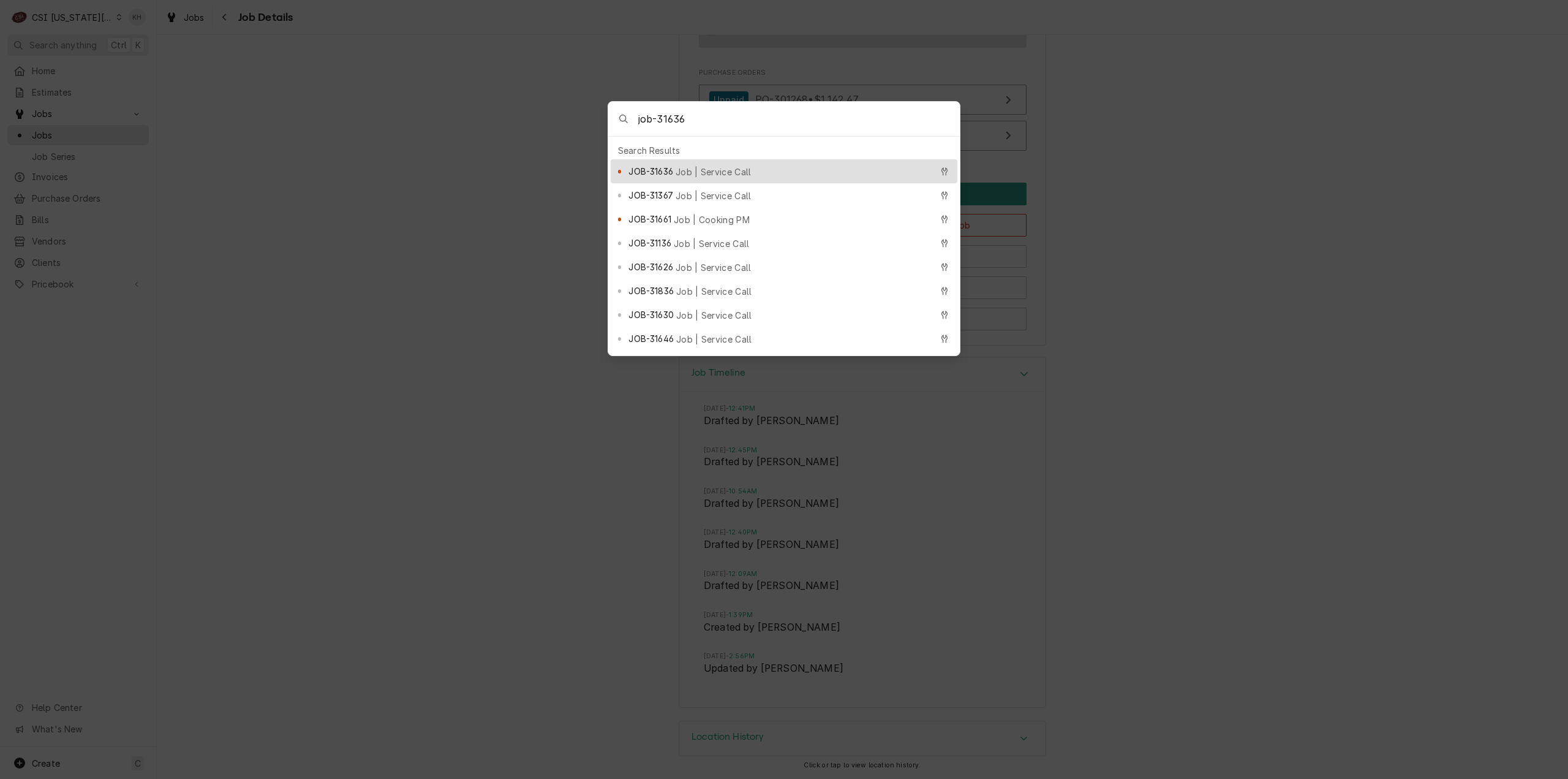
type input "job-31636"
click at [697, 166] on span "Job | Service Call" at bounding box center [713, 172] width 76 height 13
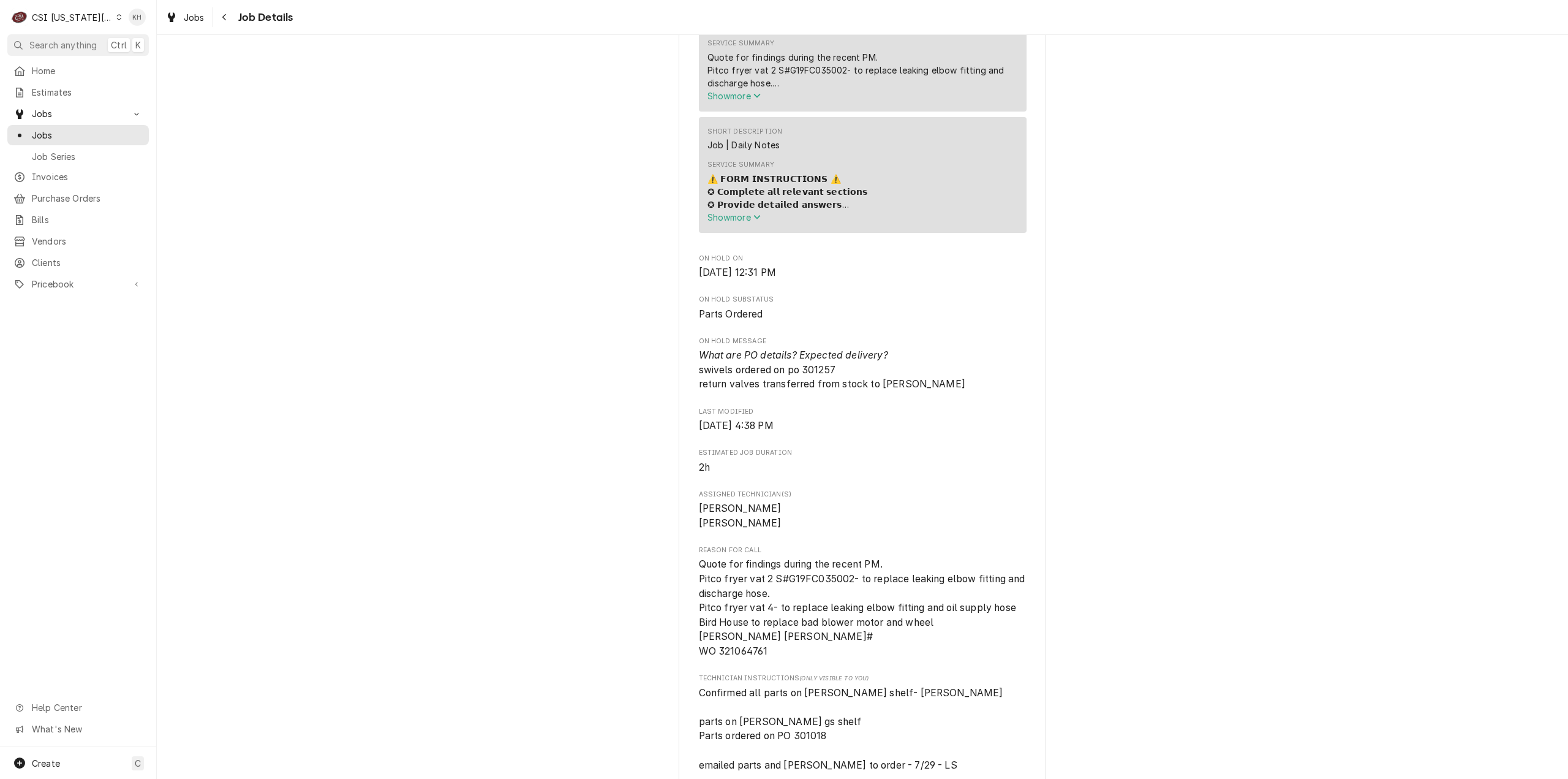
scroll to position [1226, 0]
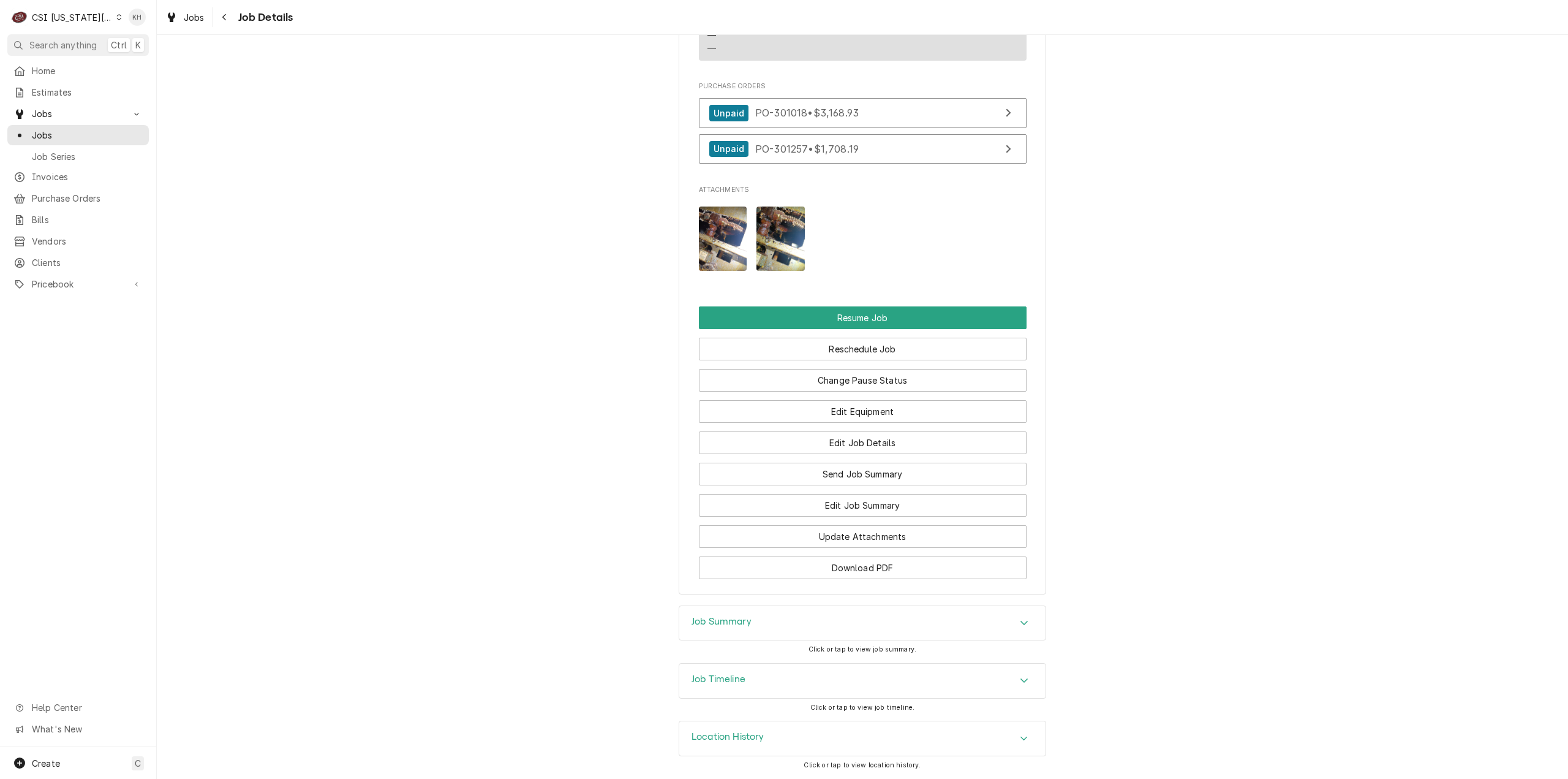
click at [732, 670] on div "Job Timeline" at bounding box center [862, 680] width 366 height 34
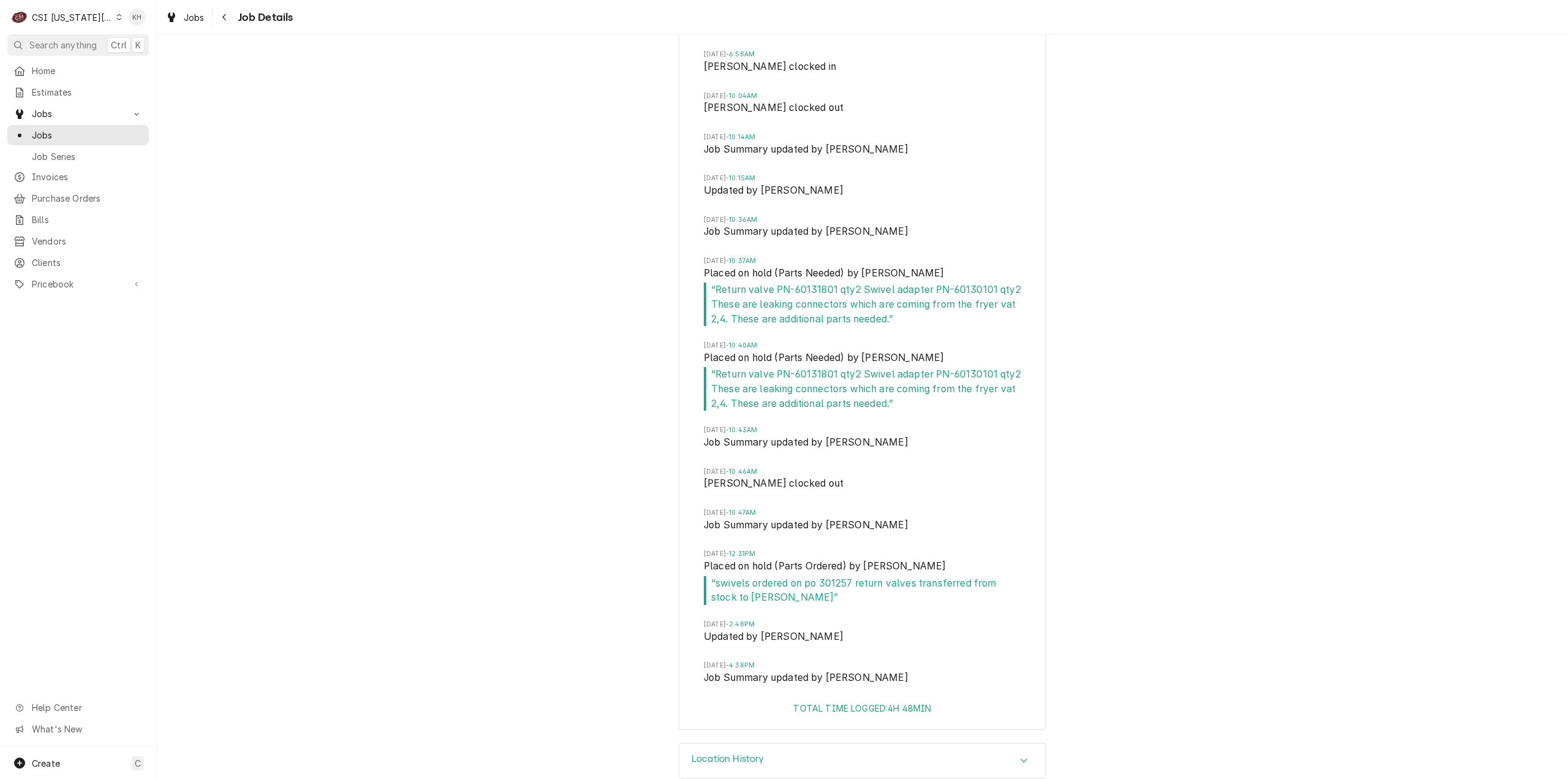
scroll to position [3792, 0]
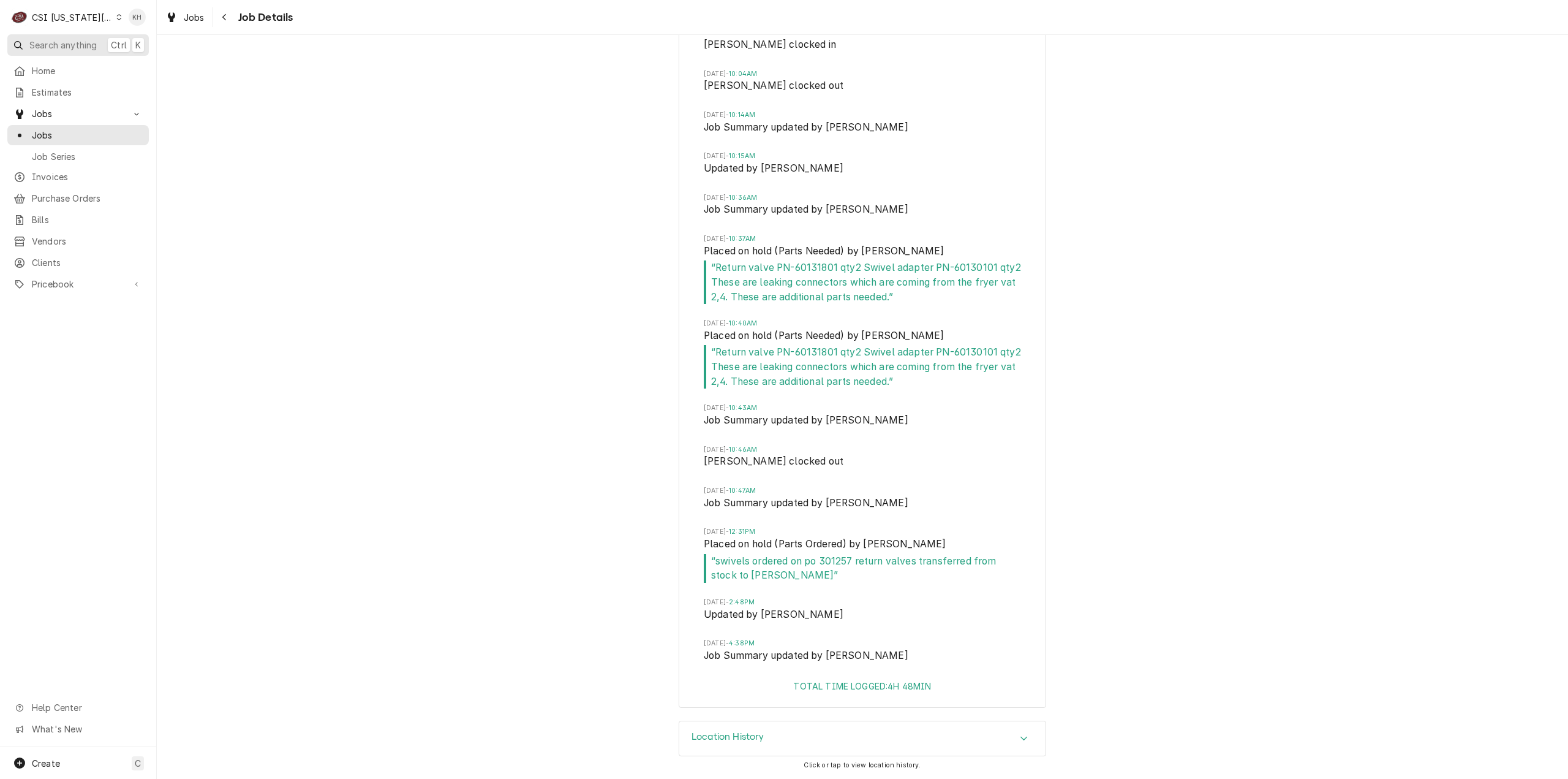
click at [93, 46] on span "Search anything" at bounding box center [63, 45] width 68 height 13
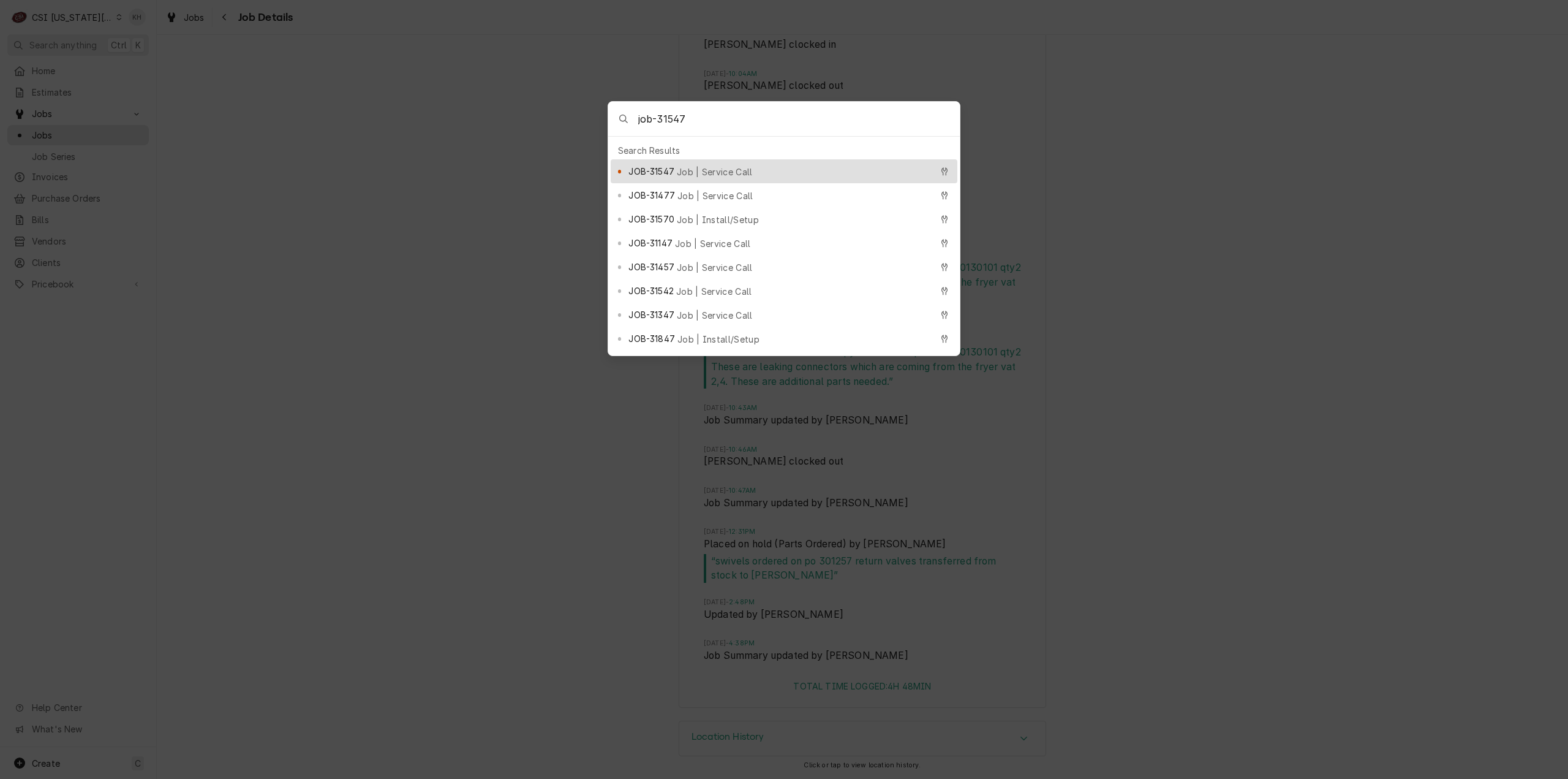
type input "job-31547"
click at [710, 166] on span "Job | Service Call" at bounding box center [715, 172] width 76 height 13
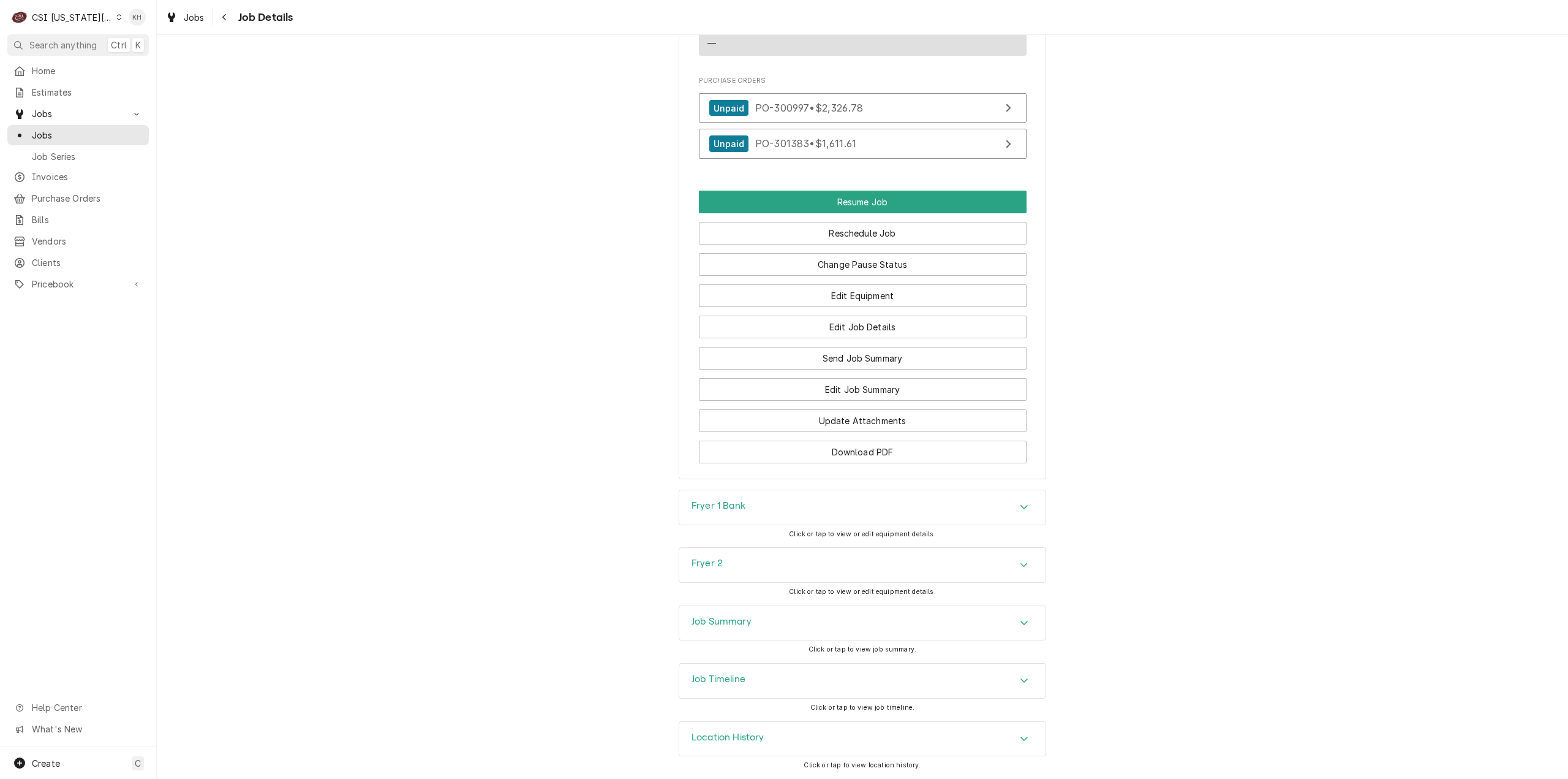
click at [748, 689] on div "Job Timeline" at bounding box center [862, 680] width 366 height 34
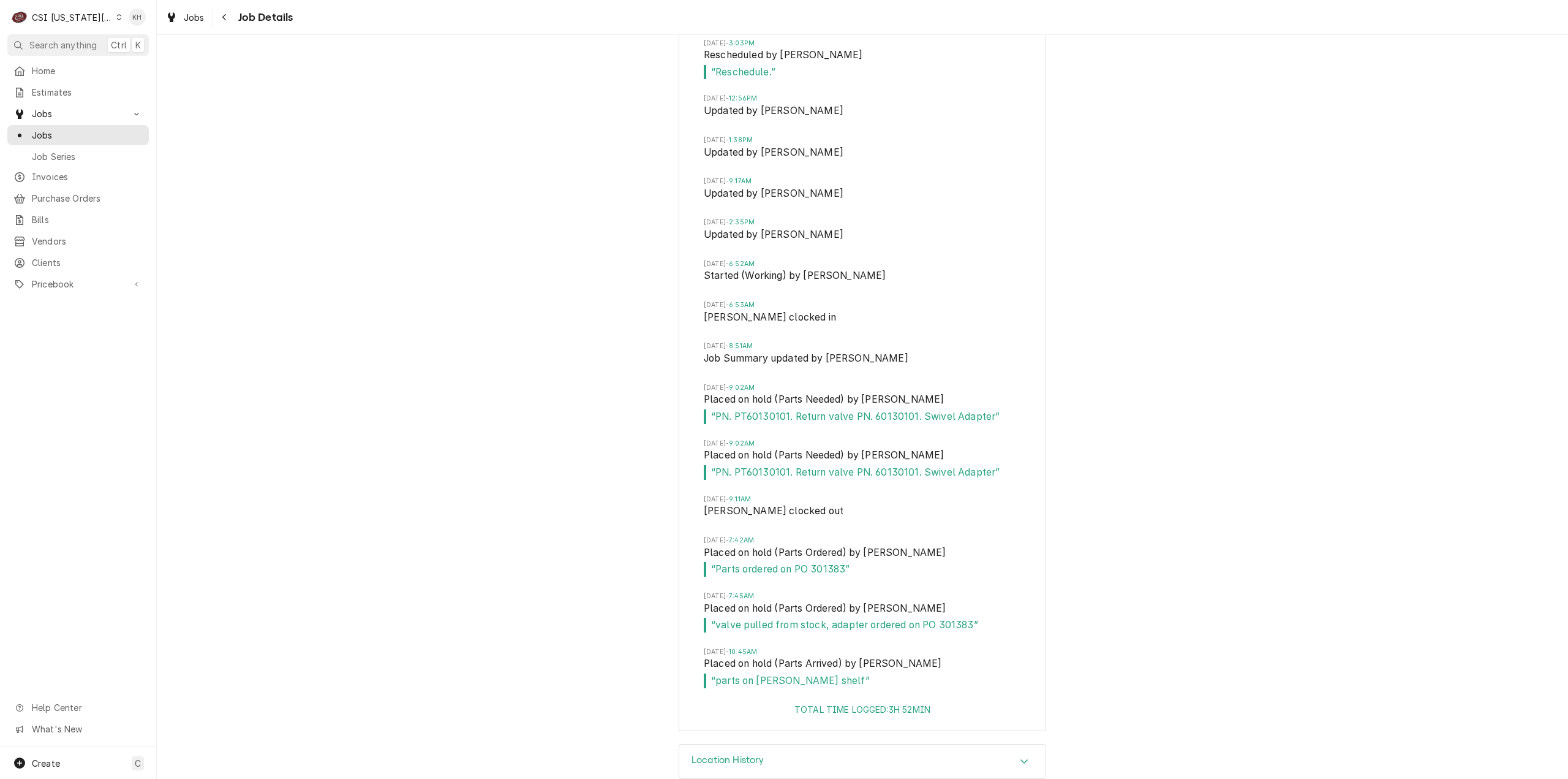
scroll to position [3760, 0]
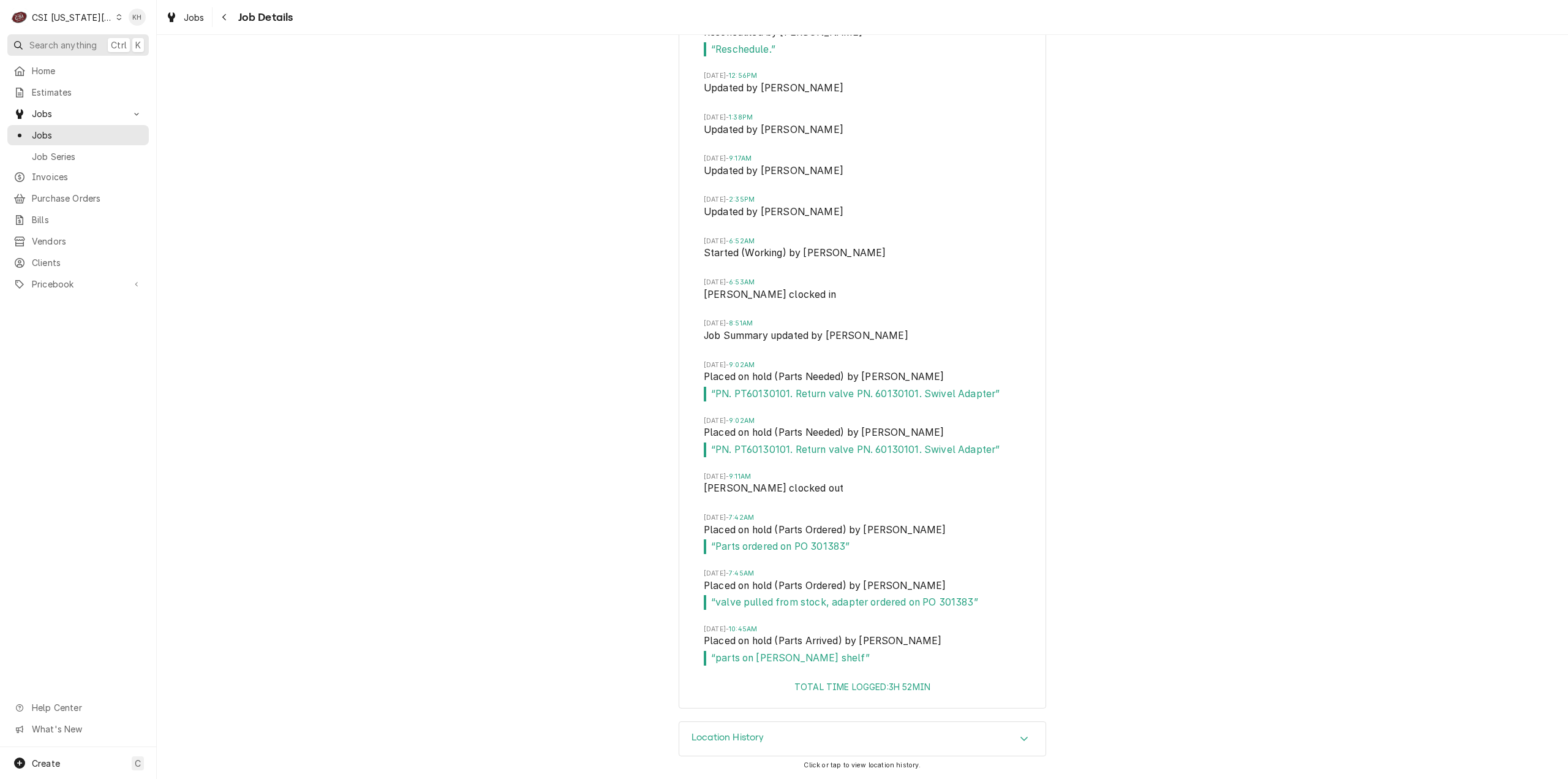
click at [81, 45] on span "Search anything" at bounding box center [63, 45] width 68 height 13
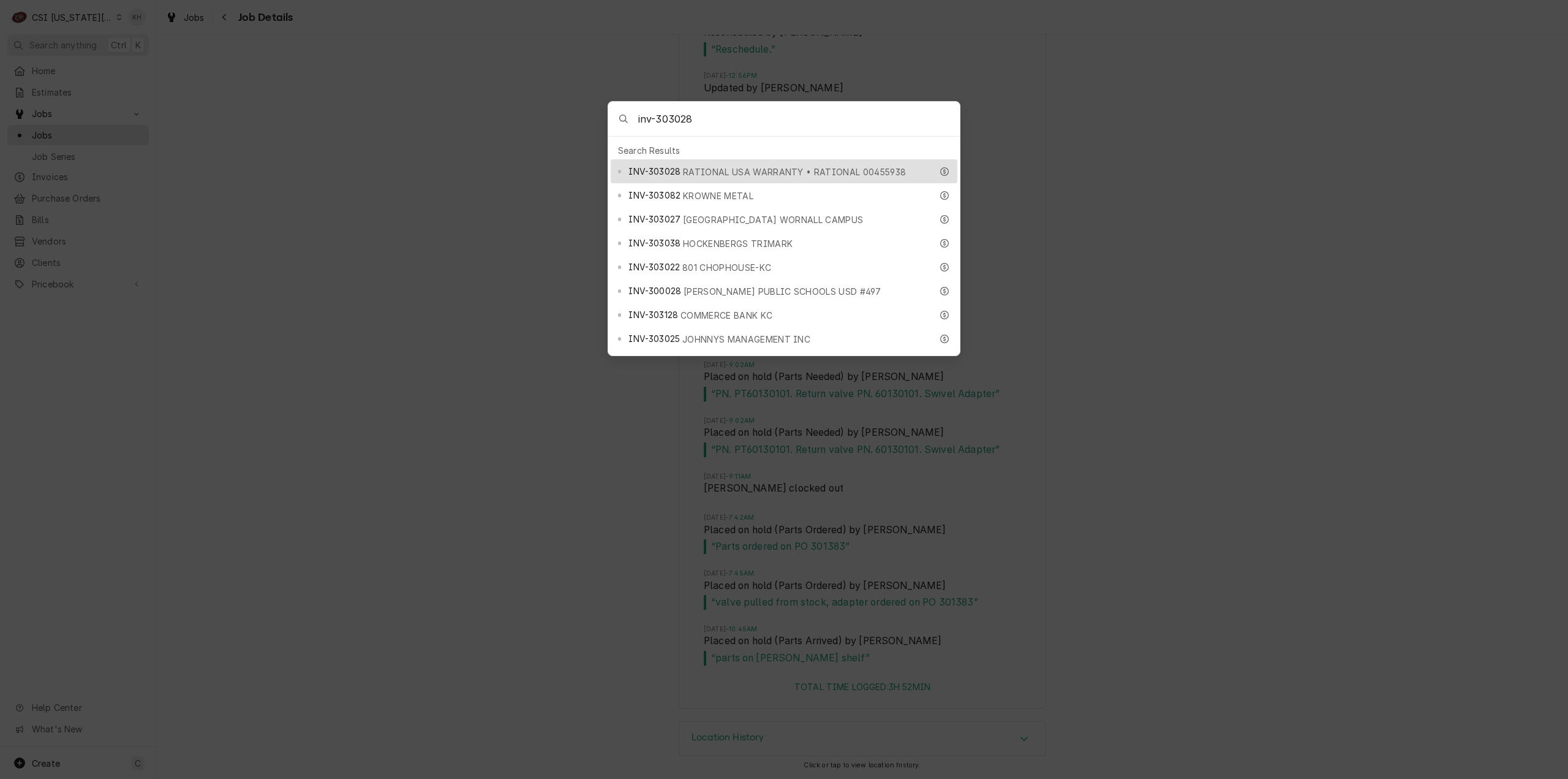
type input "inv-303028"
drag, startPoint x: 700, startPoint y: 163, endPoint x: 694, endPoint y: 181, distance: 19.0
click at [700, 164] on div "INV-303028 RATIONAL USA WARRANTY • RATIONAL 00455938" at bounding box center [779, 171] width 302 height 14
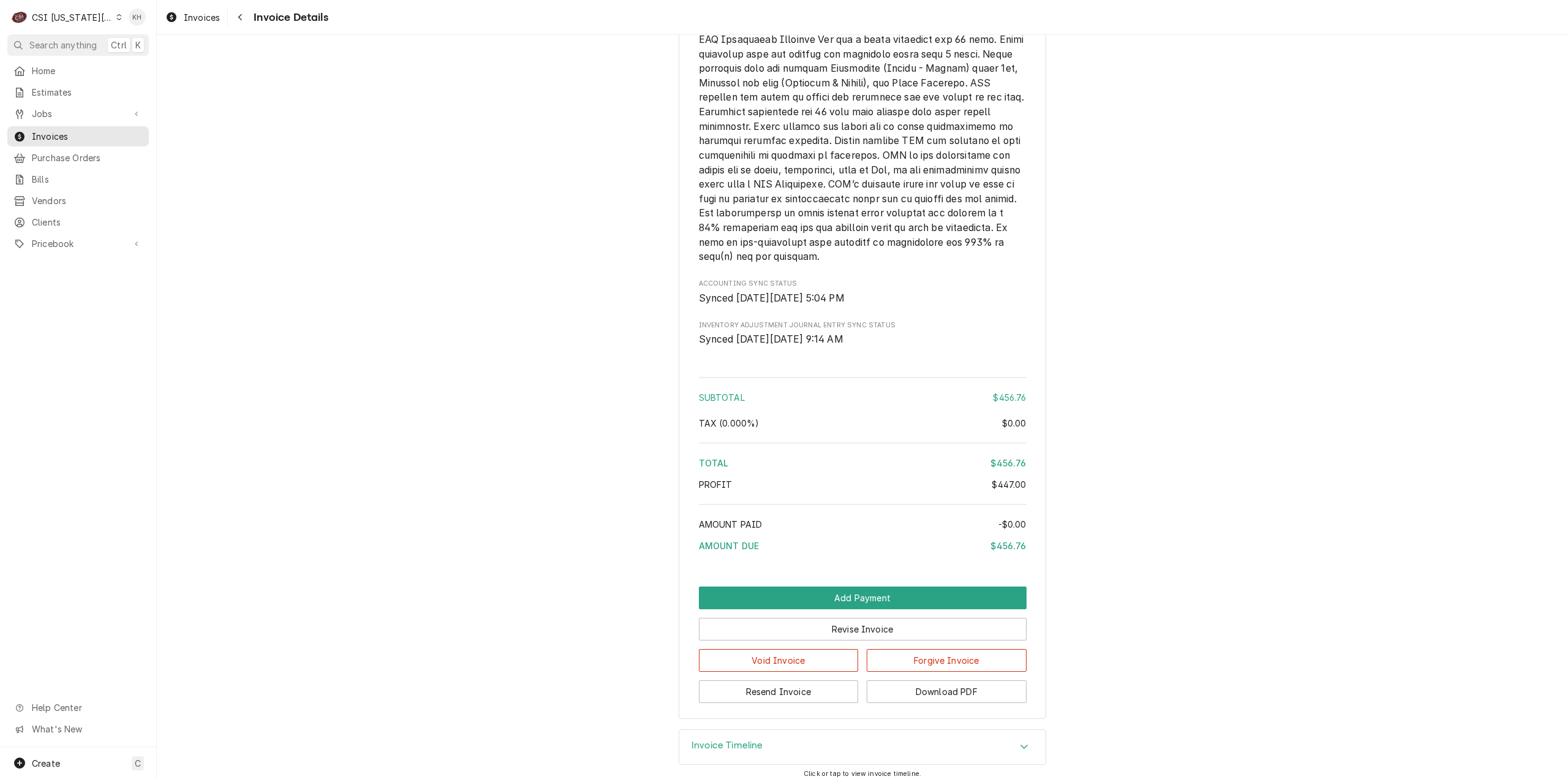
scroll to position [2129, 0]
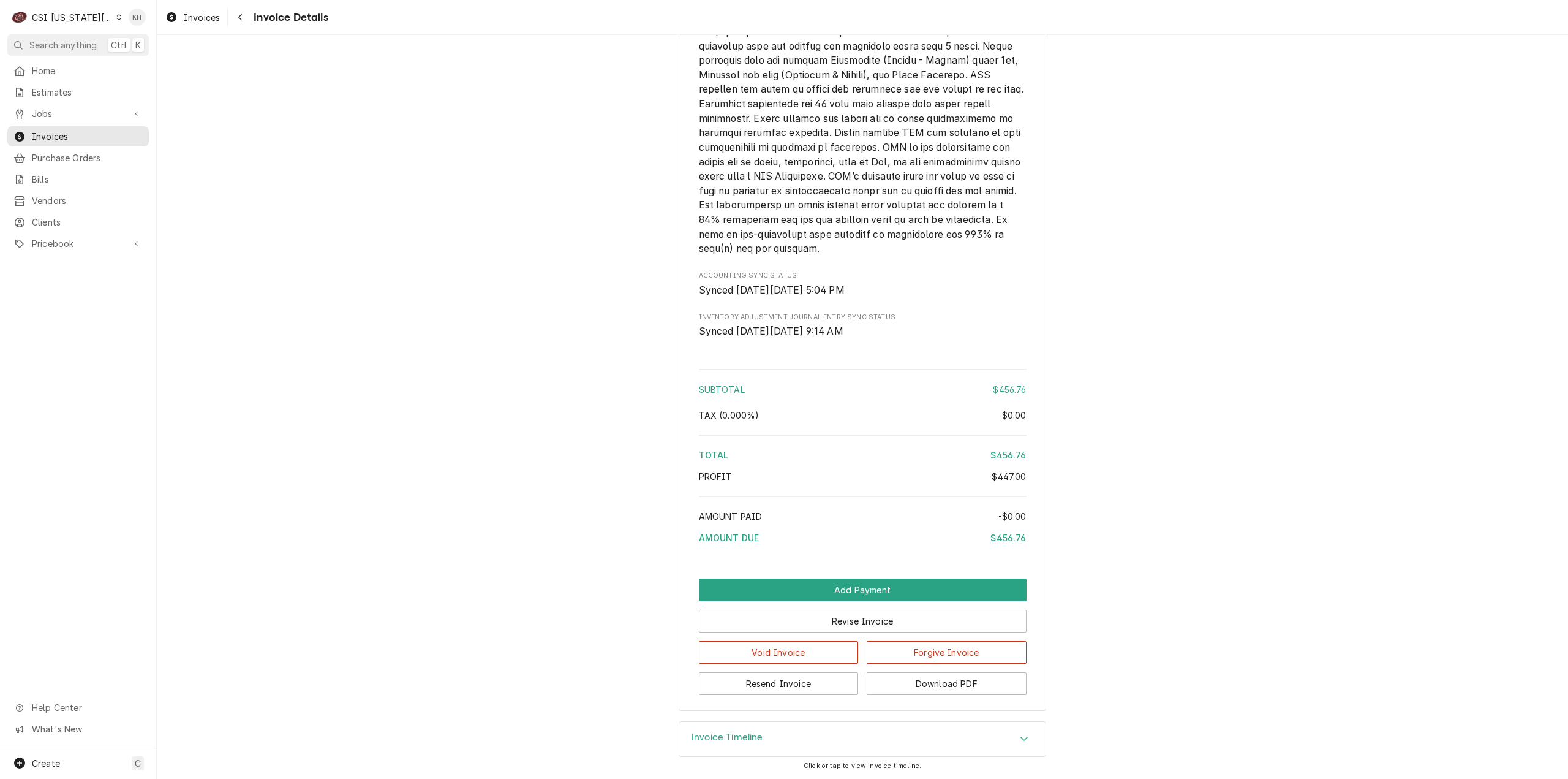
click at [792, 724] on div "Invoice Timeline" at bounding box center [862, 739] width 366 height 34
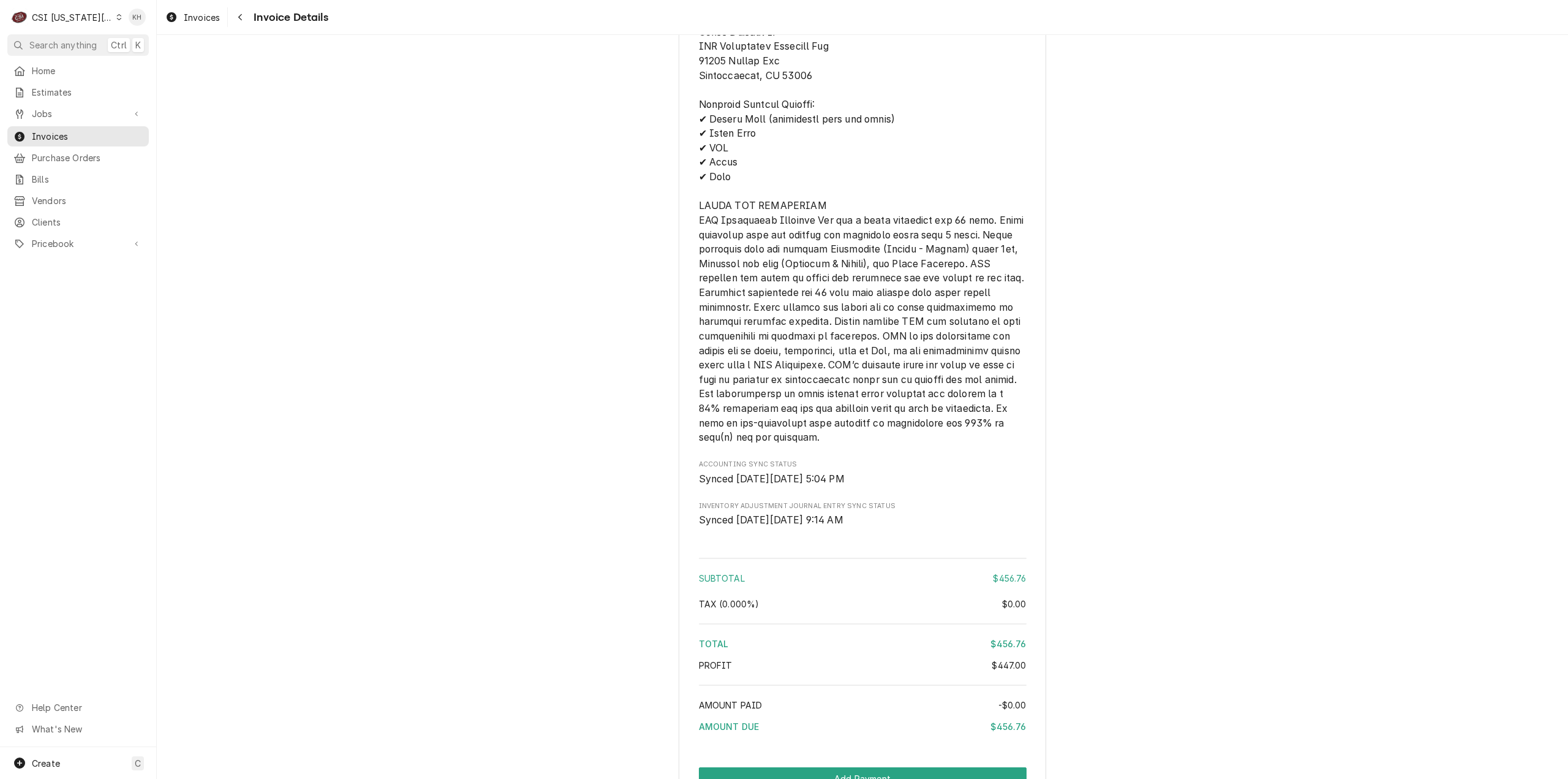
scroll to position [1474, 0]
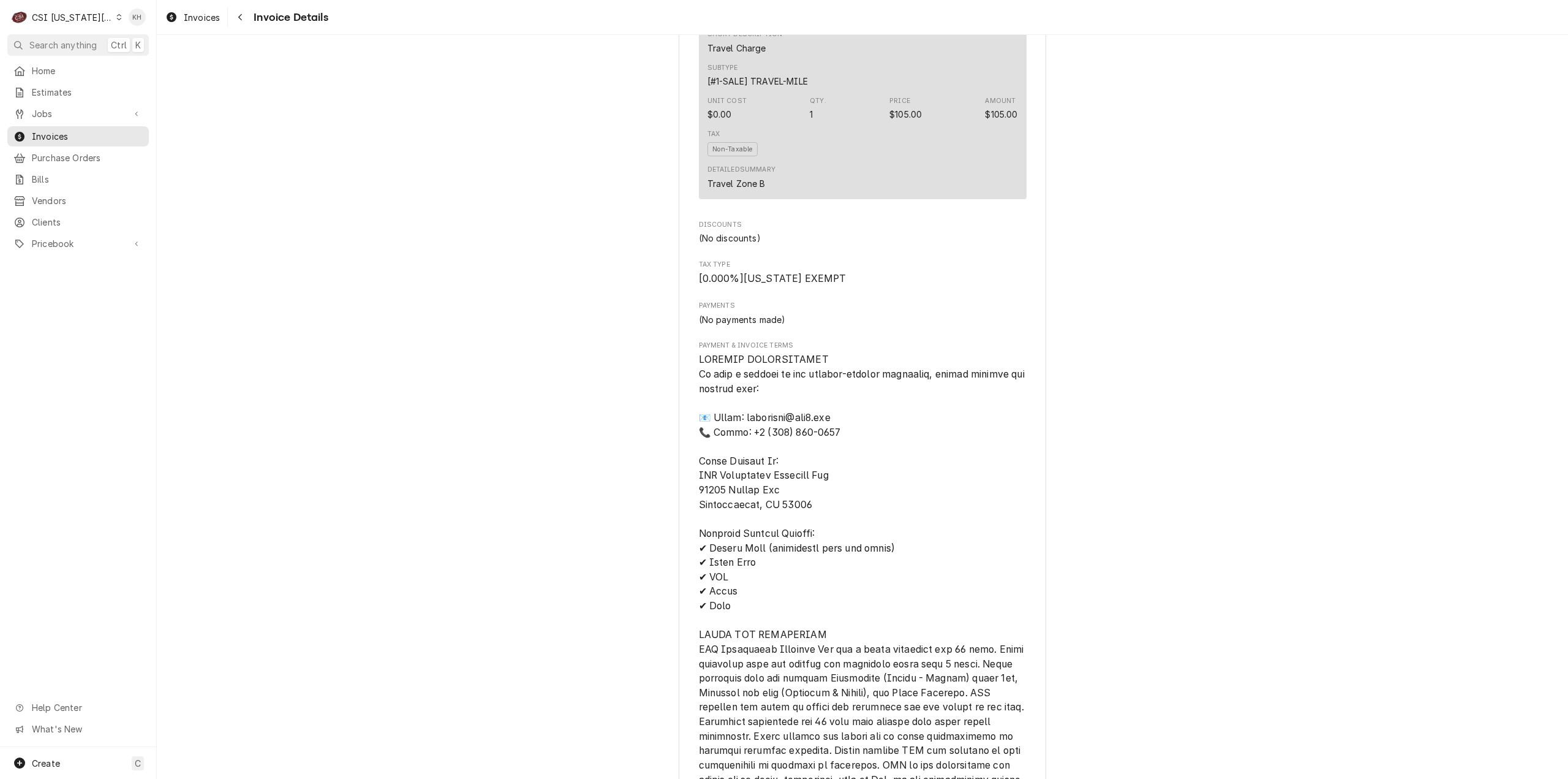
drag, startPoint x: 70, startPoint y: 19, endPoint x: 80, endPoint y: 43, distance: 26.0
click at [69, 19] on div "CSI [US_STATE][GEOGRAPHIC_DATA]." at bounding box center [72, 17] width 81 height 13
drag, startPoint x: 162, startPoint y: 79, endPoint x: 156, endPoint y: 74, distance: 7.8
click at [158, 76] on div "CSI [US_STATE][GEOGRAPHIC_DATA]. CSI [US_STATE] CSI St. [PERSON_NAME]" at bounding box center [213, 46] width 201 height 71
click at [153, 71] on div "CSI St. [PERSON_NAME]" at bounding box center [213, 67] width 181 height 13
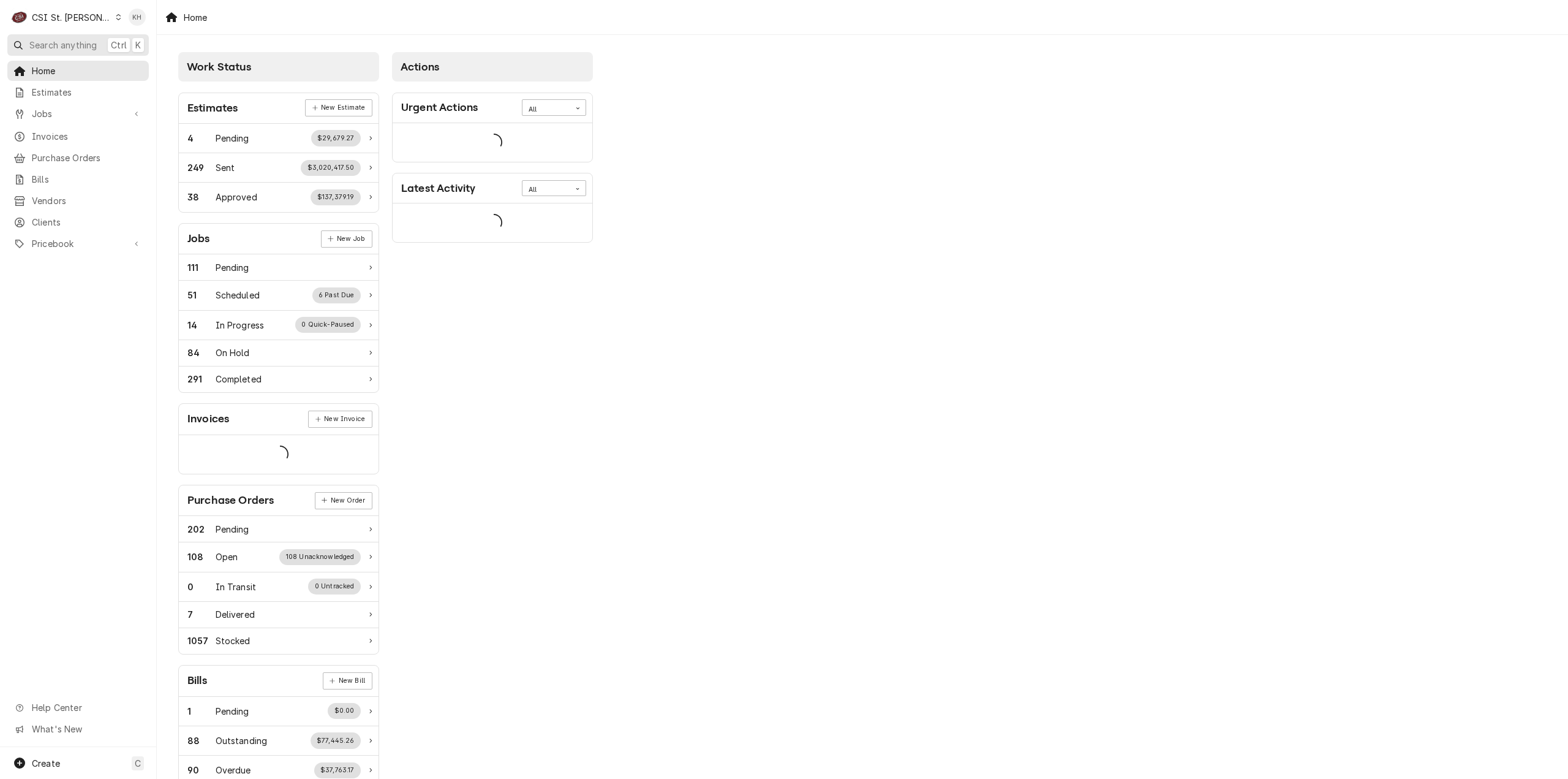
click at [81, 43] on span "Search anything" at bounding box center [63, 45] width 68 height 13
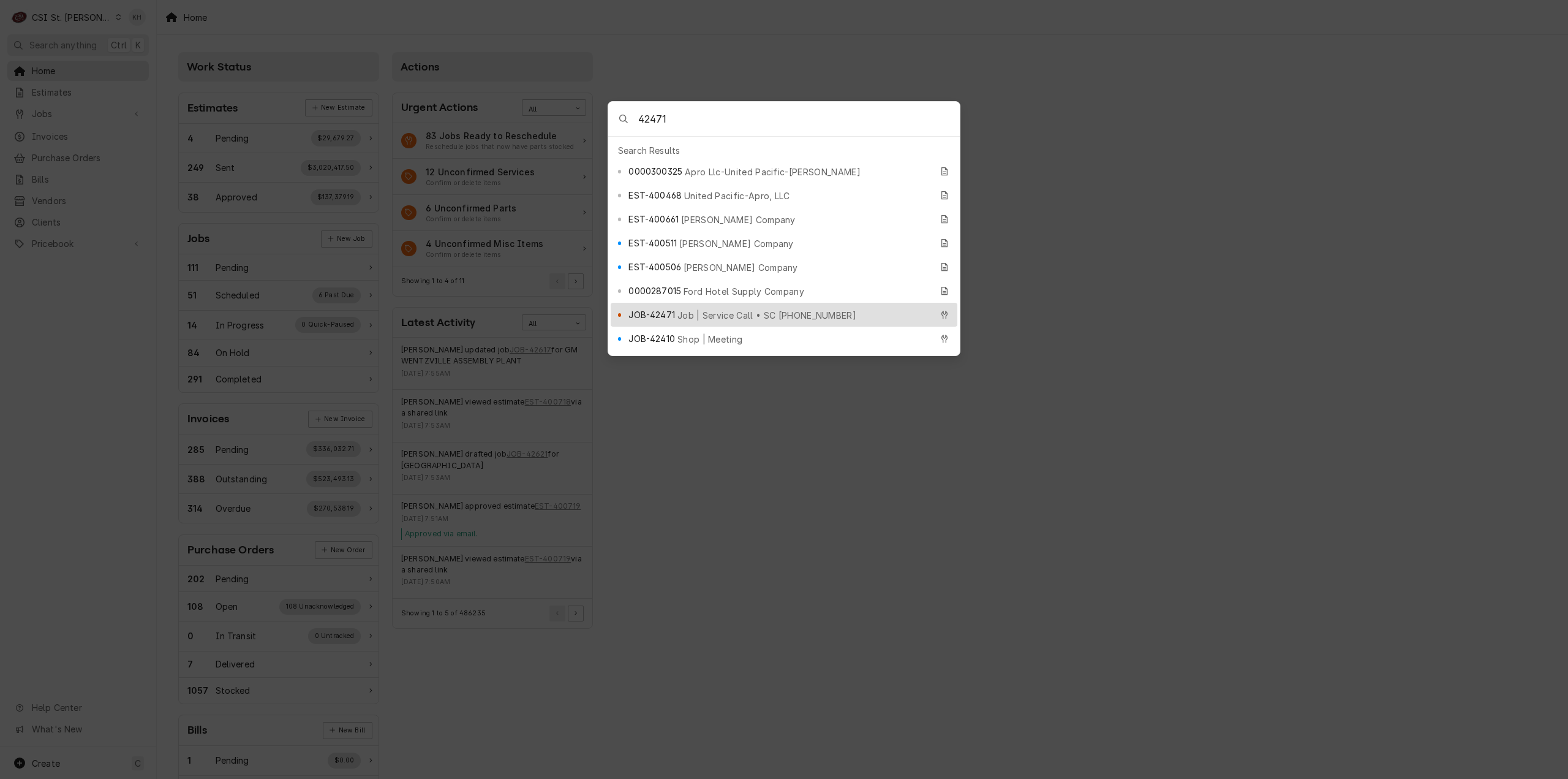
type input "42471"
click at [707, 309] on span "Job | Service Call • SC [PHONE_NUMBER]" at bounding box center [767, 315] width 179 height 13
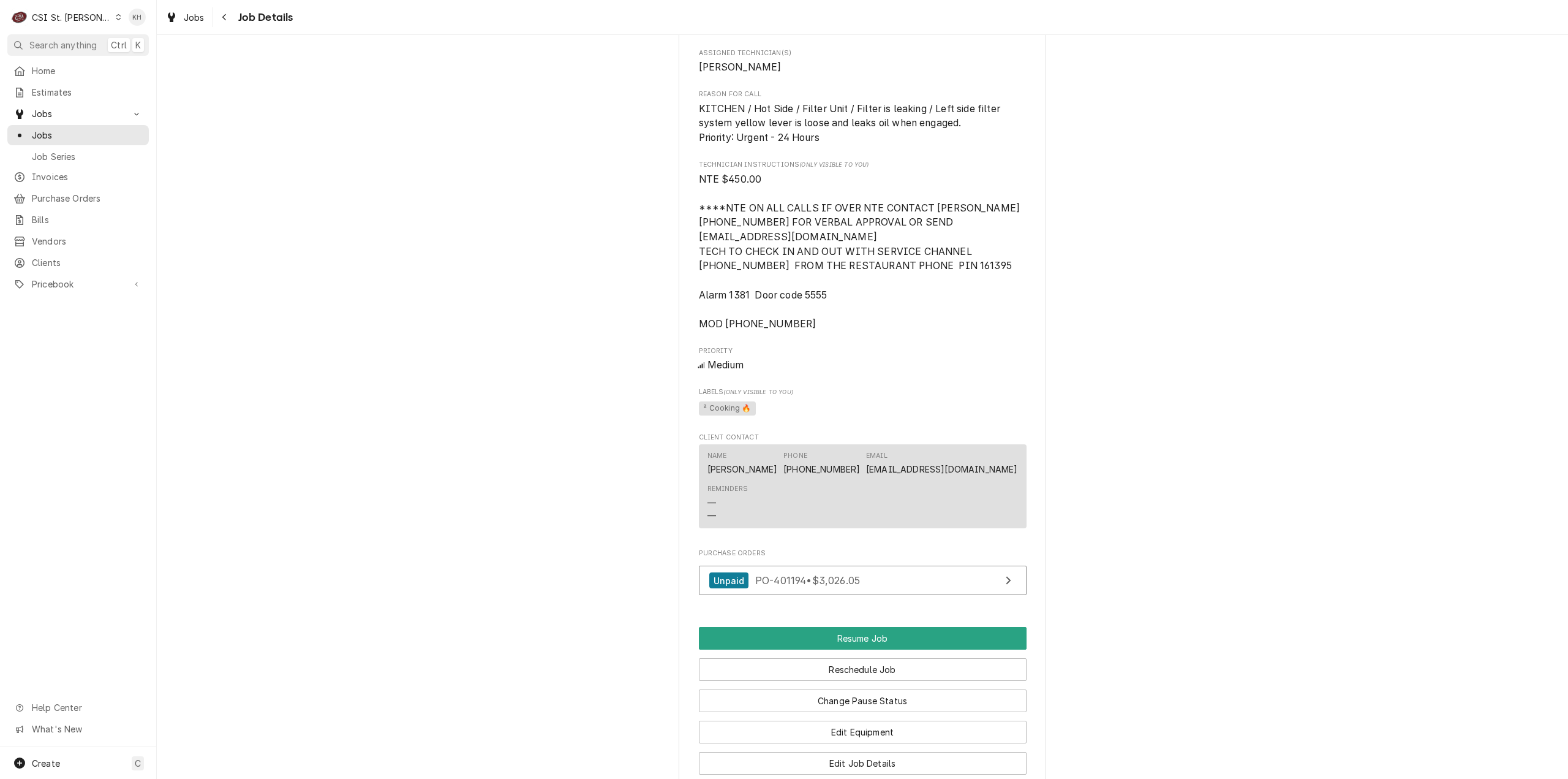
scroll to position [1498, 0]
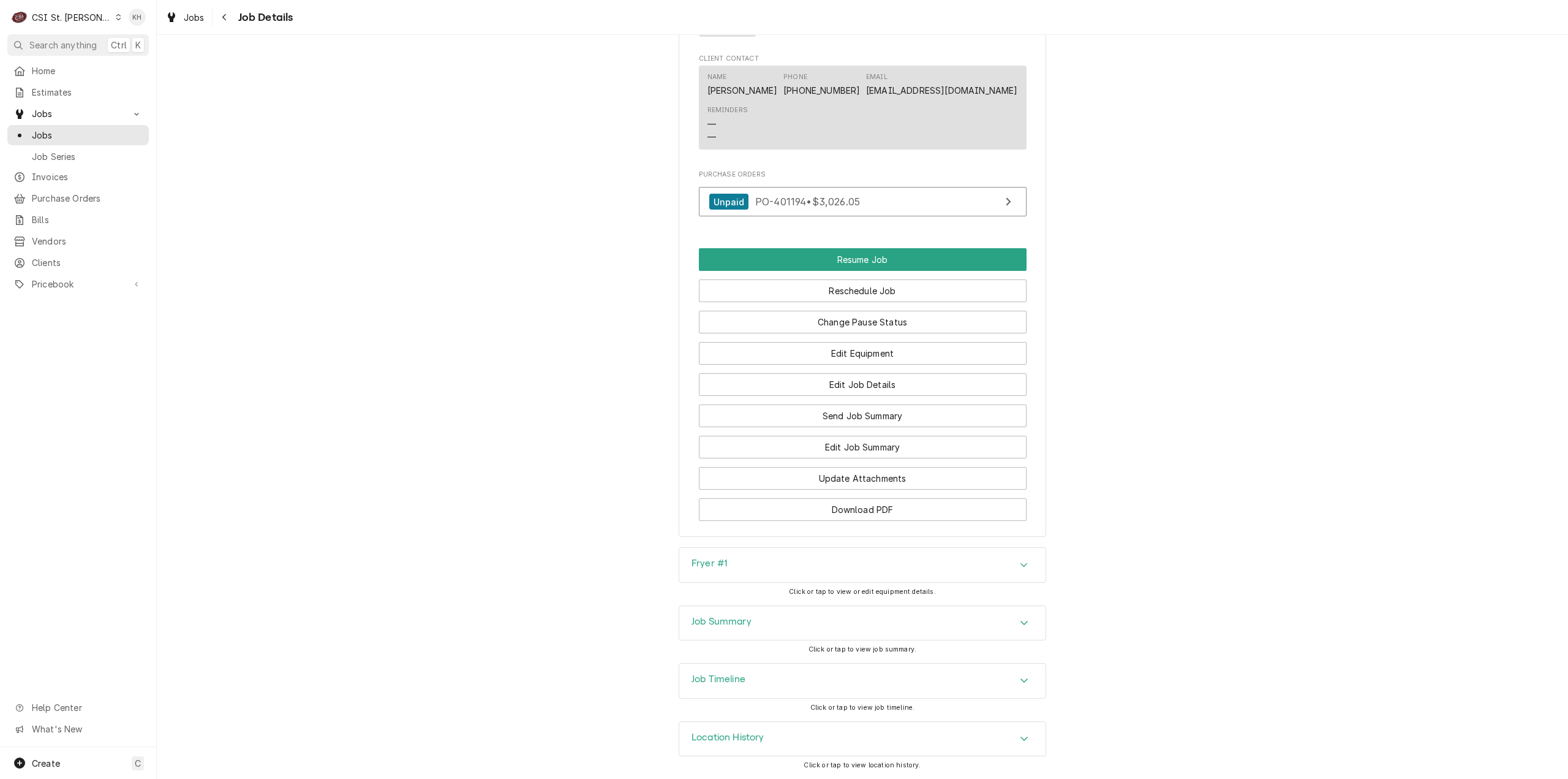
click at [760, 673] on div "Job Timeline" at bounding box center [862, 680] width 366 height 34
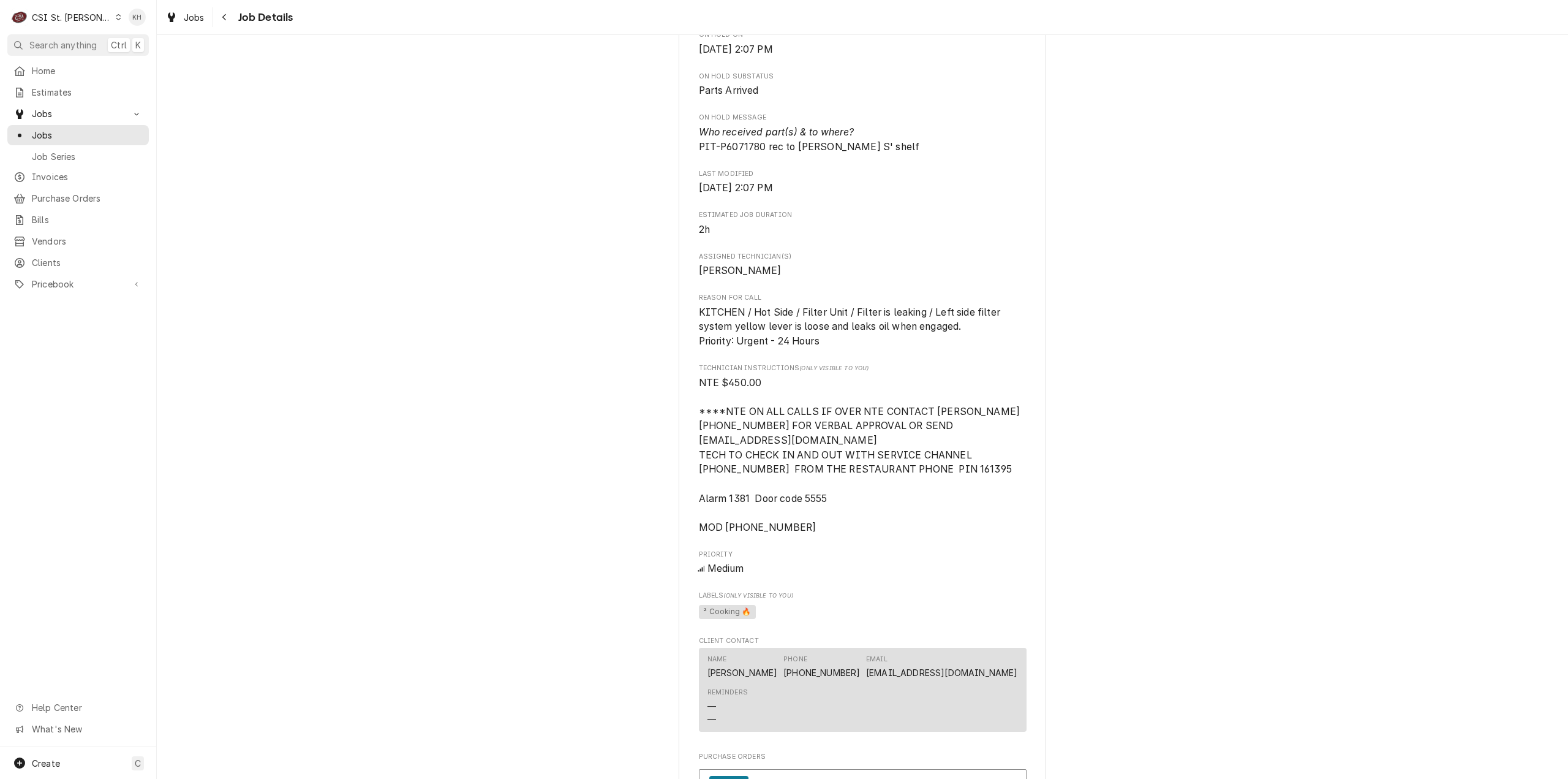
scroll to position [880, 0]
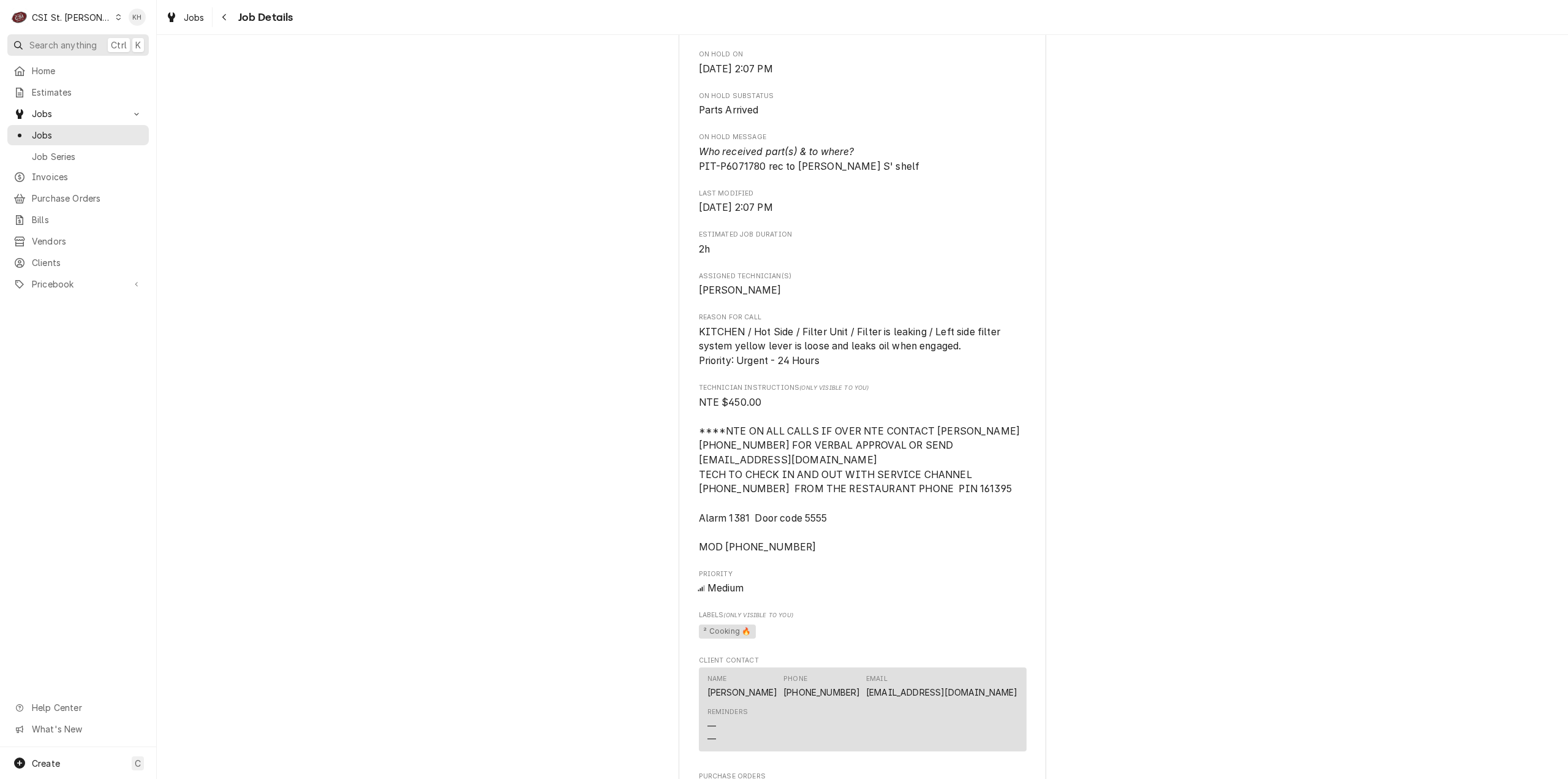
click at [81, 47] on span "Search anything" at bounding box center [63, 45] width 68 height 13
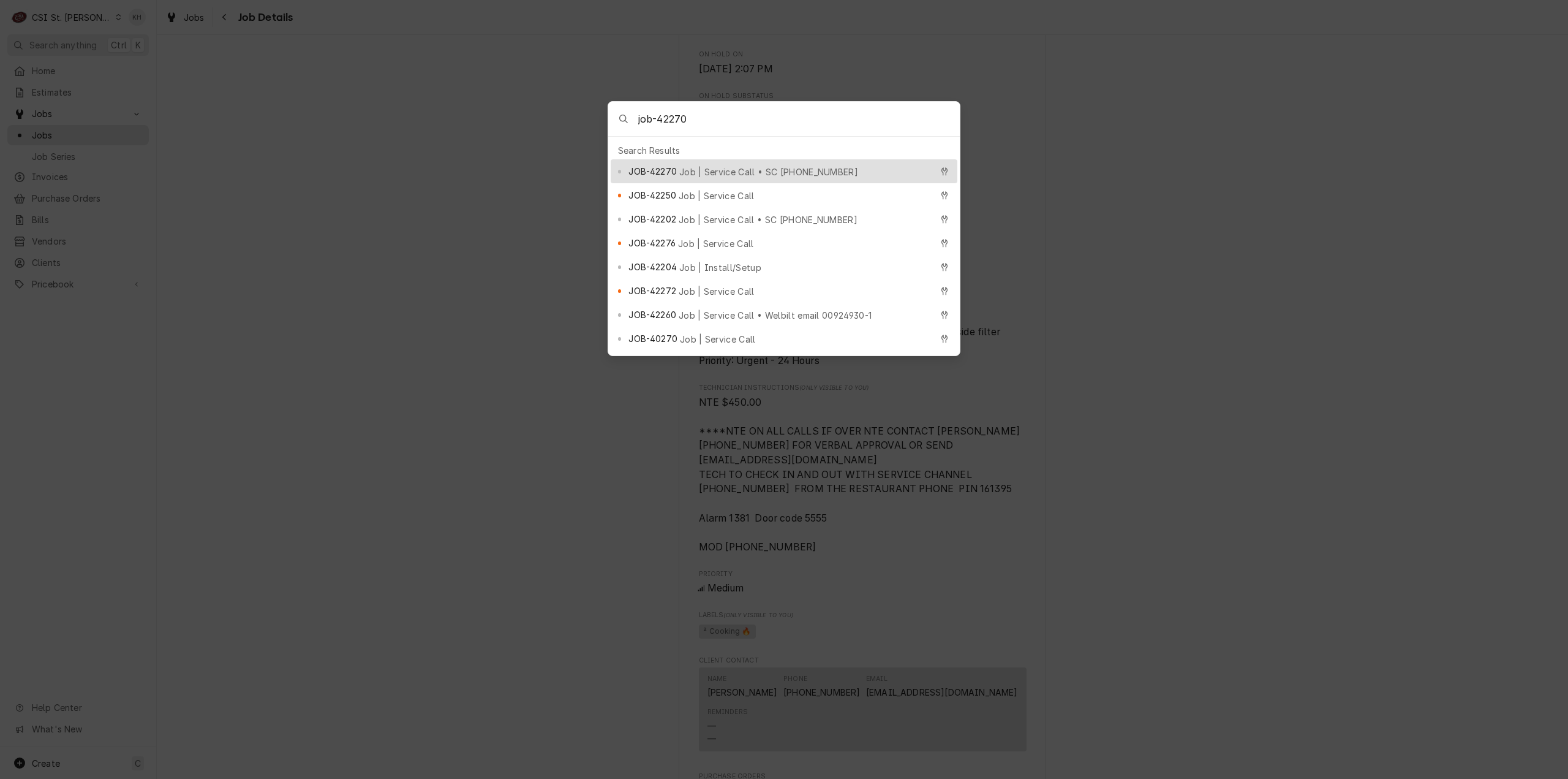
type input "job-42270"
click at [865, 160] on div "JOB-42270 Job | Service Call • SC [PHONE_NUMBER]" at bounding box center [784, 171] width 346 height 24
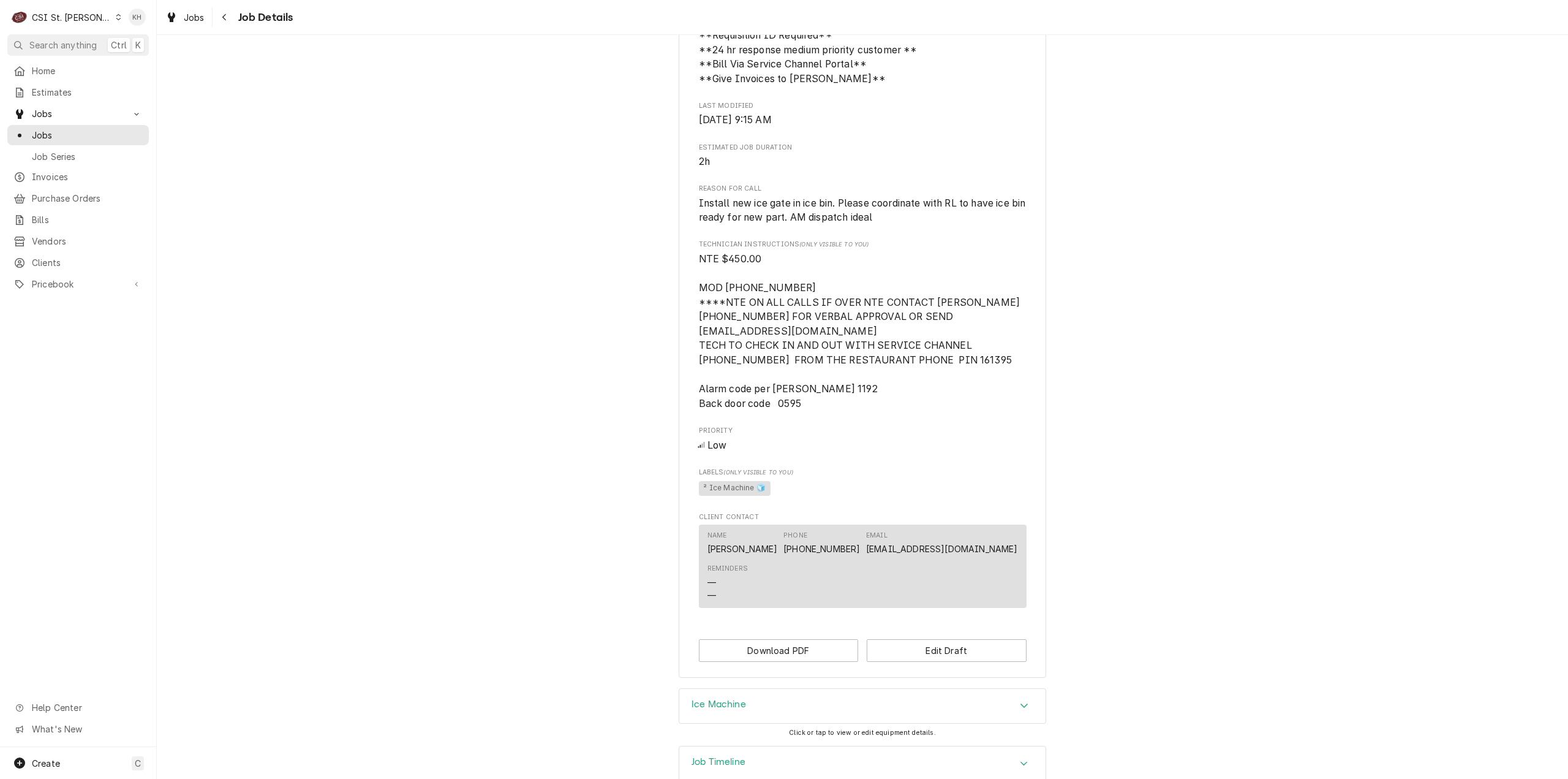
scroll to position [664, 0]
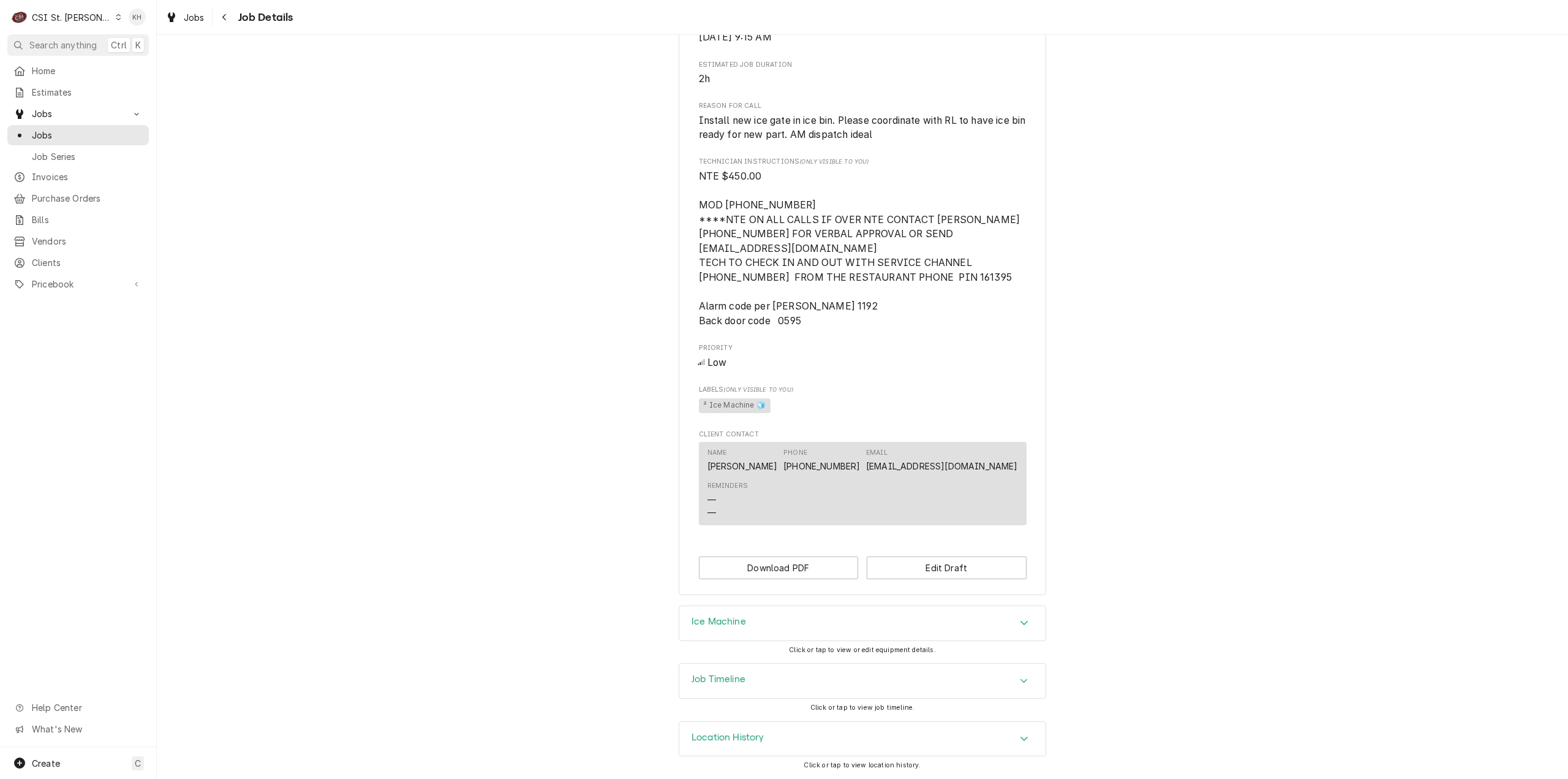
click at [760, 698] on div "Job Timeline Click or tap to view job timeline." at bounding box center [862, 692] width 368 height 58
click at [754, 692] on div "Job Timeline" at bounding box center [862, 680] width 366 height 34
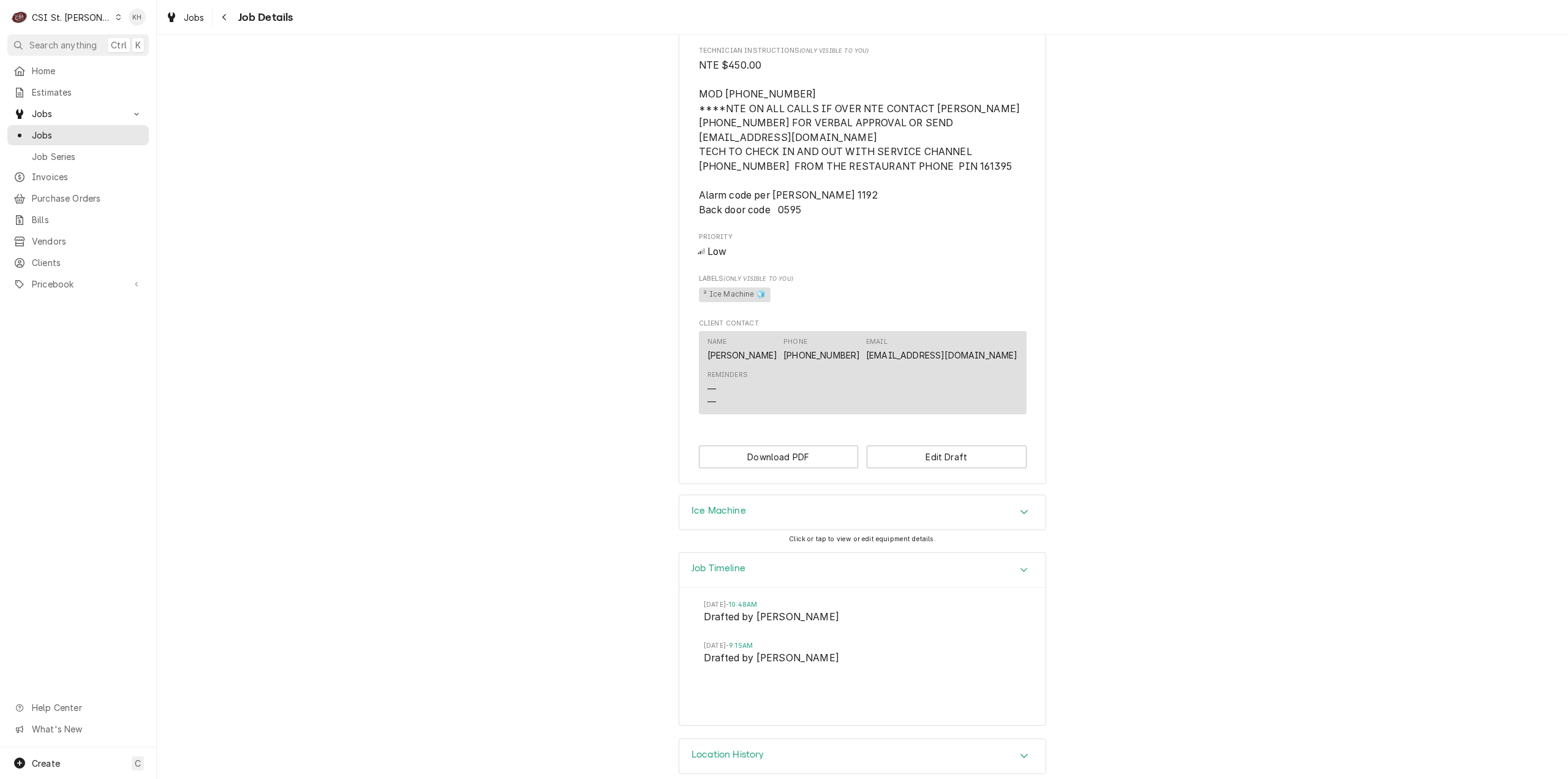
scroll to position [793, 0]
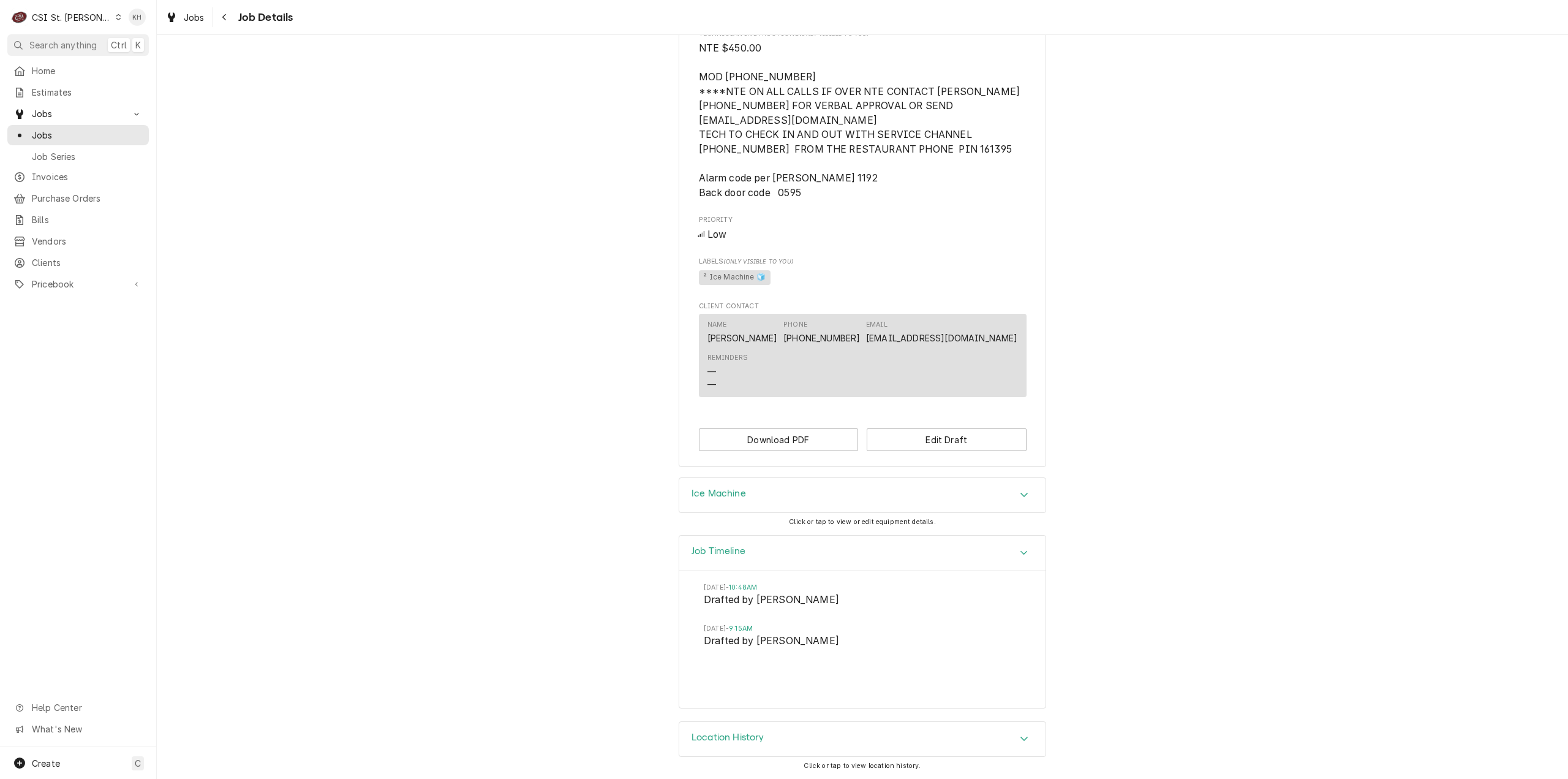
click at [77, 22] on div "CSI St. Louis" at bounding box center [71, 17] width 80 height 13
click at [131, 37] on div "CSI [US_STATE]" at bounding box center [188, 46] width 175 height 21
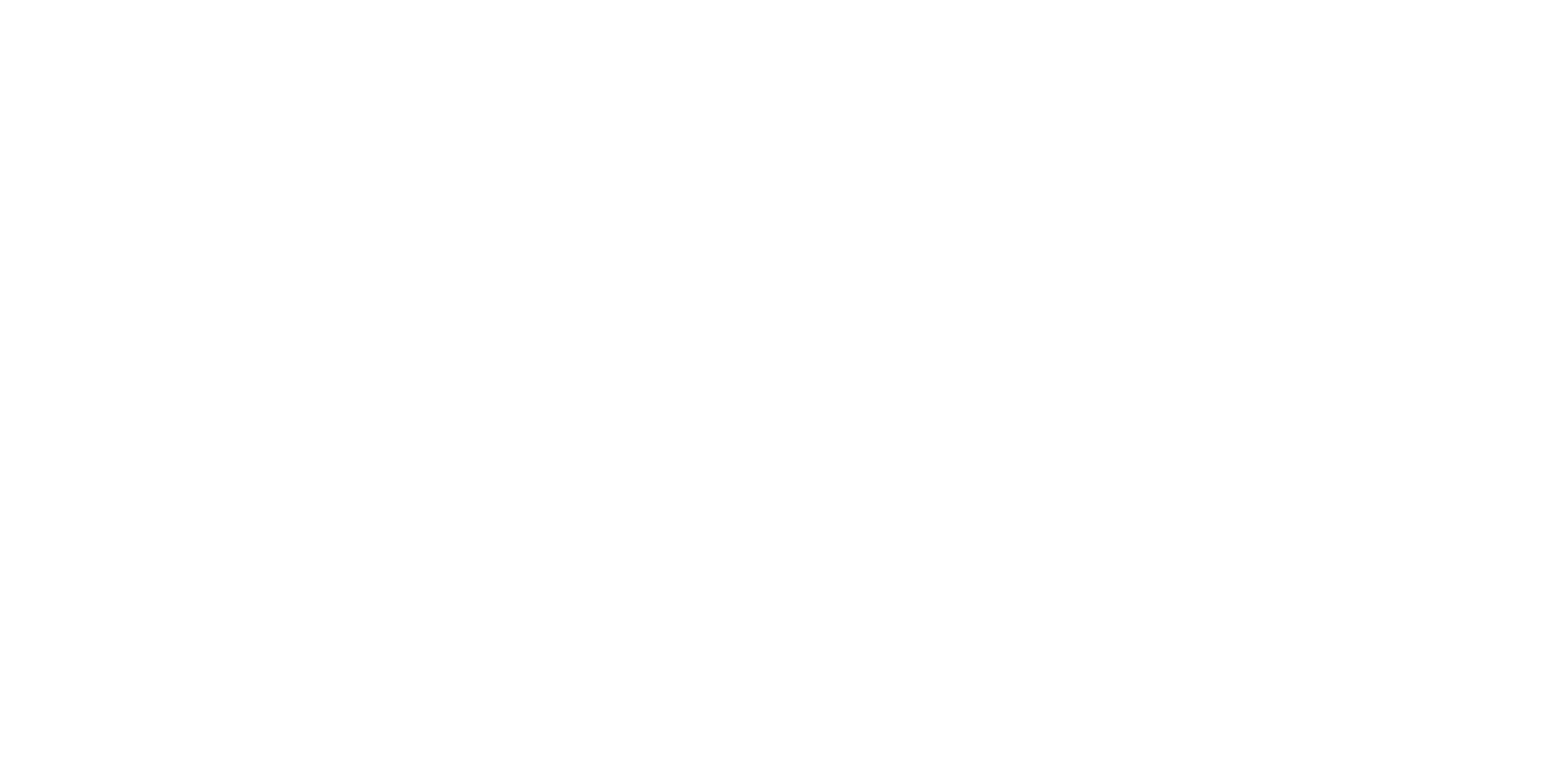
click at [42, 41] on div "Dynamic Content Wrapper" at bounding box center [784, 389] width 1568 height 779
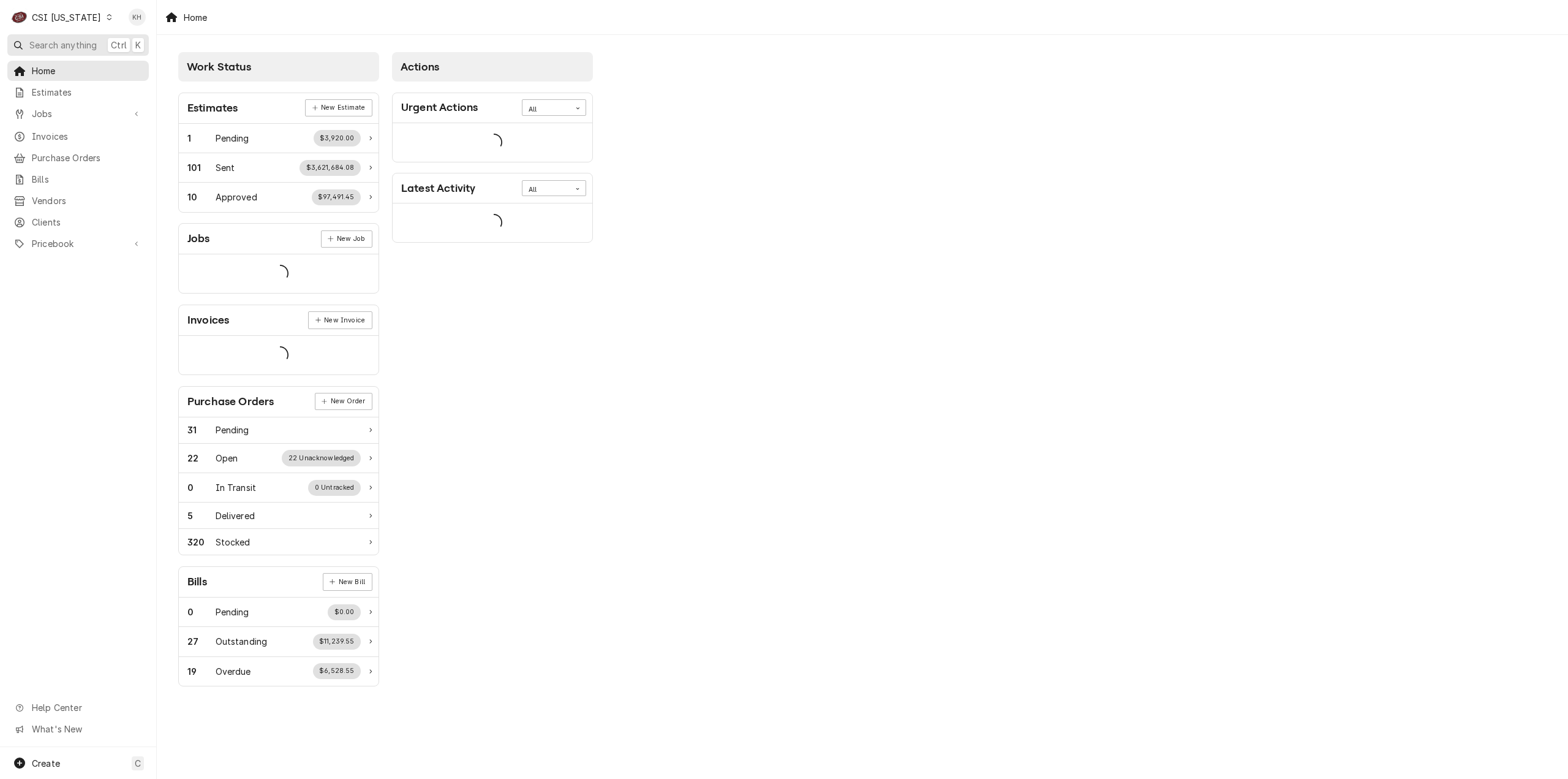
click at [90, 43] on span "Search anything" at bounding box center [63, 45] width 68 height 13
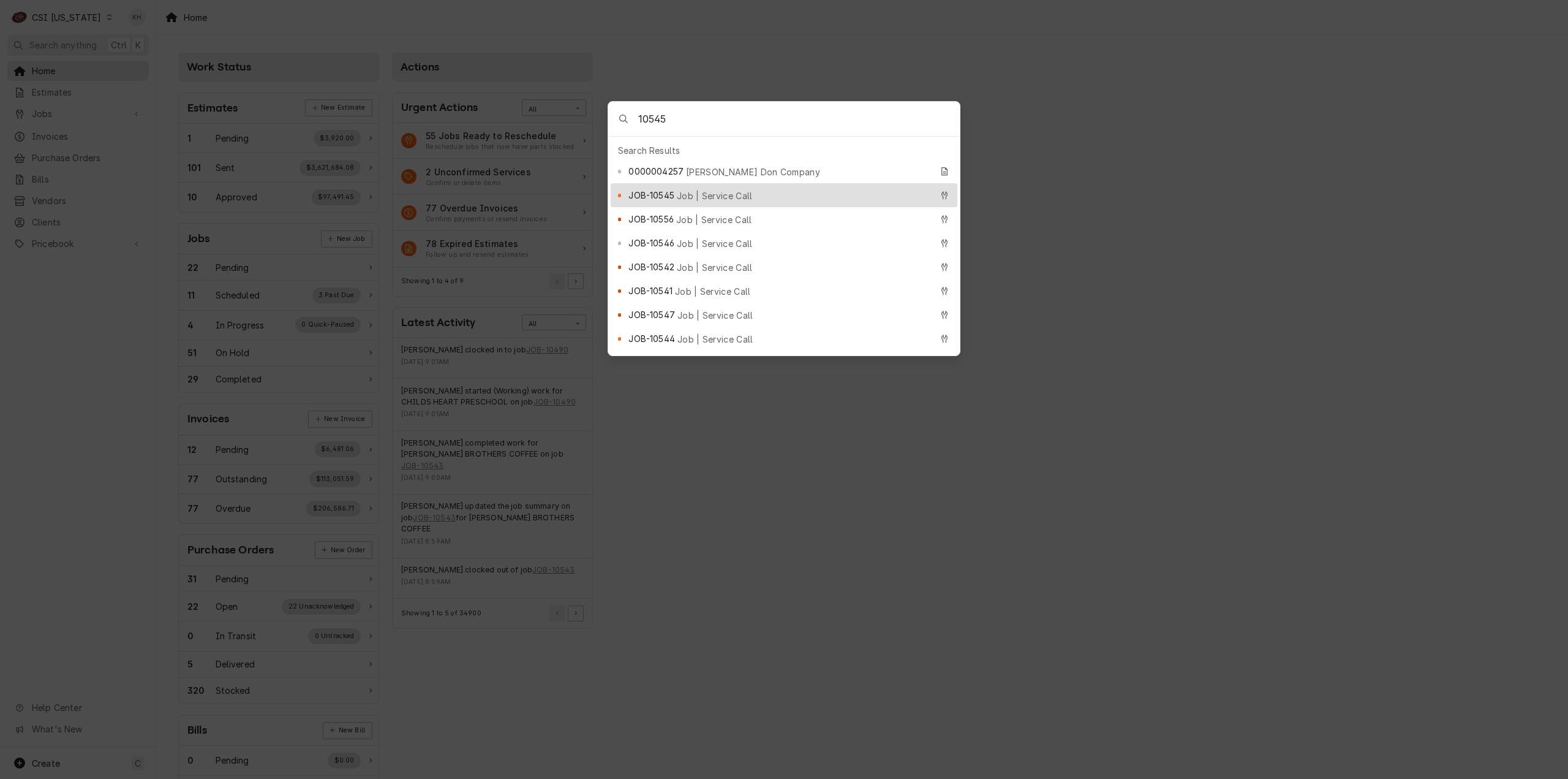
type input "10545"
click at [694, 188] on div "JOB-10545 Job | Service Call" at bounding box center [779, 195] width 302 height 14
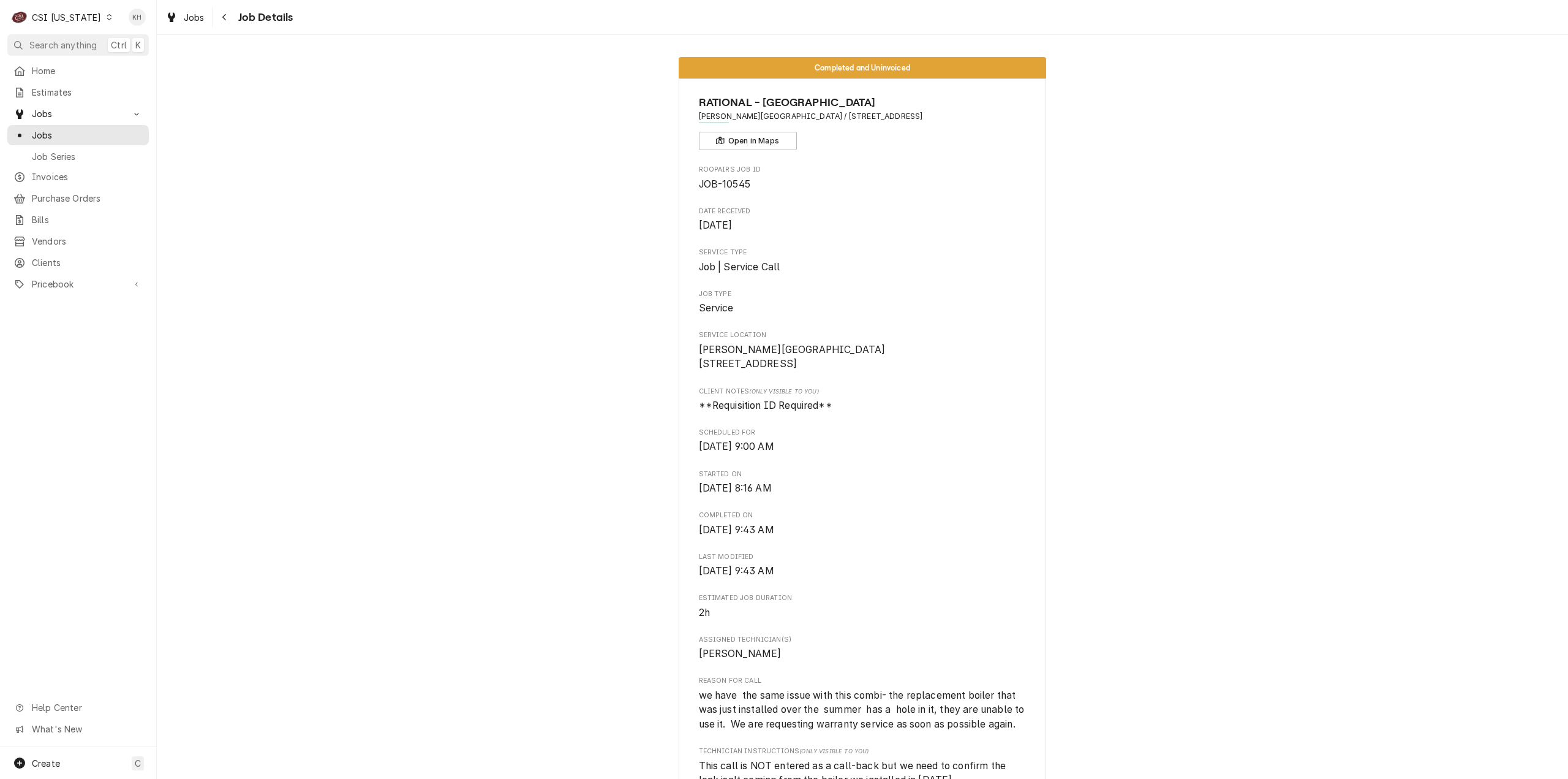
click at [71, 39] on span "Search anything" at bounding box center [63, 45] width 68 height 13
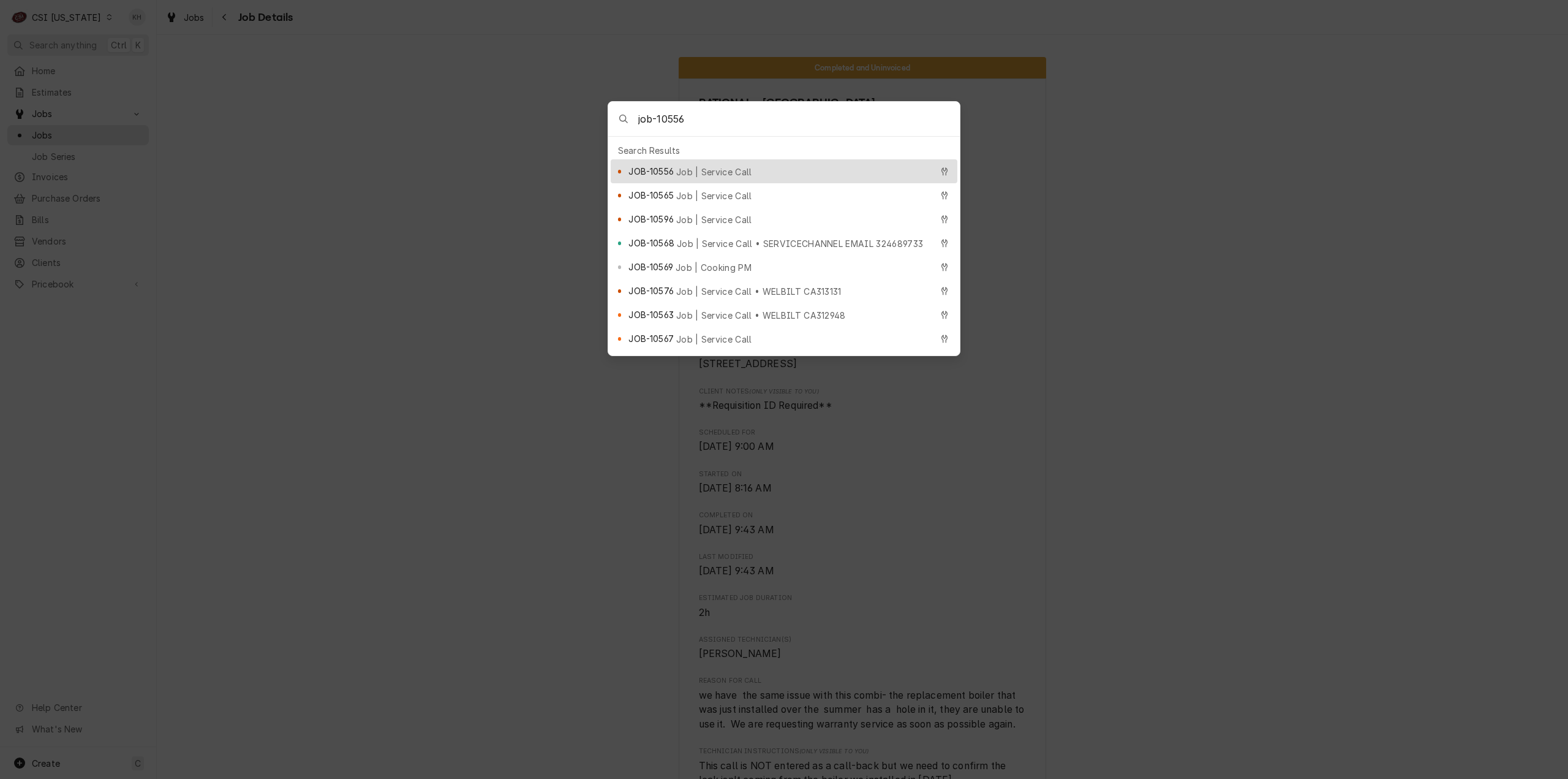
type input "job-10556"
click at [709, 166] on span "Job | Service Call" at bounding box center [714, 172] width 76 height 13
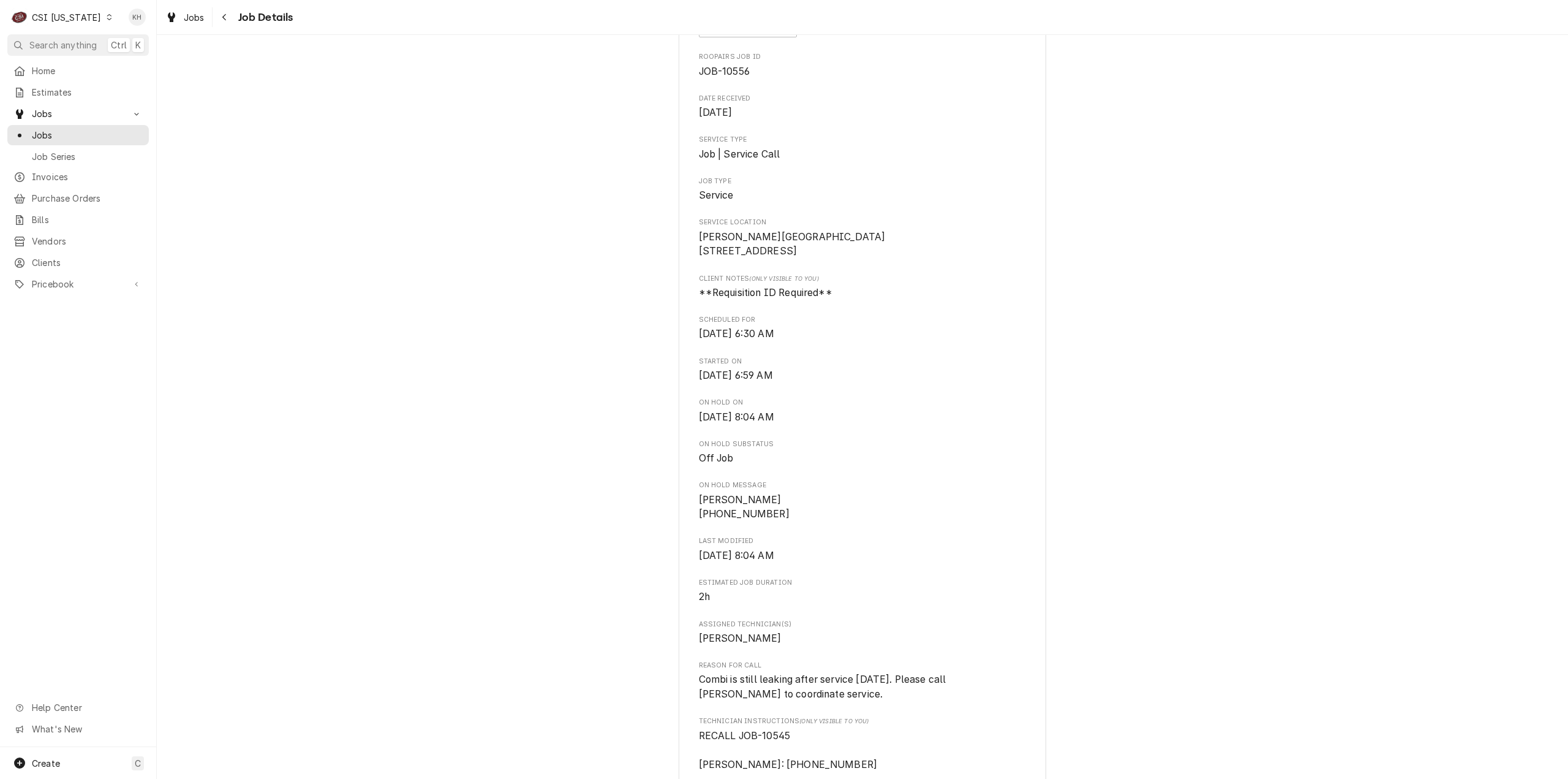
scroll to position [184, 0]
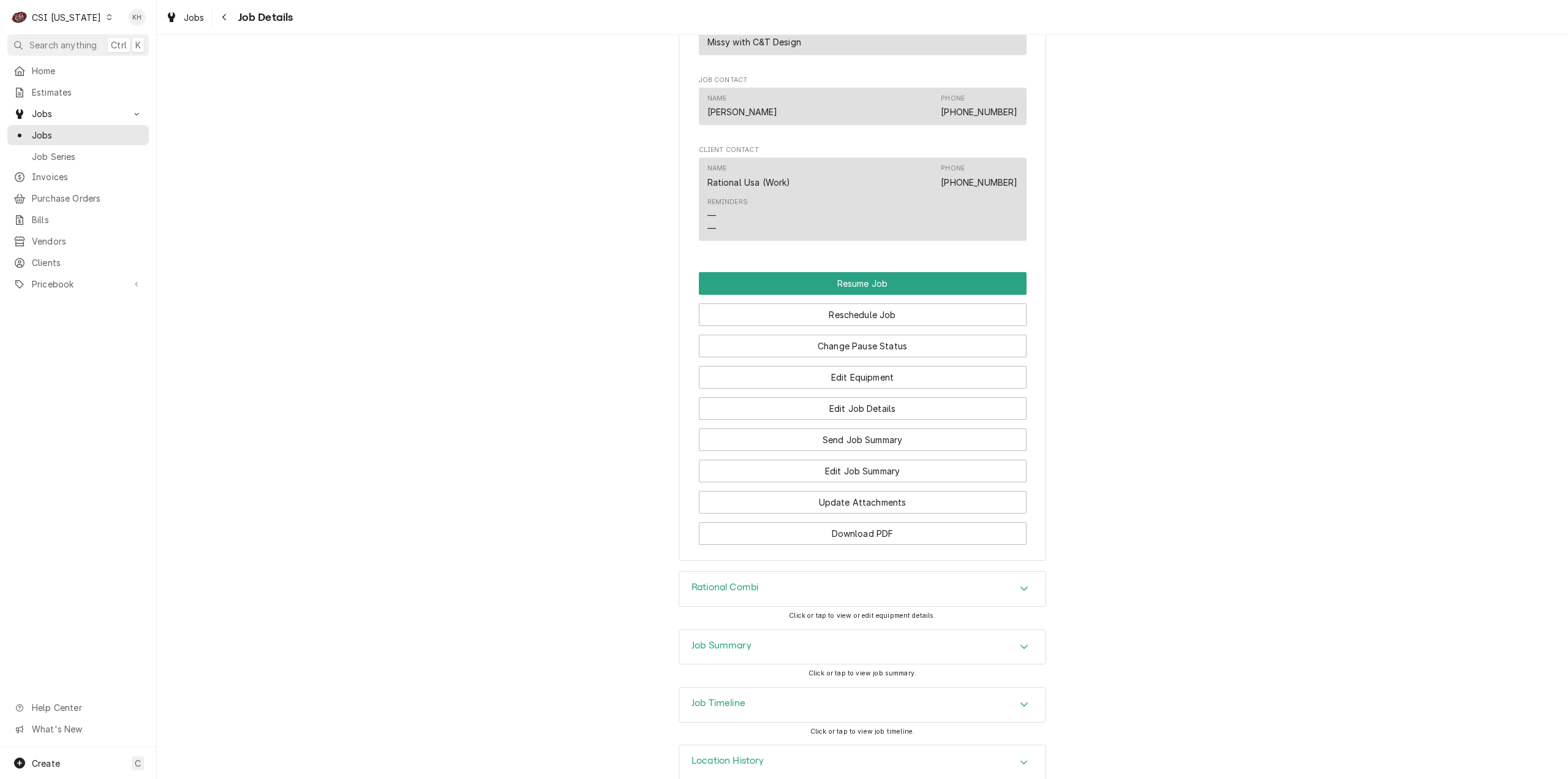
click at [758, 715] on div "Job Timeline" at bounding box center [862, 705] width 366 height 34
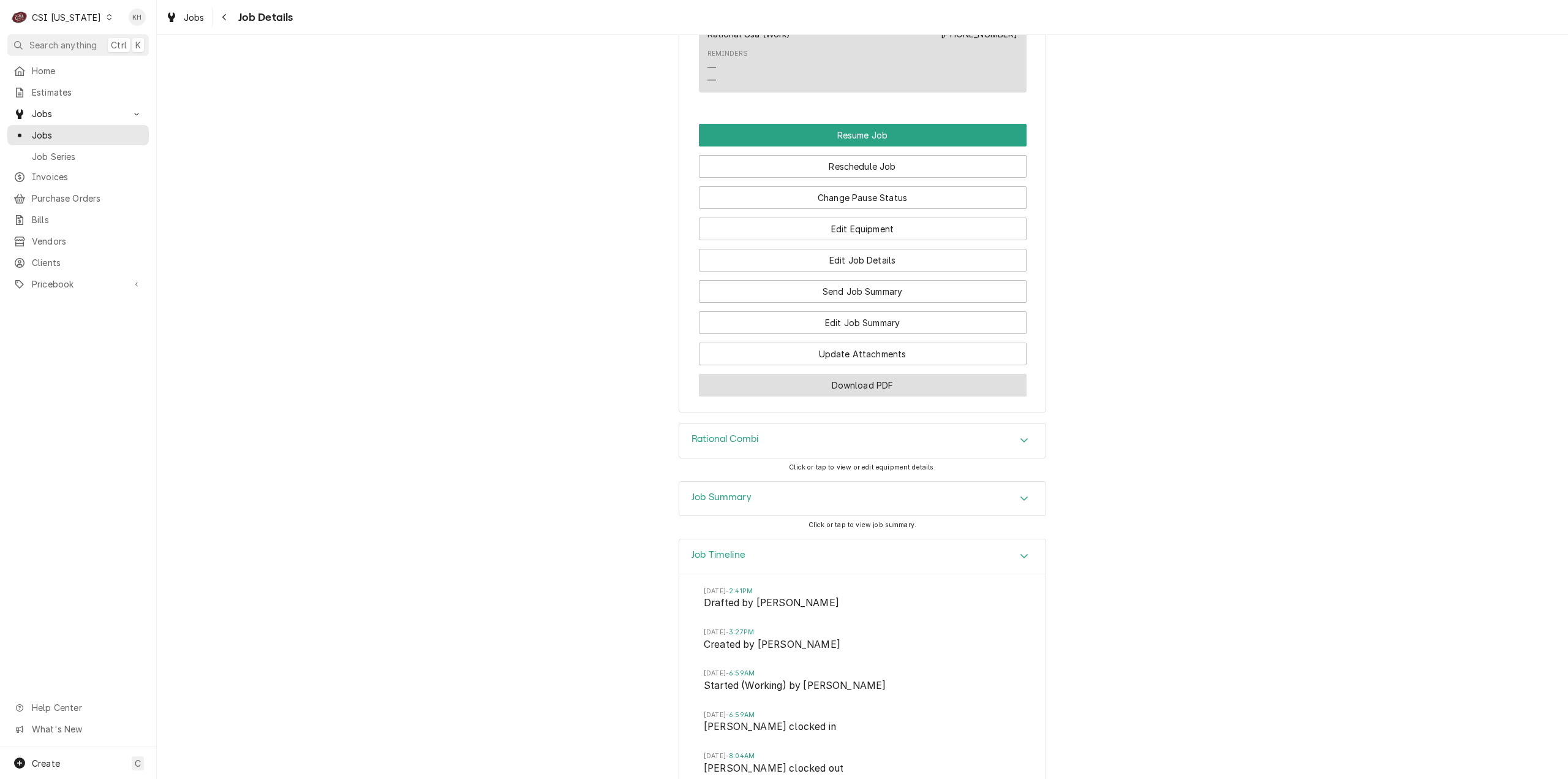
scroll to position [1313, 0]
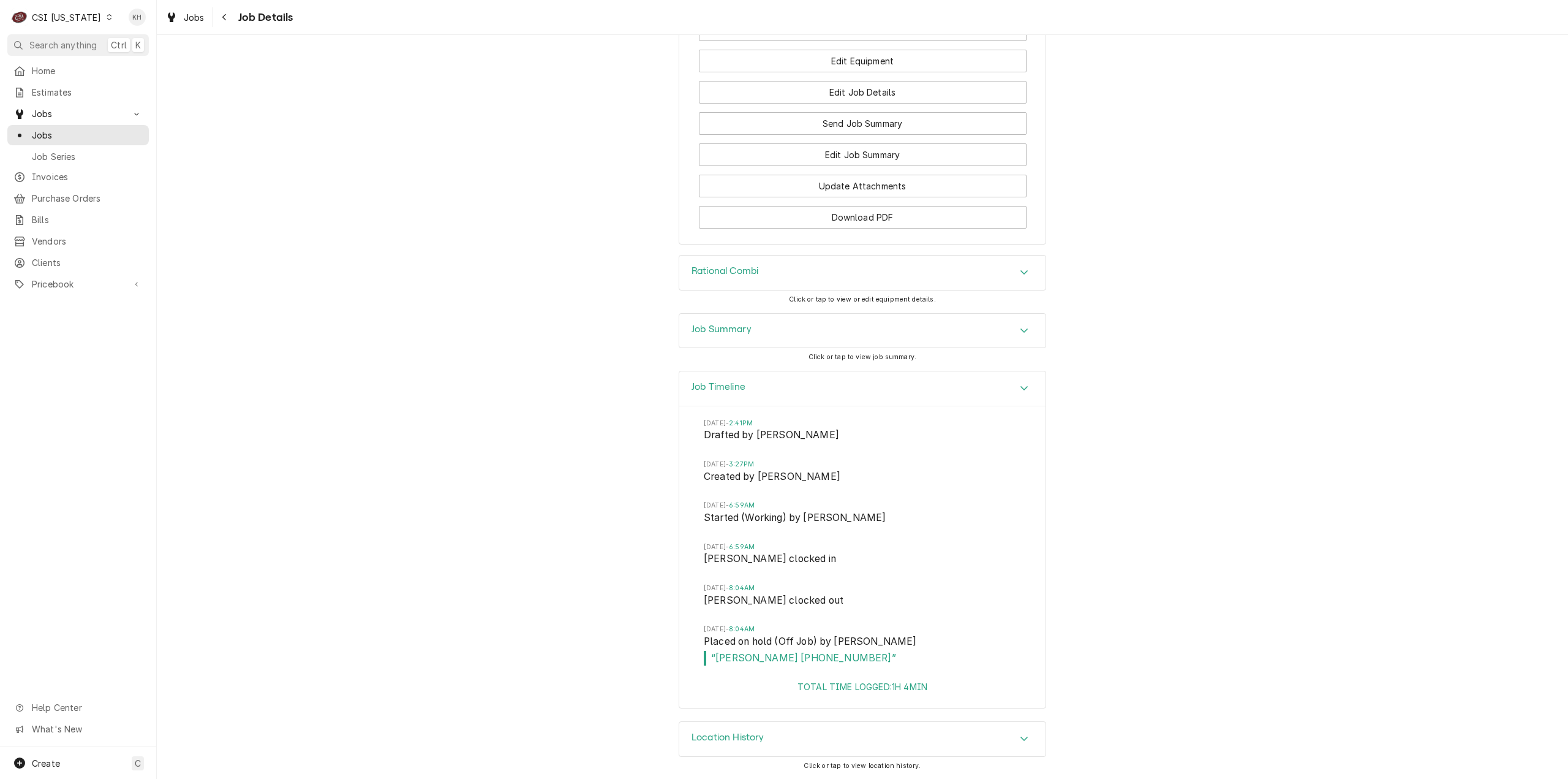
click at [786, 334] on div "Job Summary" at bounding box center [862, 331] width 366 height 34
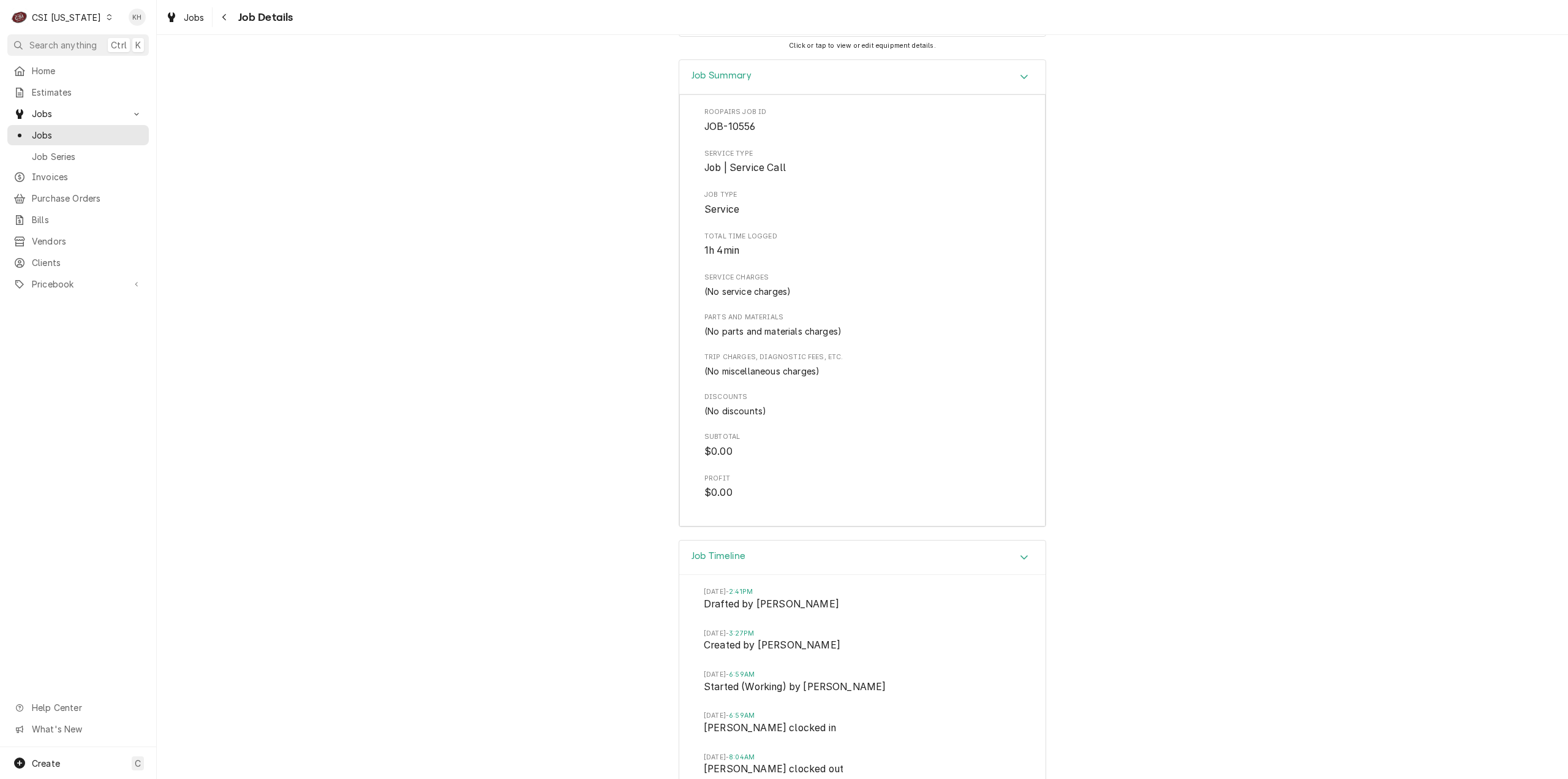
scroll to position [1558, 0]
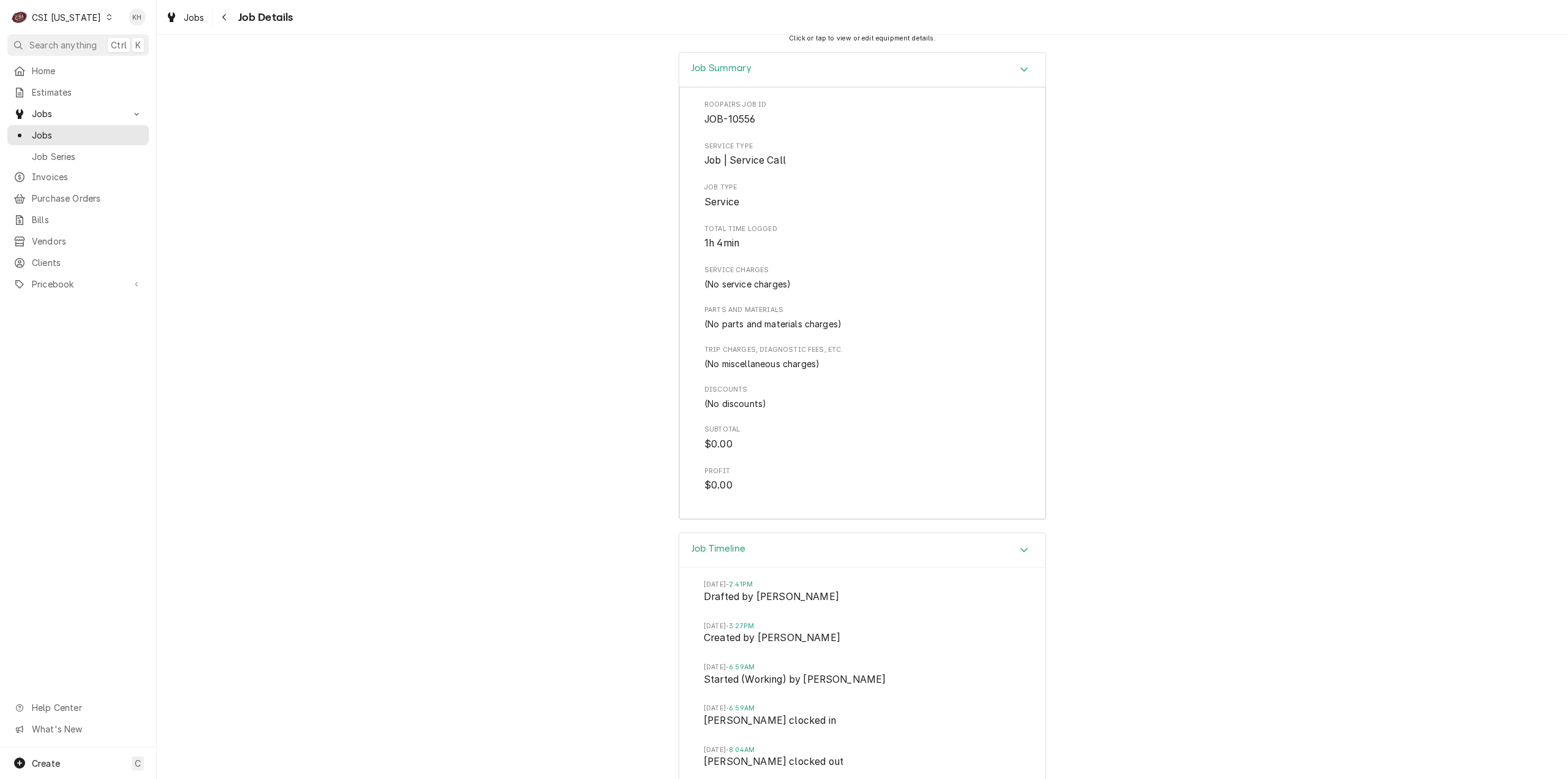
click at [833, 87] on div "Job Summary" at bounding box center [862, 70] width 366 height 35
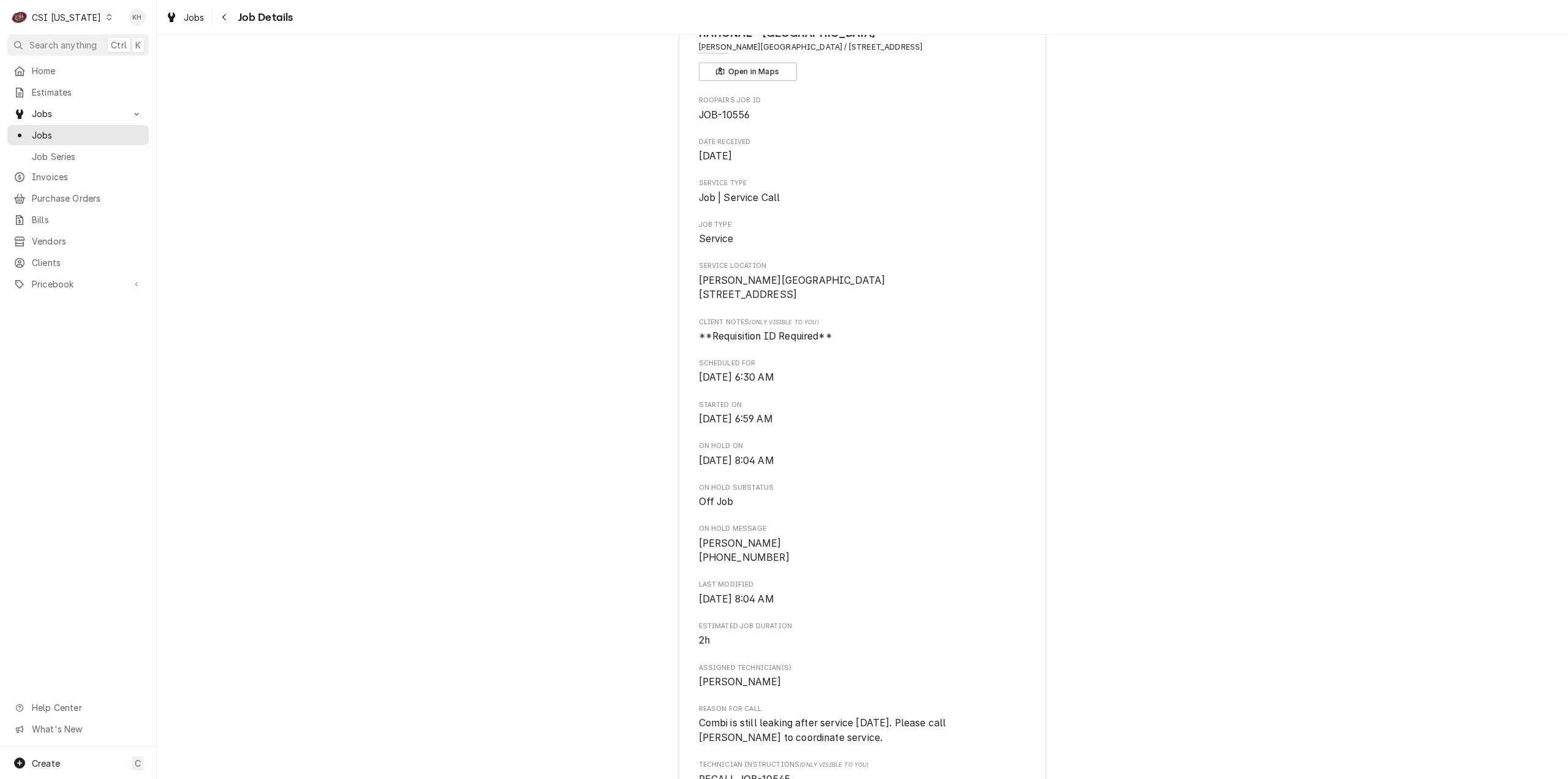
scroll to position [0, 0]
